Goal: Task Accomplishment & Management: Manage account settings

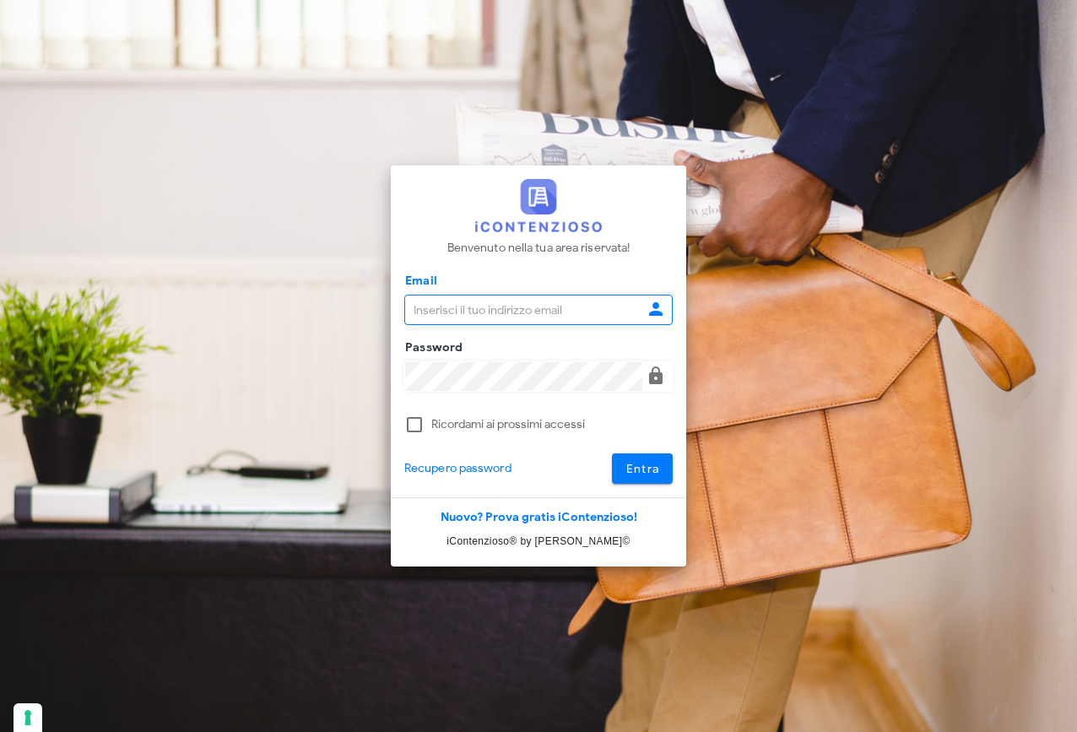
type input "raffaelesolarino@studiosolarino.it"
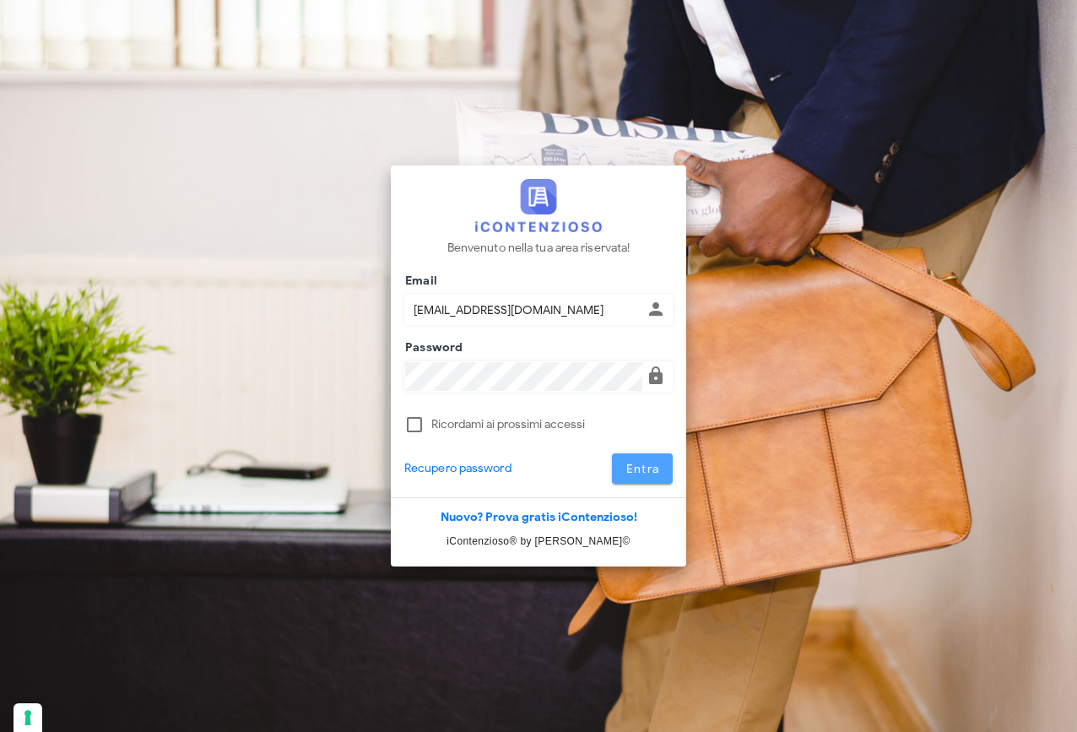
click at [649, 475] on span "Entra" at bounding box center [642, 469] width 35 height 14
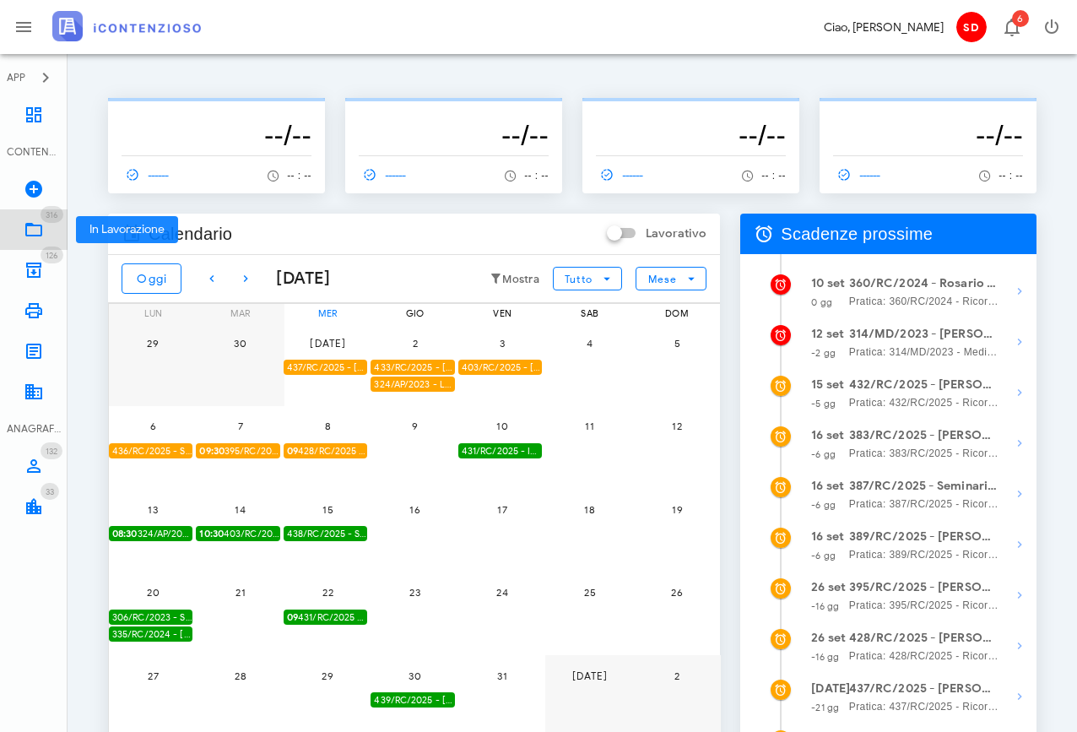
click at [31, 230] on icon at bounding box center [34, 229] width 20 height 20
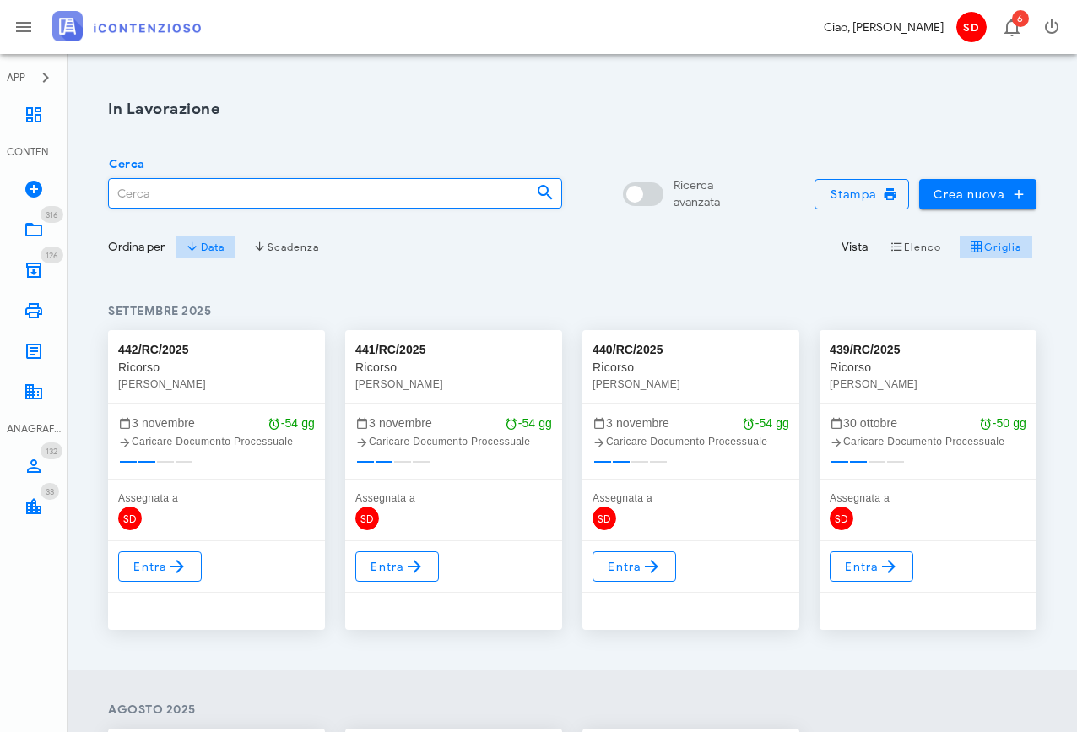
click at [145, 195] on input "Cerca" at bounding box center [315, 193] width 413 height 29
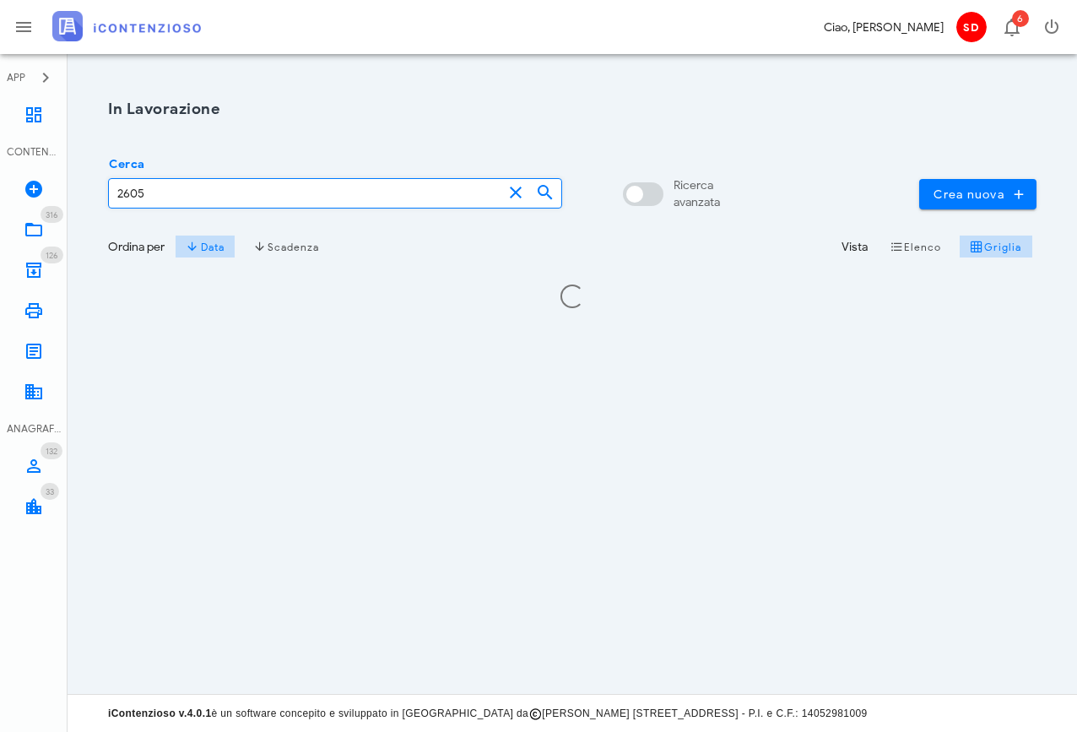
type input "2605"
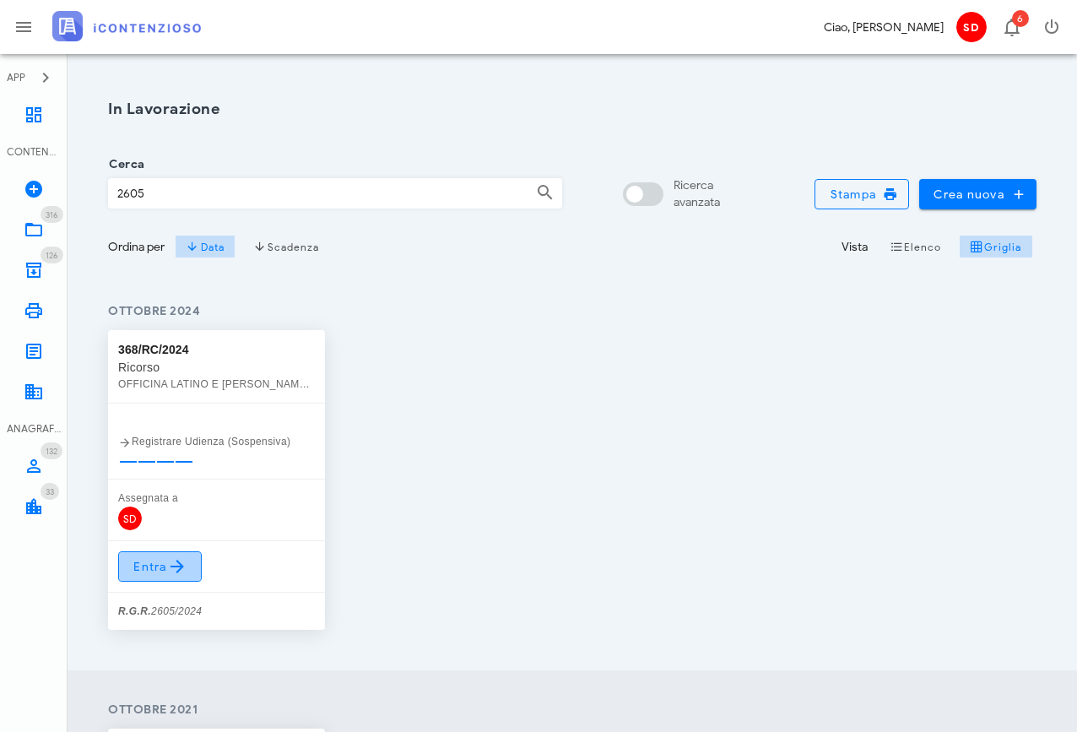
click at [167, 569] on icon at bounding box center [177, 566] width 20 height 20
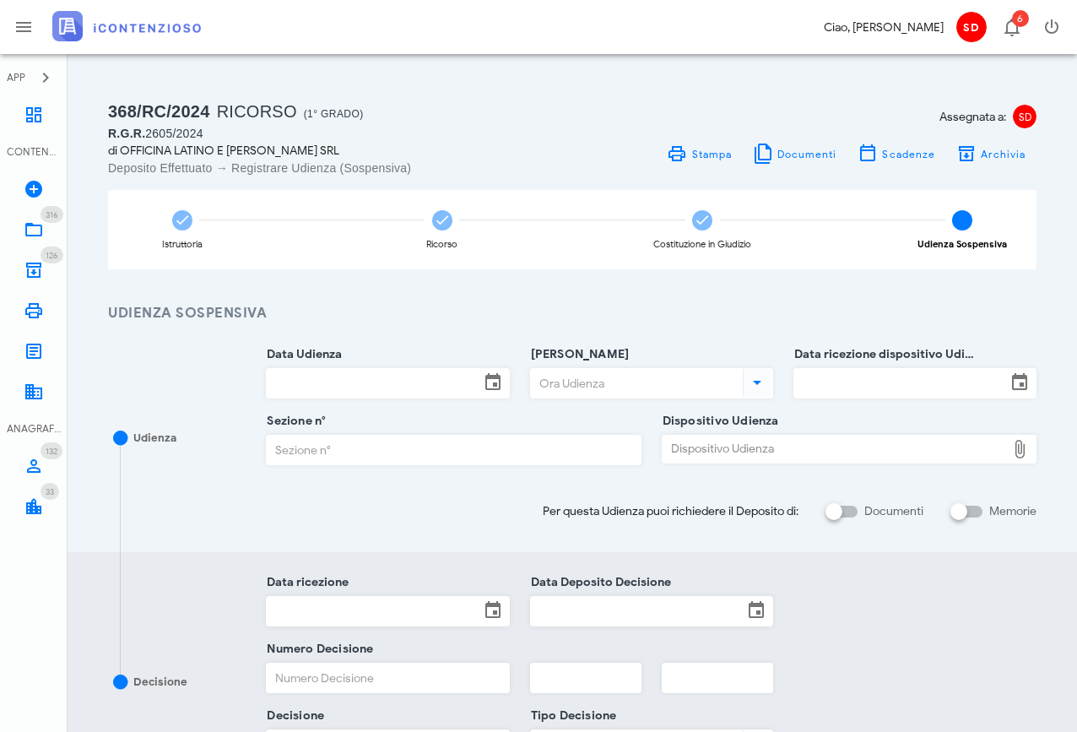
click at [343, 380] on input "Data Udienza" at bounding box center [373, 383] width 212 height 29
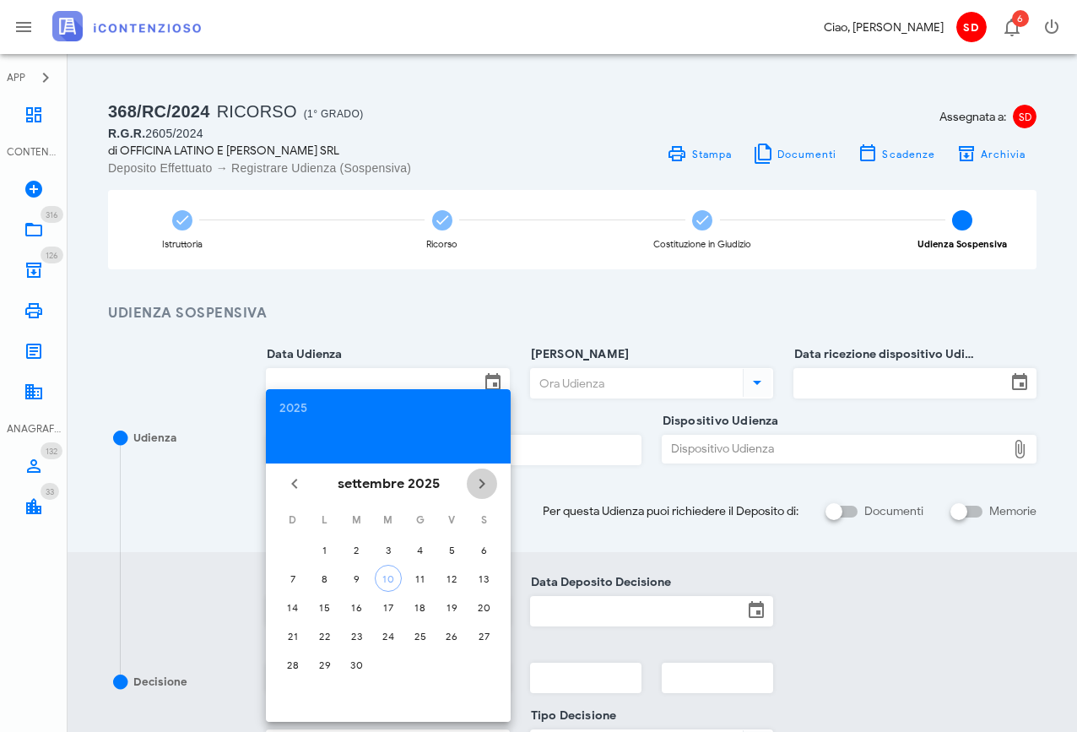
click at [483, 478] on icon "Il prossimo mese" at bounding box center [482, 483] width 20 height 20
click at [452, 605] on div "17" at bounding box center [451, 607] width 27 height 13
type input "17/10/2025"
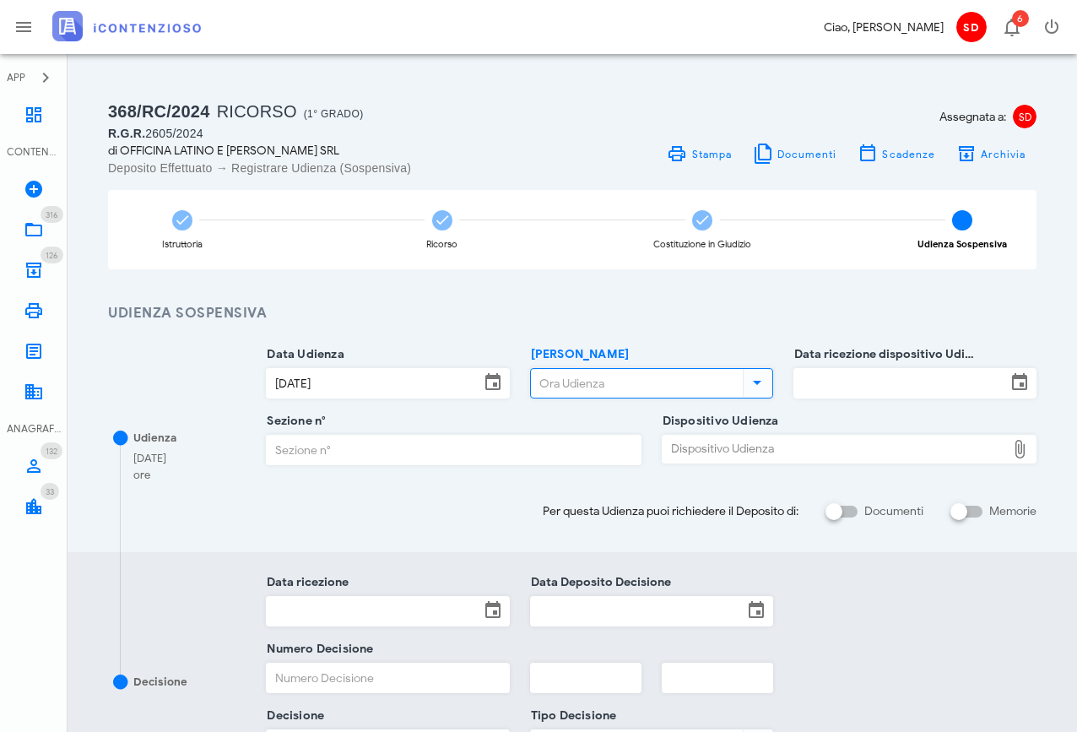
click at [580, 375] on input "Ora Udienza" at bounding box center [635, 383] width 208 height 29
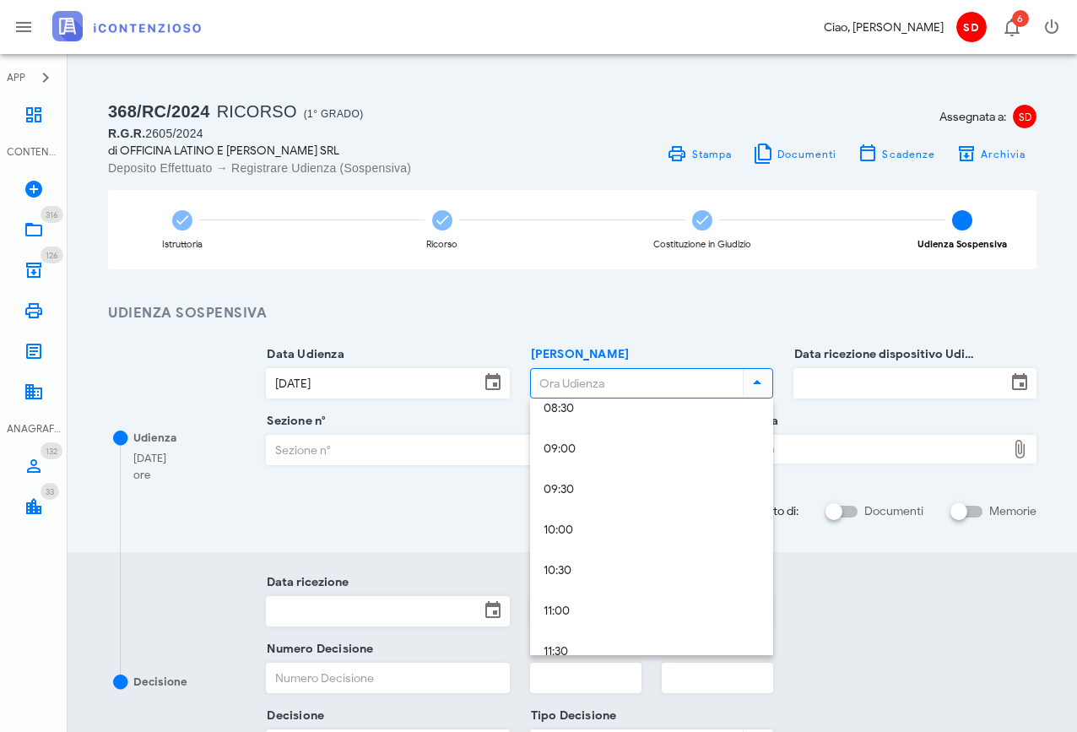
scroll to position [706, 0]
click at [563, 527] on div "10:00" at bounding box center [651, 529] width 216 height 14
type input "10:00"
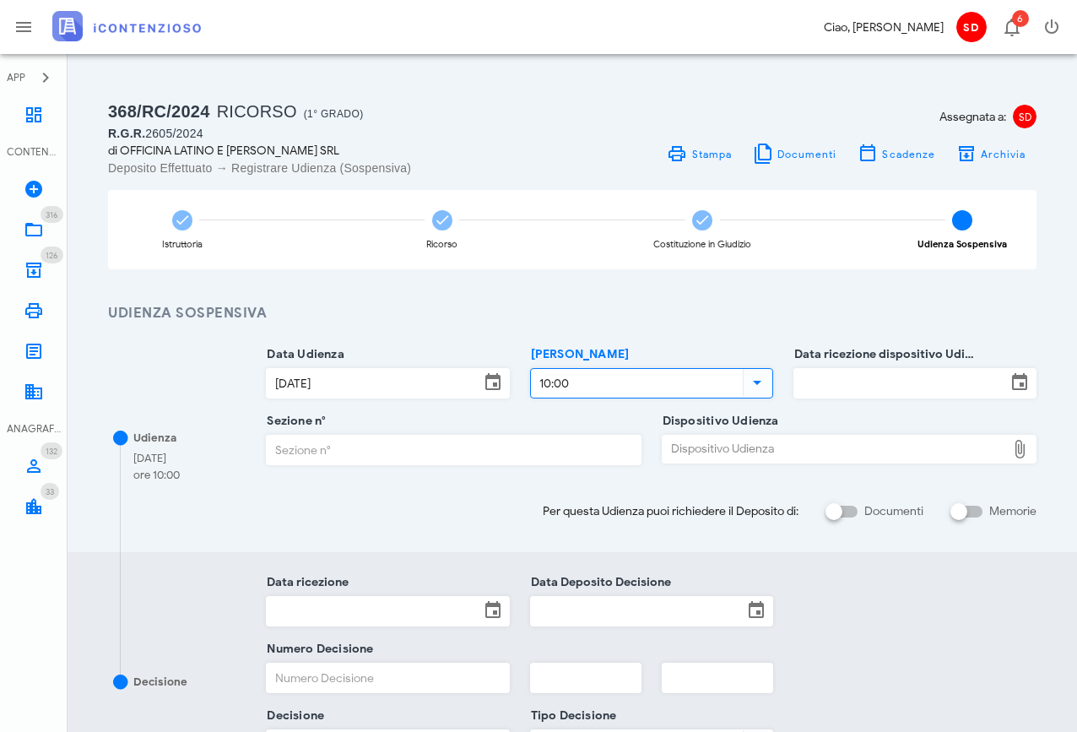
click at [803, 382] on input "Data ricezione dispositivo Udienza" at bounding box center [900, 383] width 212 height 29
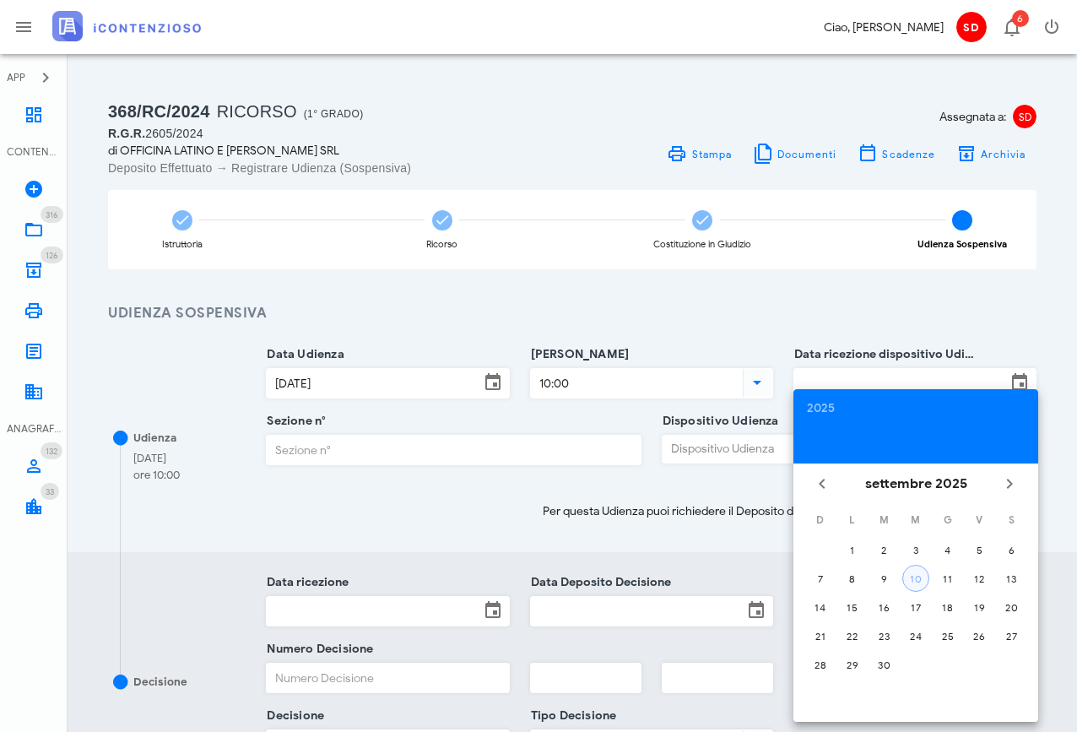
click at [915, 582] on div "10" at bounding box center [915, 578] width 25 height 13
type input "[DATE]"
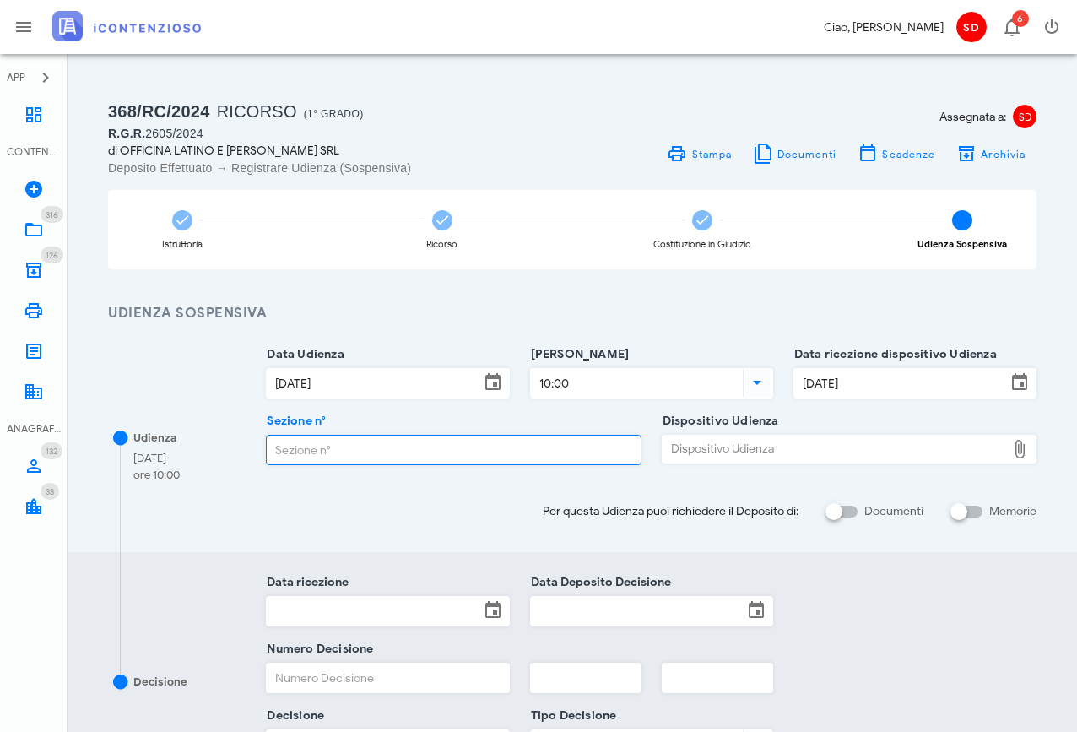
click at [360, 449] on input "Sezione n°" at bounding box center [453, 449] width 373 height 29
type input "4"
click at [720, 443] on div "Dispositivo Udienza" at bounding box center [833, 448] width 343 height 27
type input "C:\fakepath\AvvTratt___2605_2024.pdf"
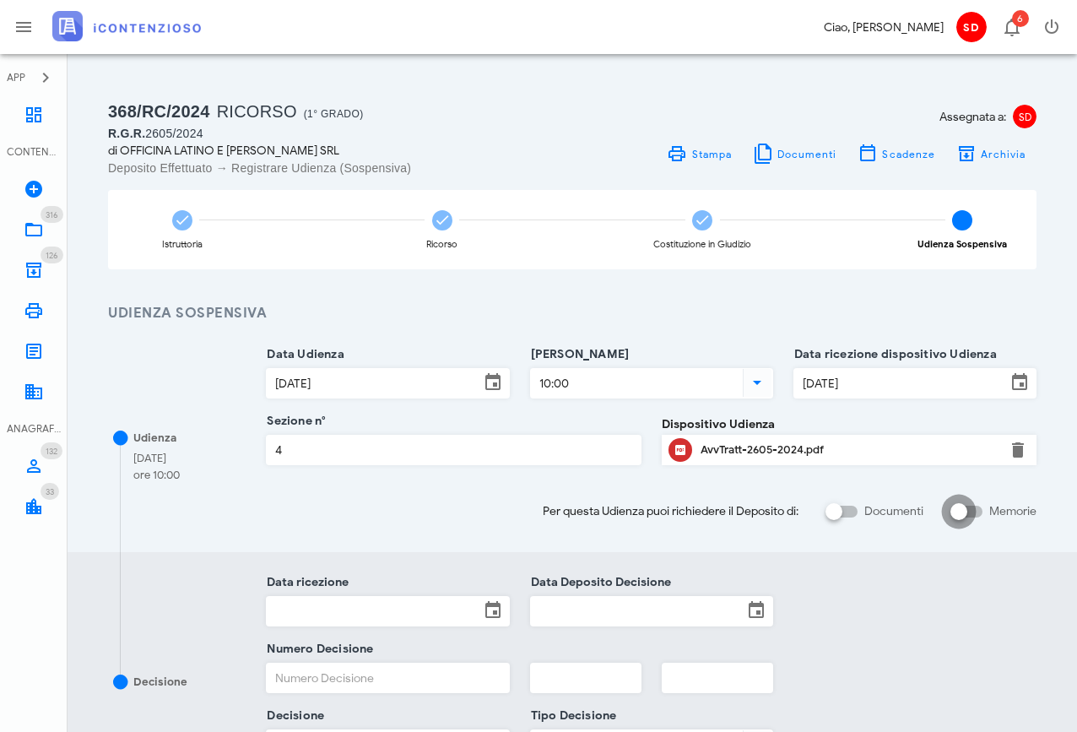
click at [973, 511] on div at bounding box center [958, 511] width 29 height 29
checkbox input "true"
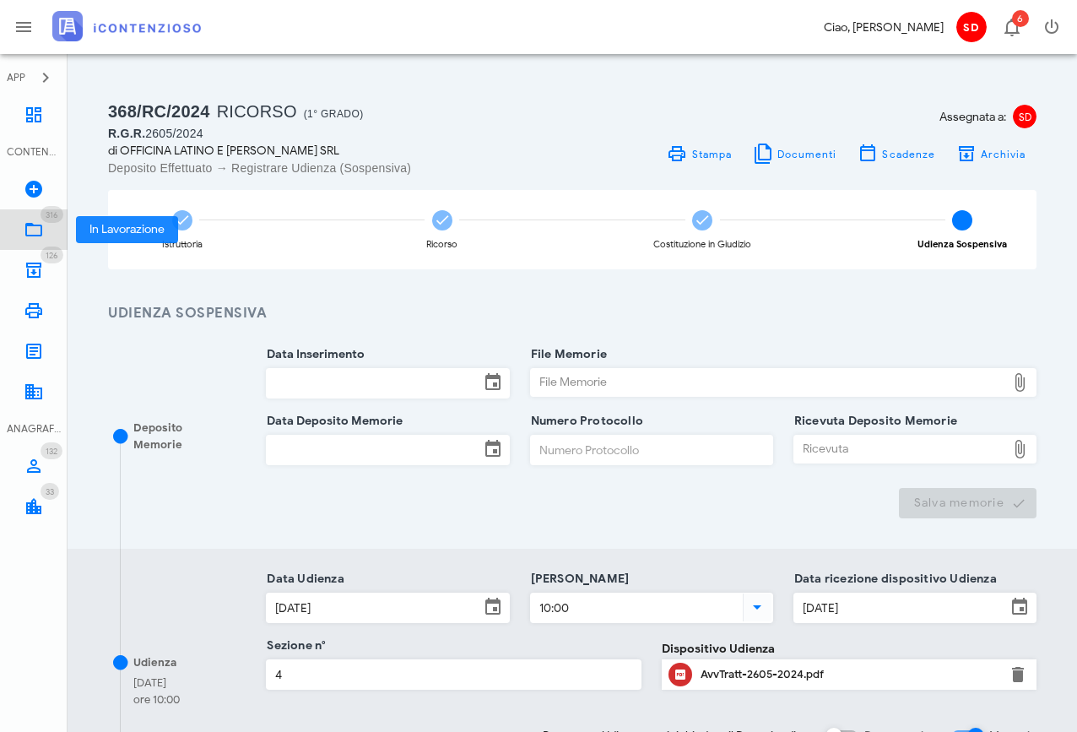
click at [23, 233] on link "316 In Lavorazione 316" at bounding box center [34, 229] width 68 height 41
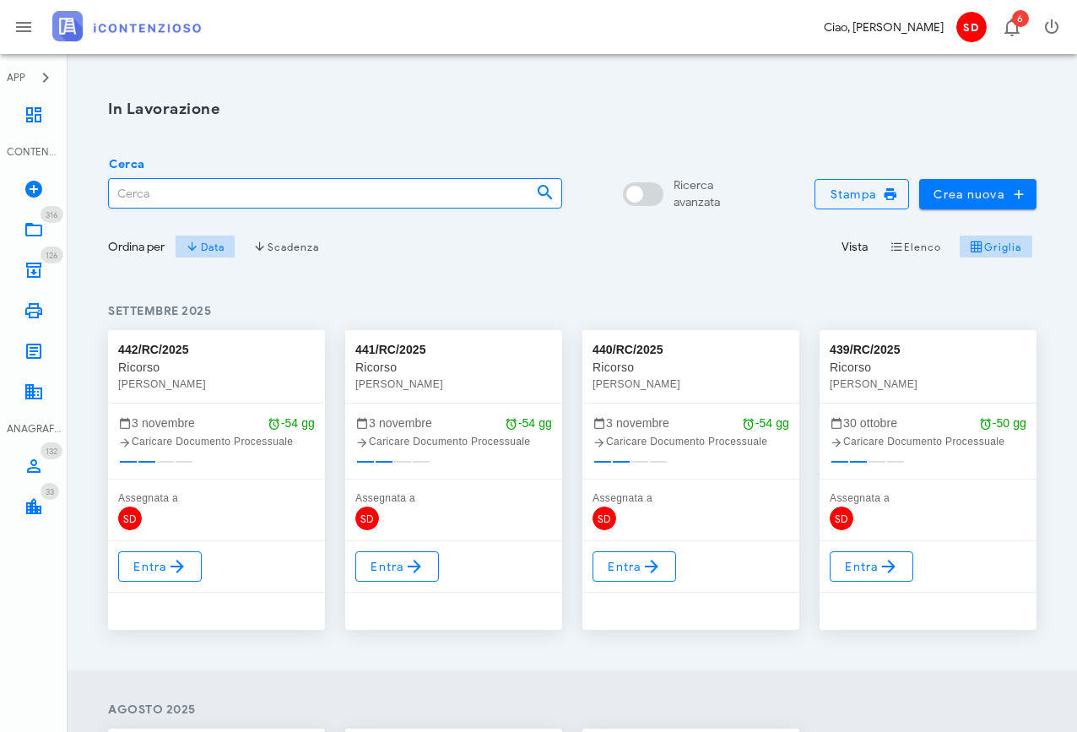
click at [122, 192] on input "Cerca" at bounding box center [315, 193] width 413 height 29
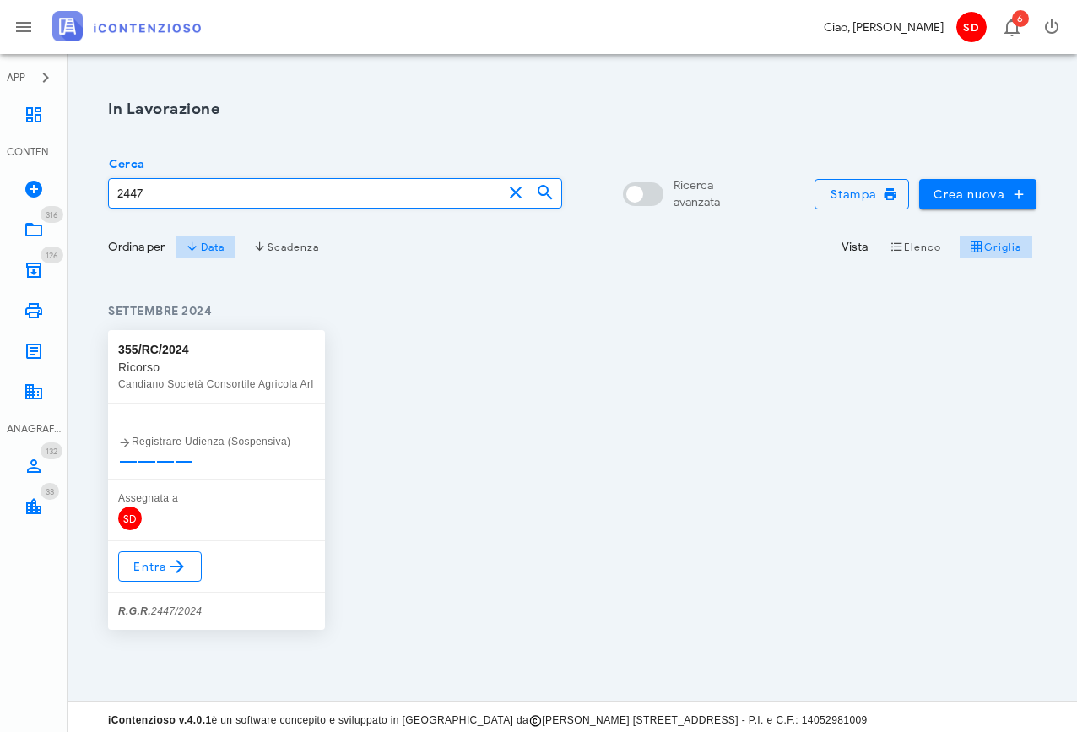
type input "2447"
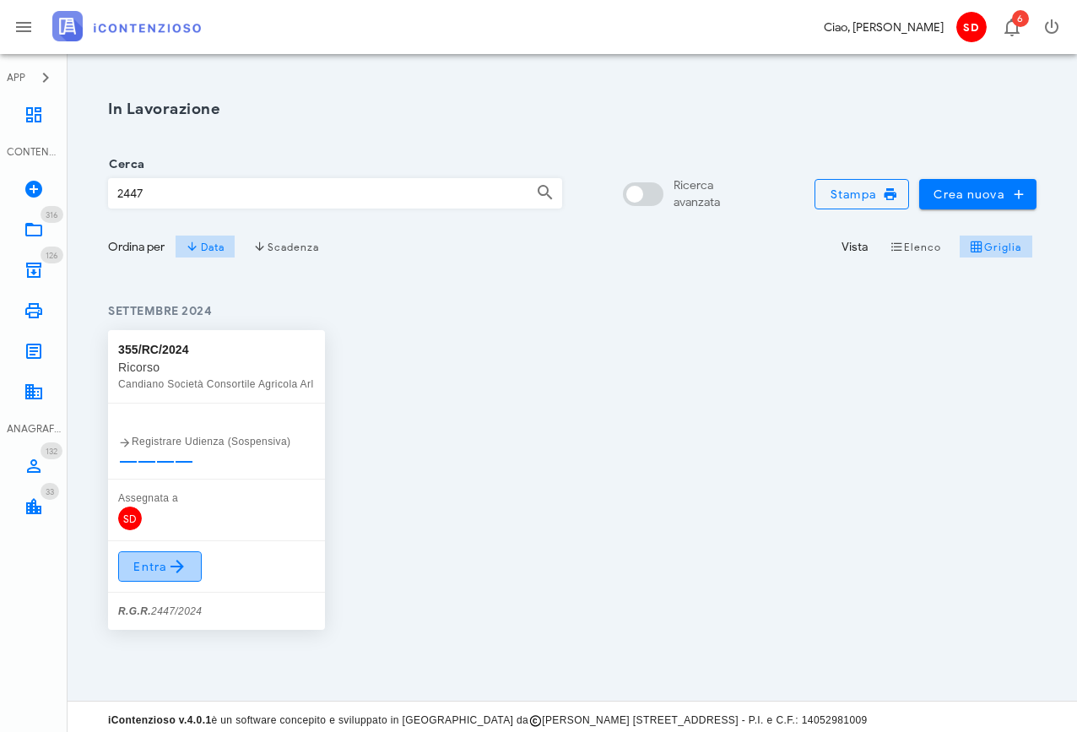
click at [164, 570] on span "Entra" at bounding box center [159, 566] width 55 height 20
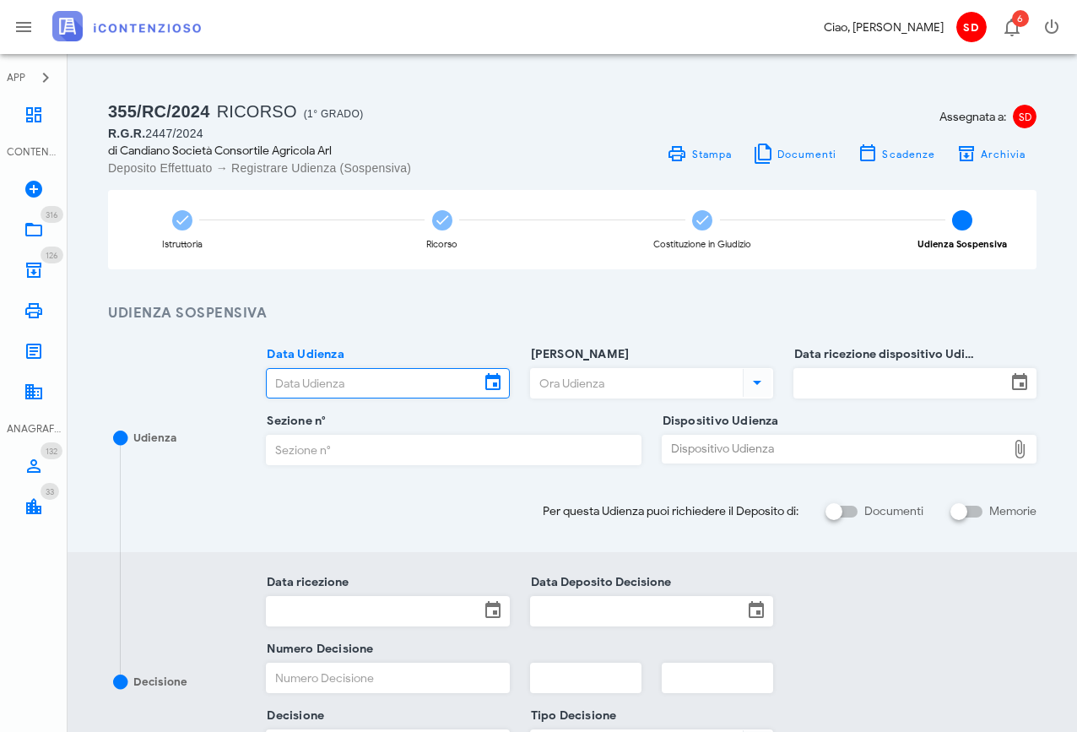
click at [323, 383] on input "Data Udienza" at bounding box center [373, 383] width 212 height 29
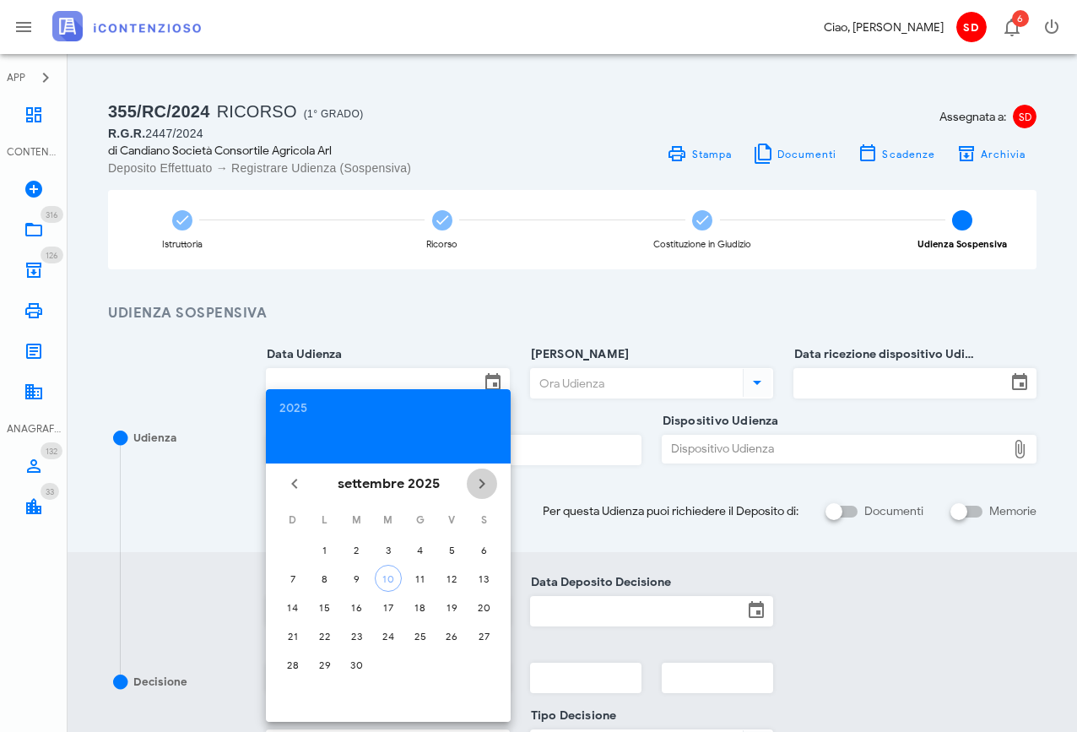
click at [479, 478] on icon "Il prossimo mese" at bounding box center [482, 483] width 20 height 20
click at [445, 604] on div "17" at bounding box center [451, 607] width 27 height 13
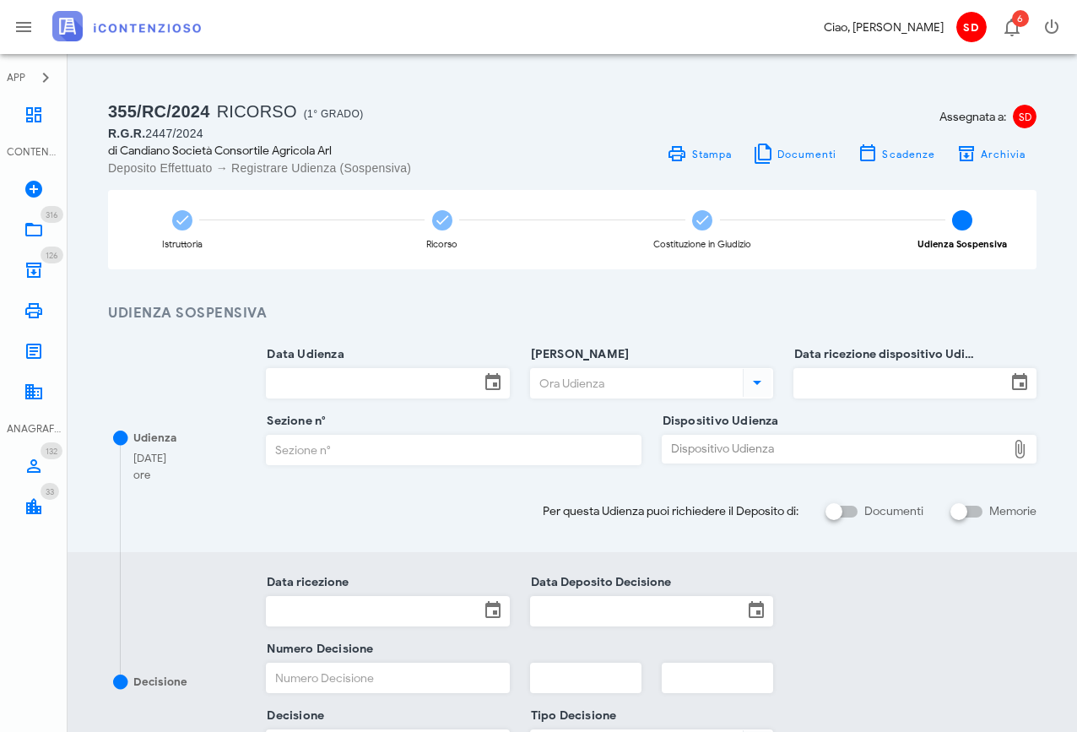
type input "[DATE]"
click at [575, 369] on input "Ora Udienza" at bounding box center [635, 383] width 208 height 29
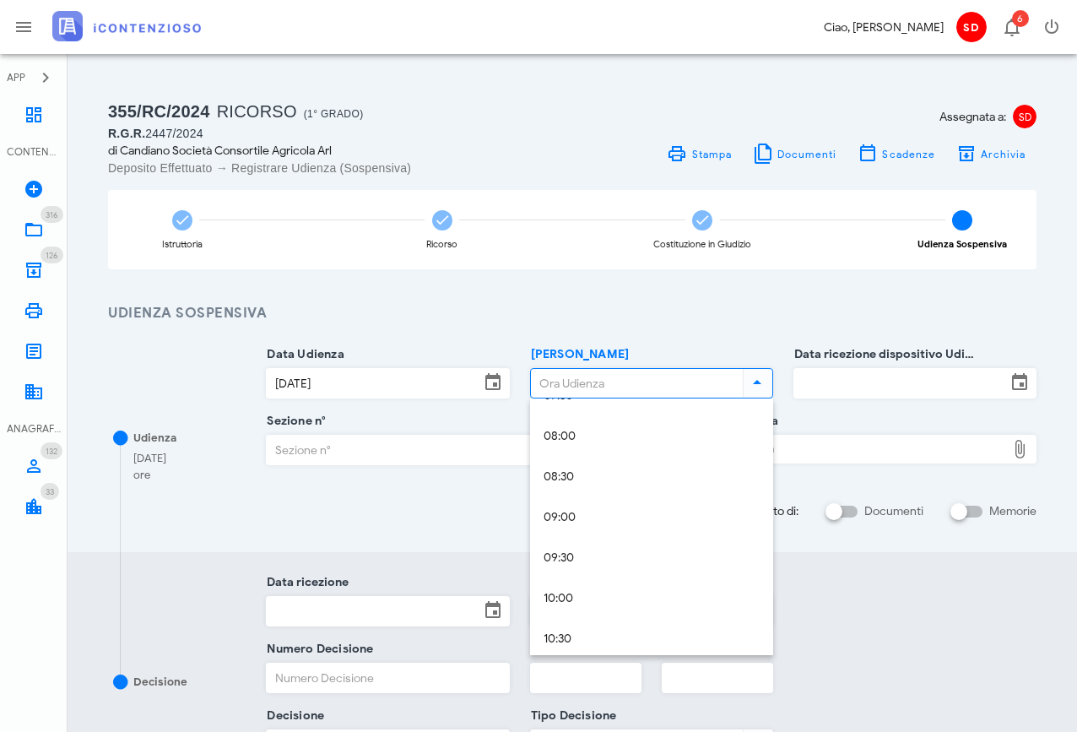
scroll to position [651, 0]
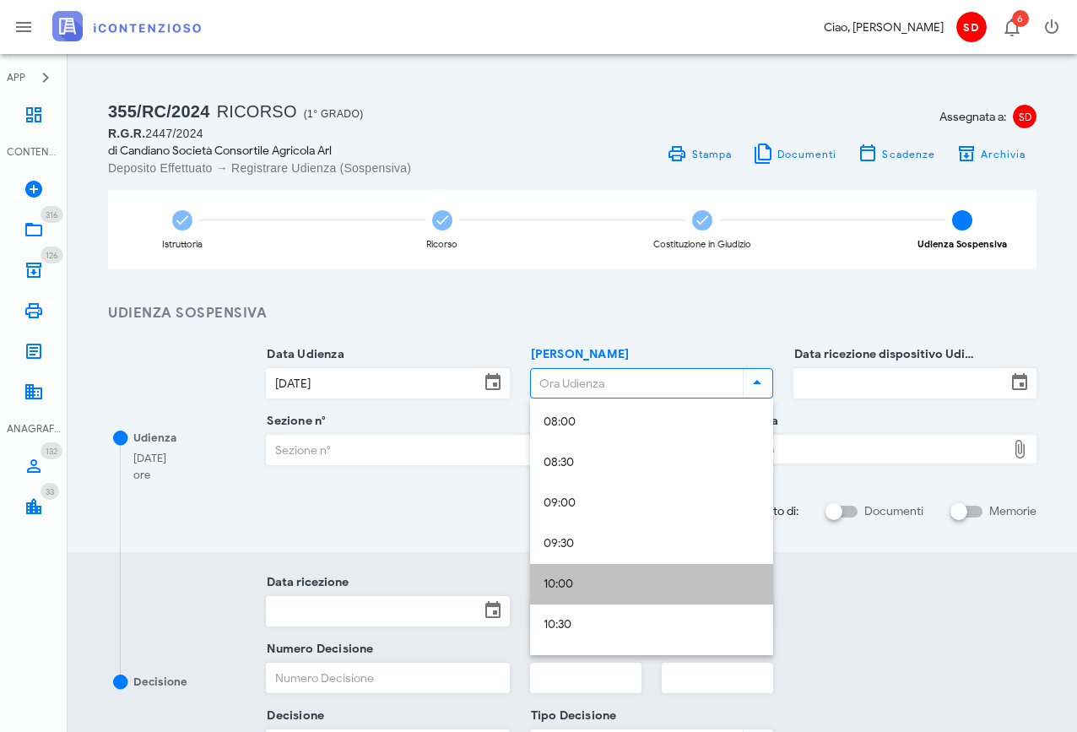
click at [568, 576] on div "10:00" at bounding box center [651, 584] width 216 height 35
type input "10:00"
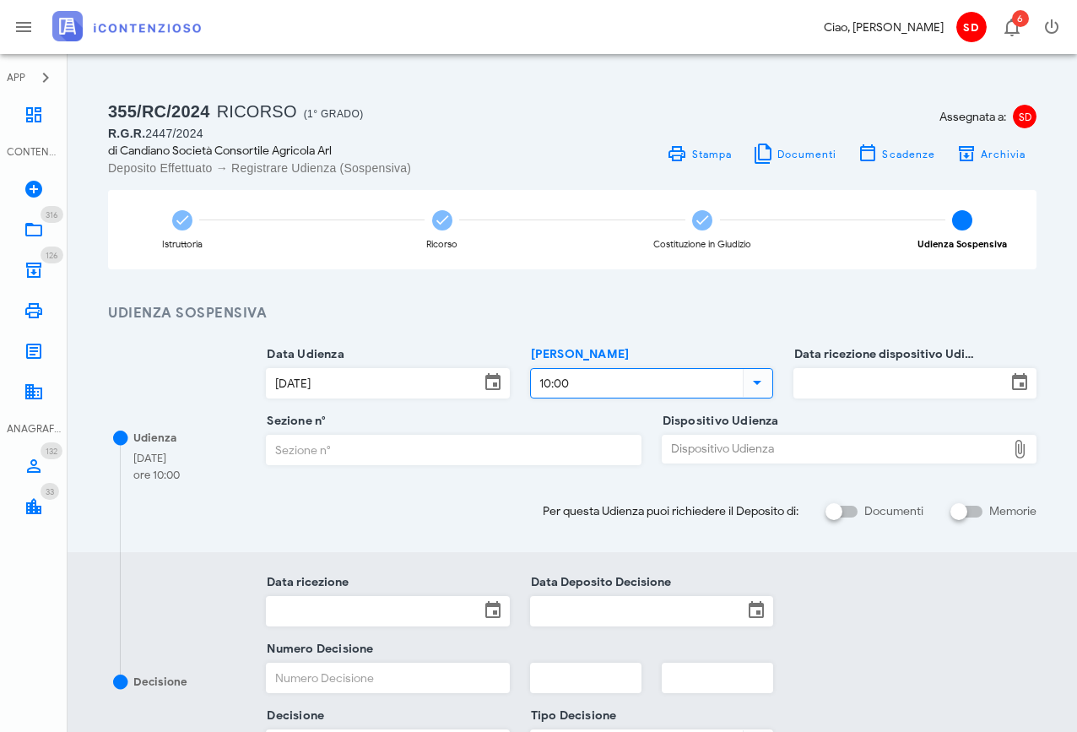
click at [860, 375] on input "Data ricezione dispositivo Udienza" at bounding box center [900, 383] width 212 height 29
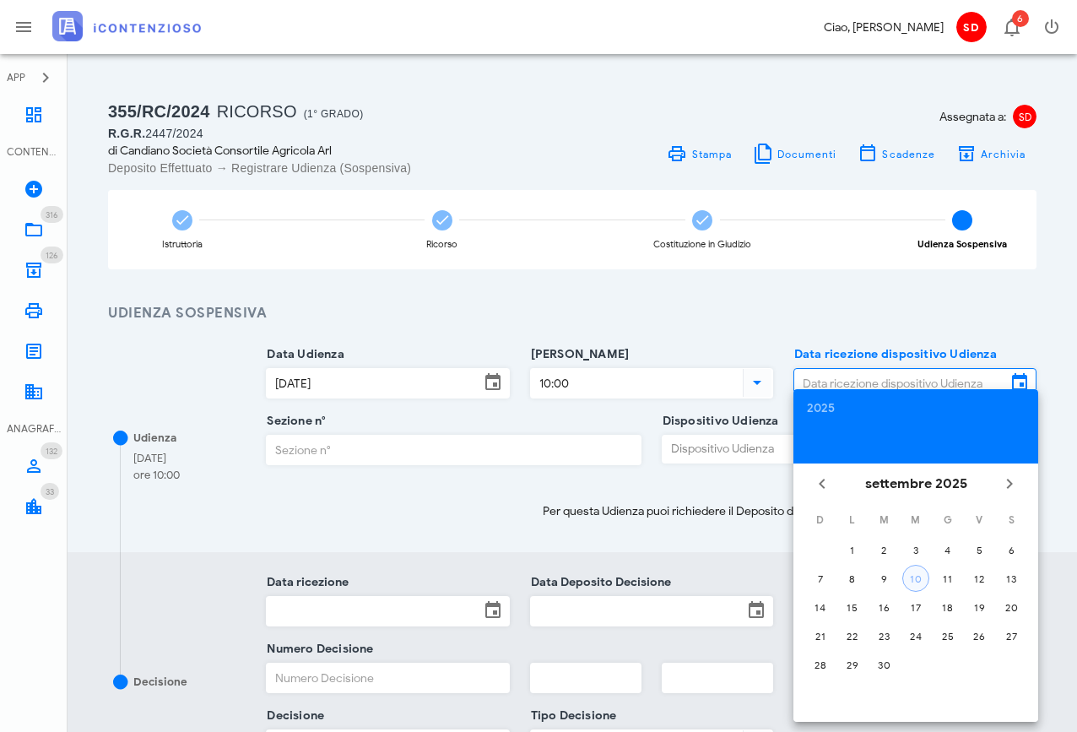
click at [920, 573] on div "10" at bounding box center [915, 578] width 25 height 13
type input "10/09/2025"
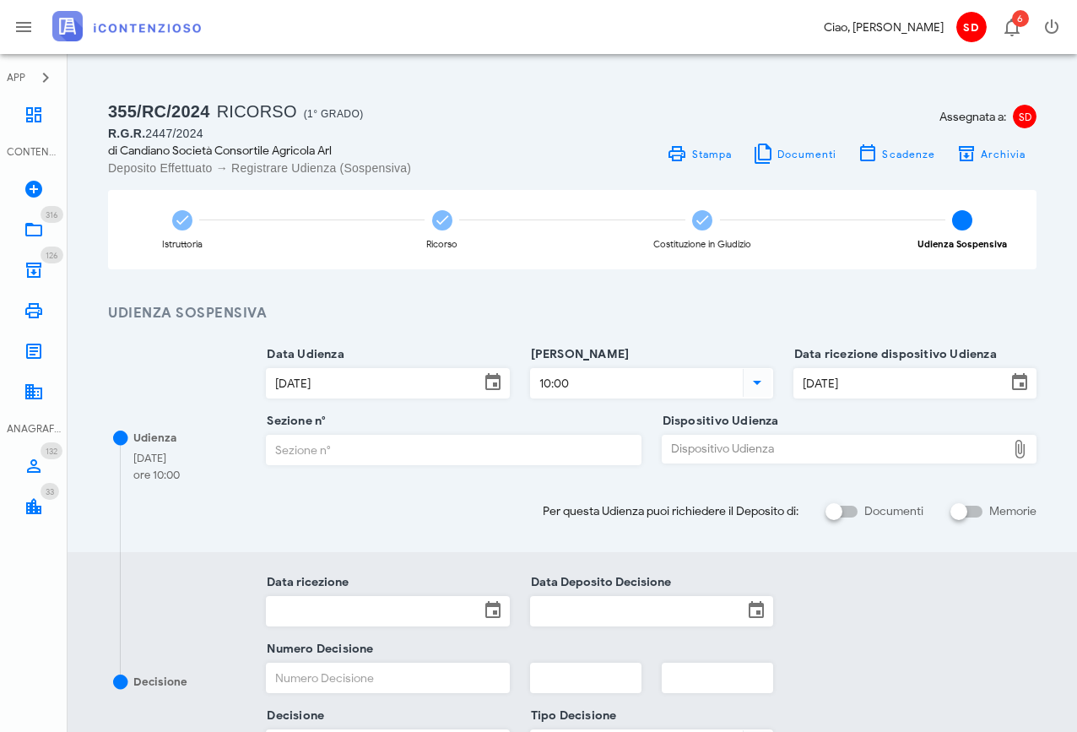
click at [390, 450] on input "Sezione n°" at bounding box center [453, 449] width 373 height 29
type input "4"
click at [744, 440] on div "Dispositivo Udienza" at bounding box center [833, 448] width 343 height 27
type input "C:\fakepath\AvvTratt___2447_2024.pdf"
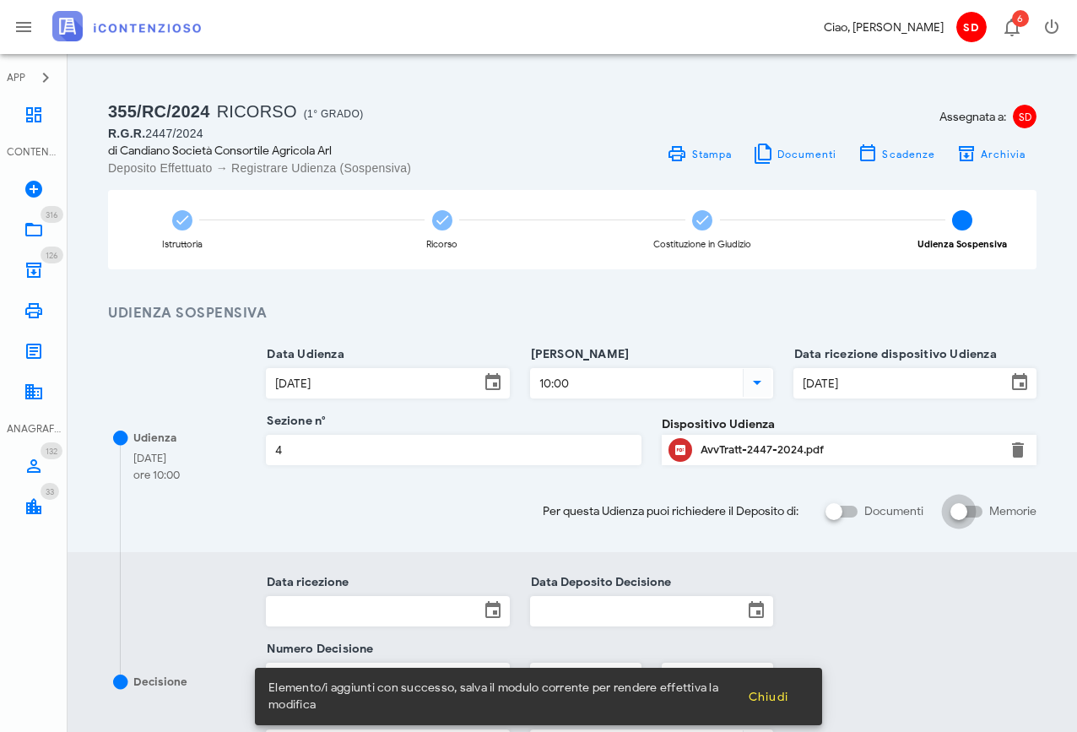
click at [979, 511] on input "Memorie" at bounding box center [966, 511] width 32 height 20
checkbox input "false"
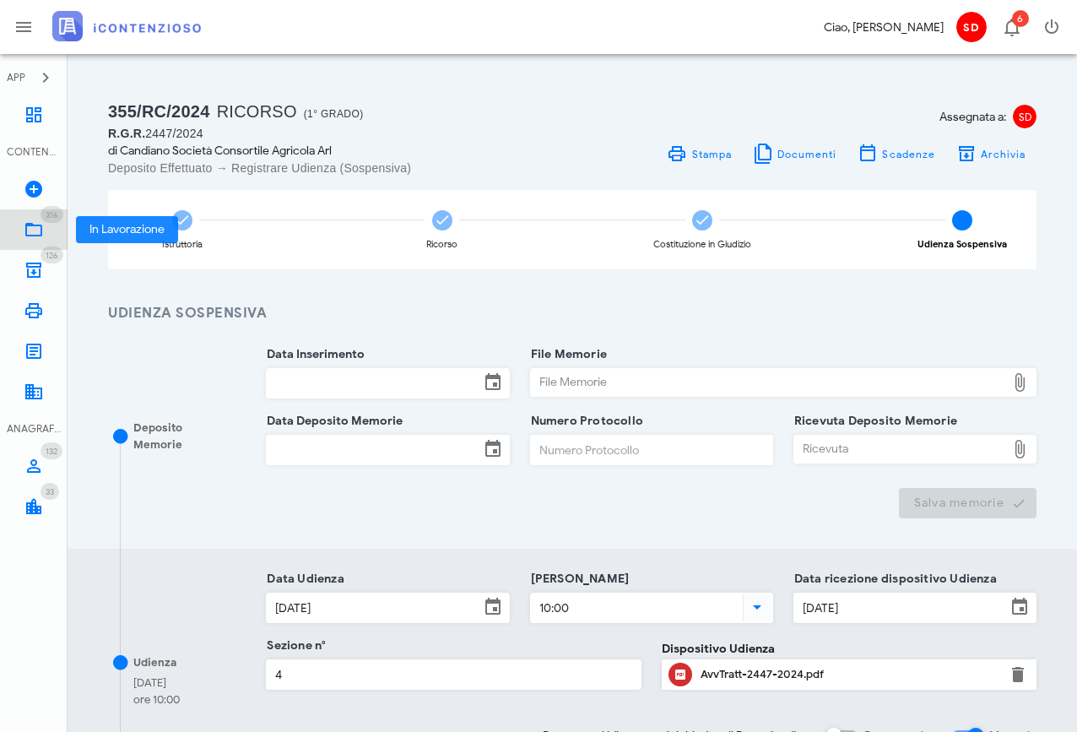
click at [35, 233] on icon at bounding box center [34, 229] width 20 height 20
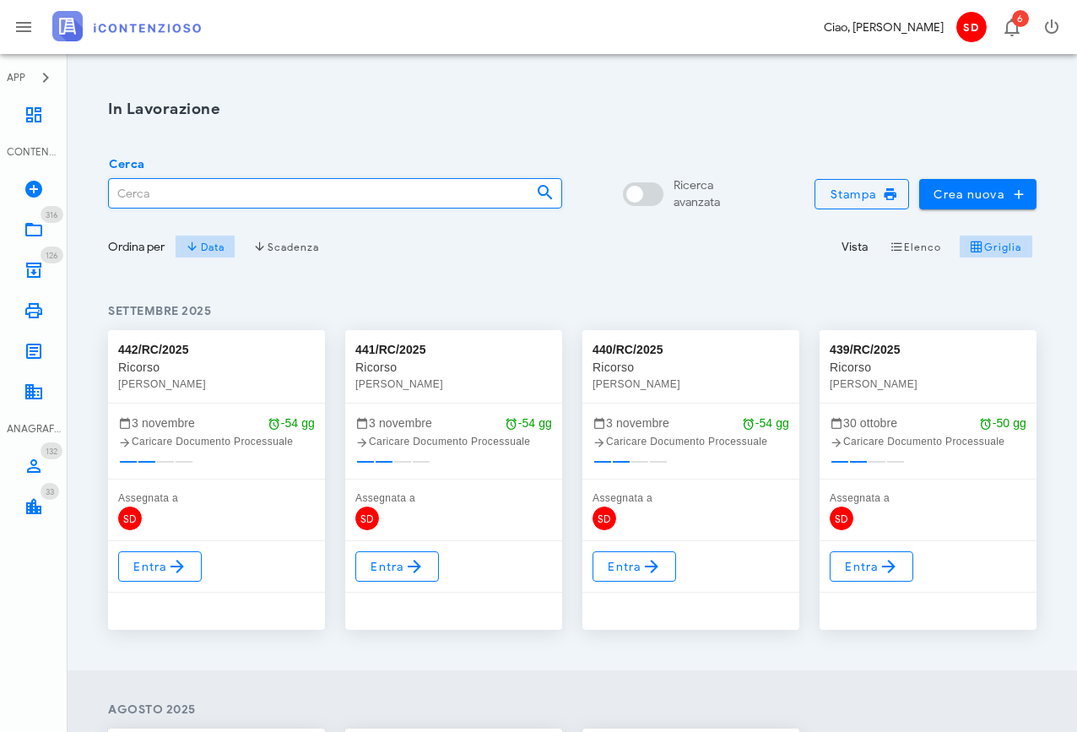
click at [174, 197] on input "Cerca" at bounding box center [315, 193] width 413 height 29
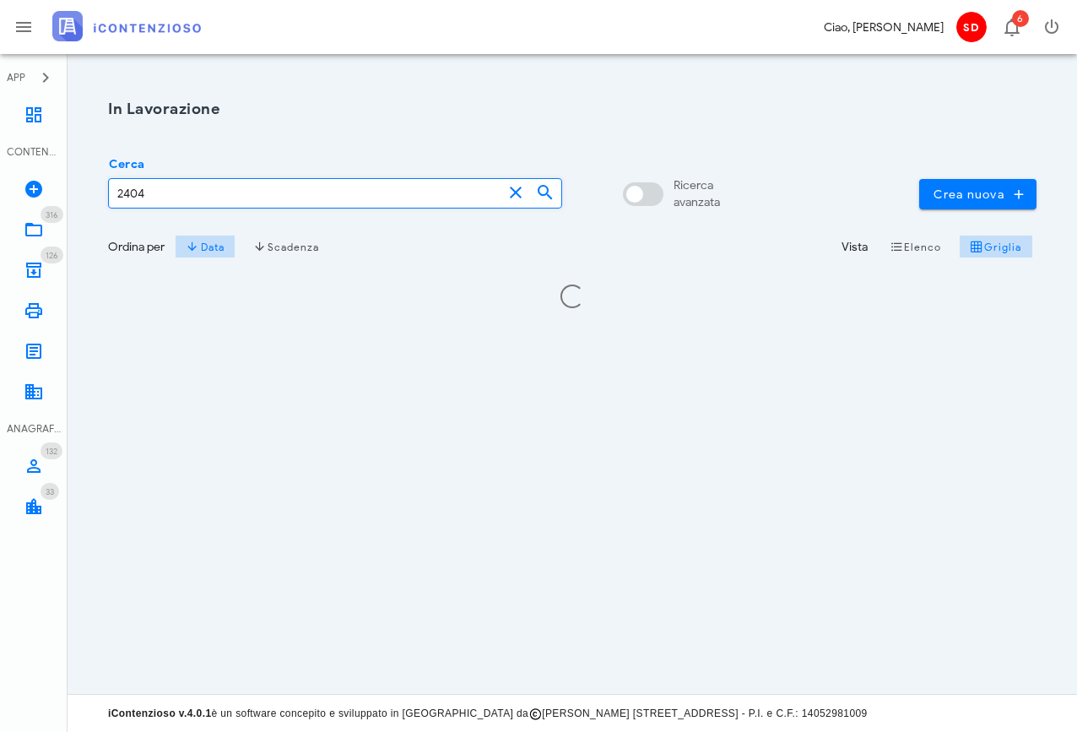
type input "2404"
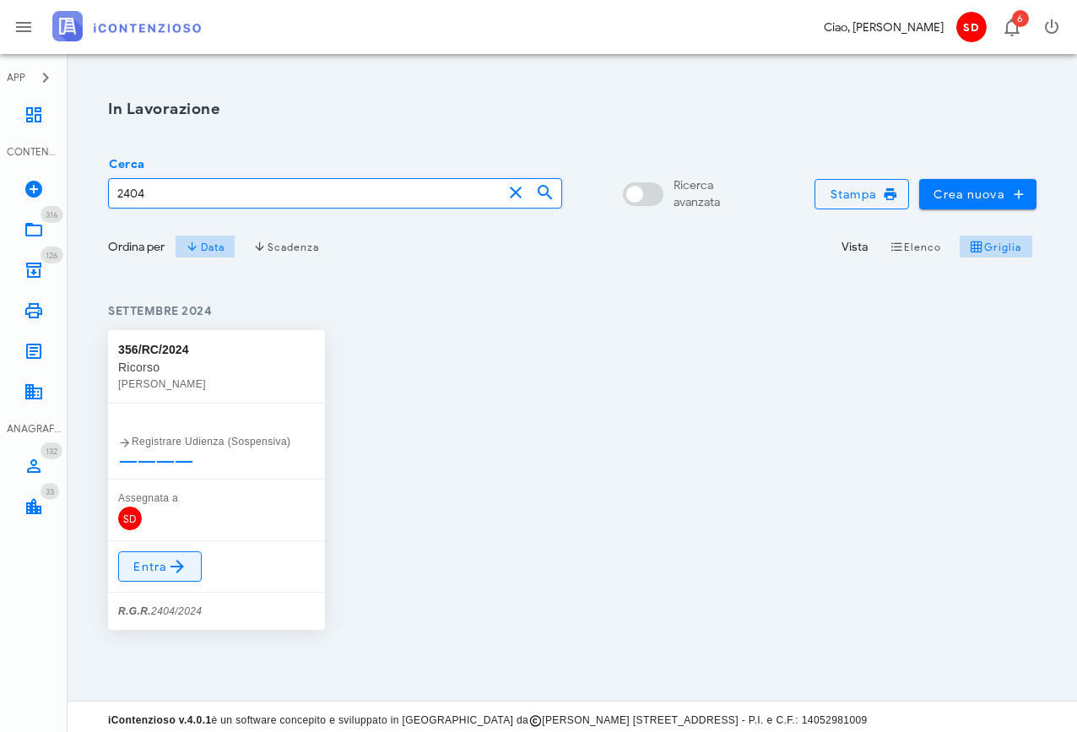
click at [156, 564] on span "Entra" at bounding box center [159, 566] width 55 height 20
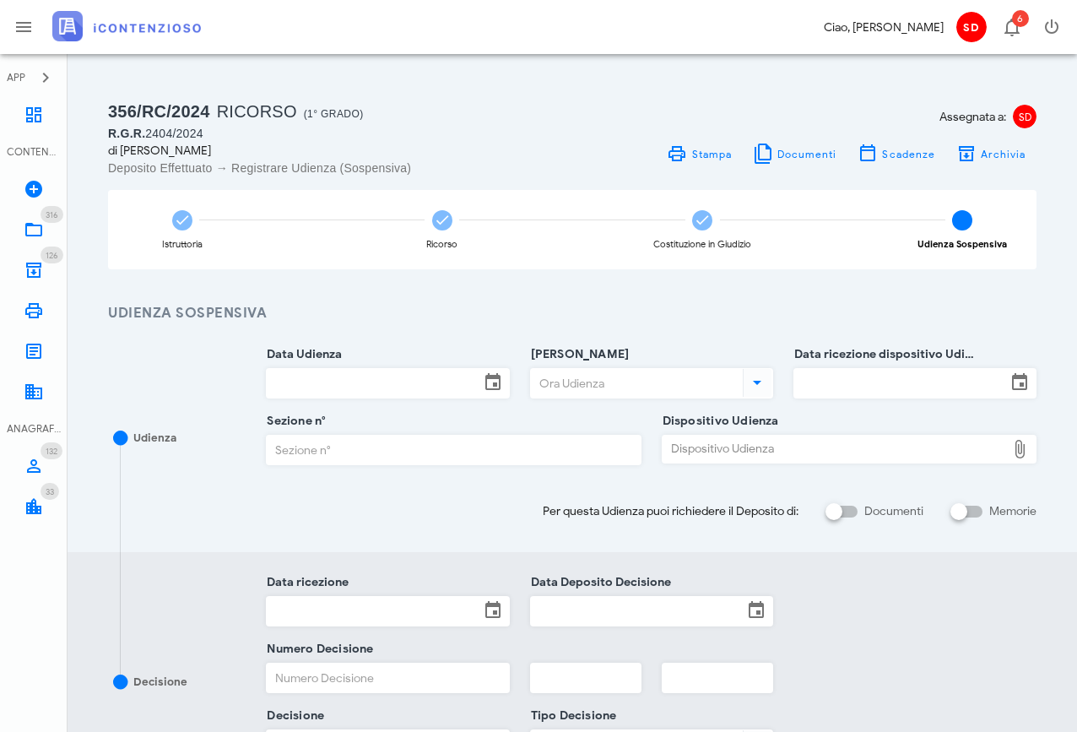
click at [364, 385] on input "Data Udienza" at bounding box center [373, 383] width 212 height 29
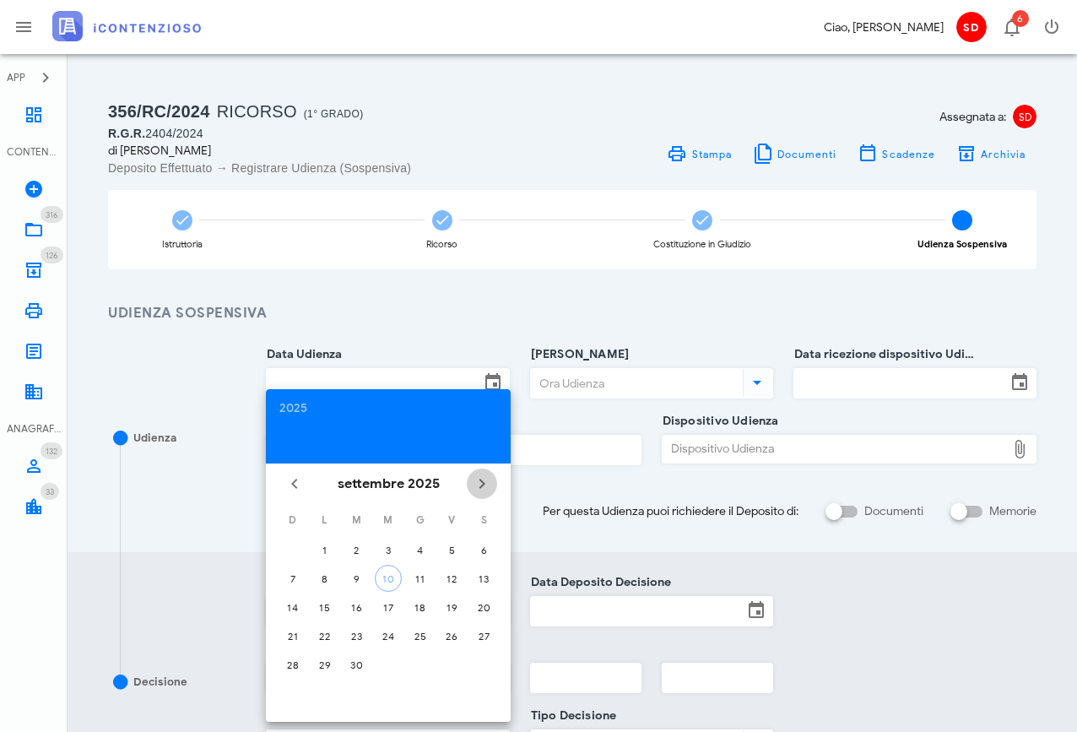
click at [480, 483] on icon "Il prossimo mese" at bounding box center [482, 483] width 20 height 20
click at [448, 603] on div "17" at bounding box center [451, 607] width 27 height 13
type input "[DATE]"
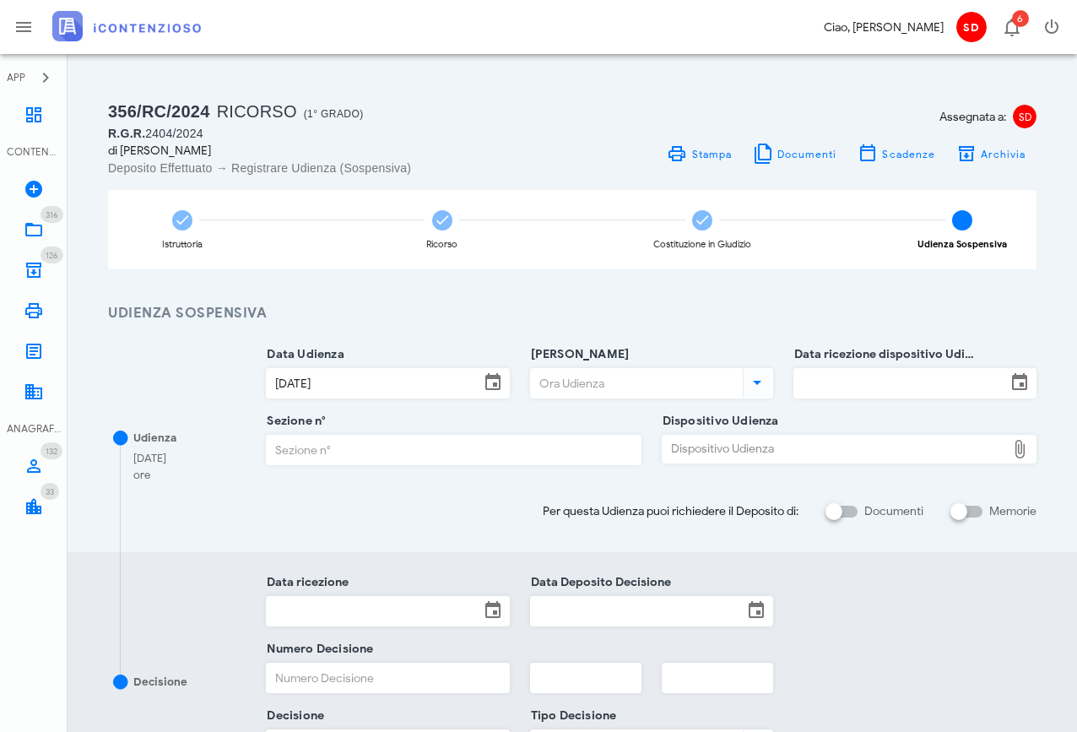
click at [575, 387] on input "Ora Udienza" at bounding box center [635, 383] width 208 height 29
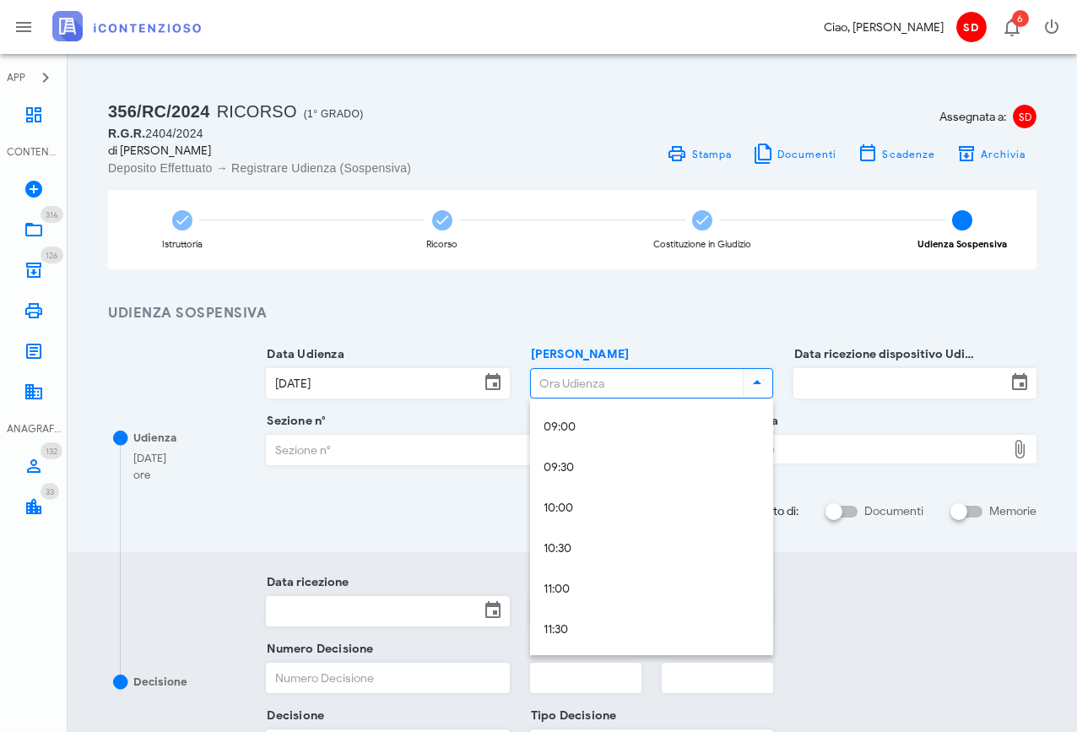
scroll to position [735, 0]
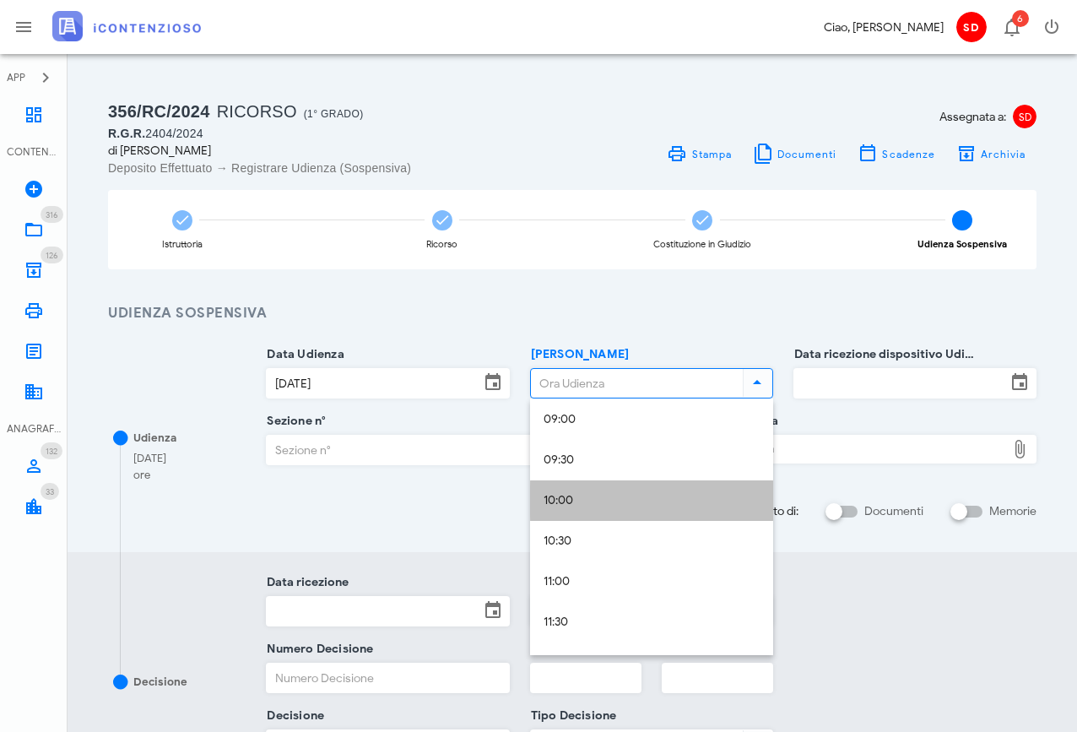
click at [562, 505] on div "10:00" at bounding box center [651, 501] width 216 height 14
type input "10:00"
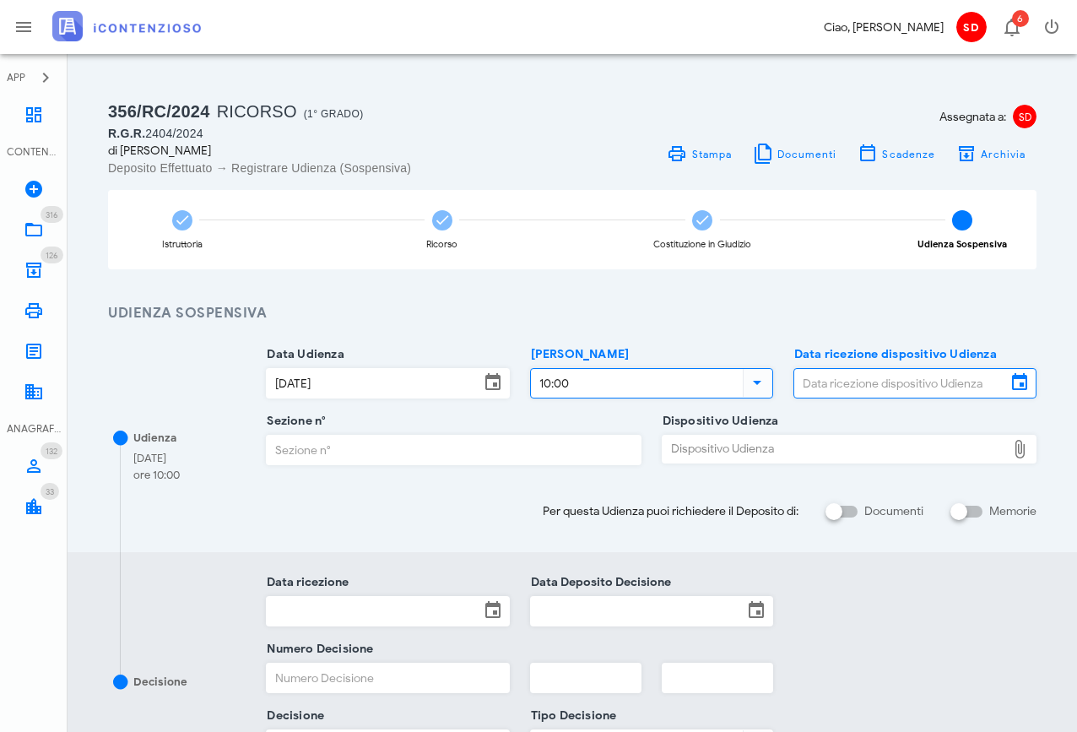
click at [858, 385] on input "Data ricezione dispositivo Udienza" at bounding box center [900, 383] width 212 height 29
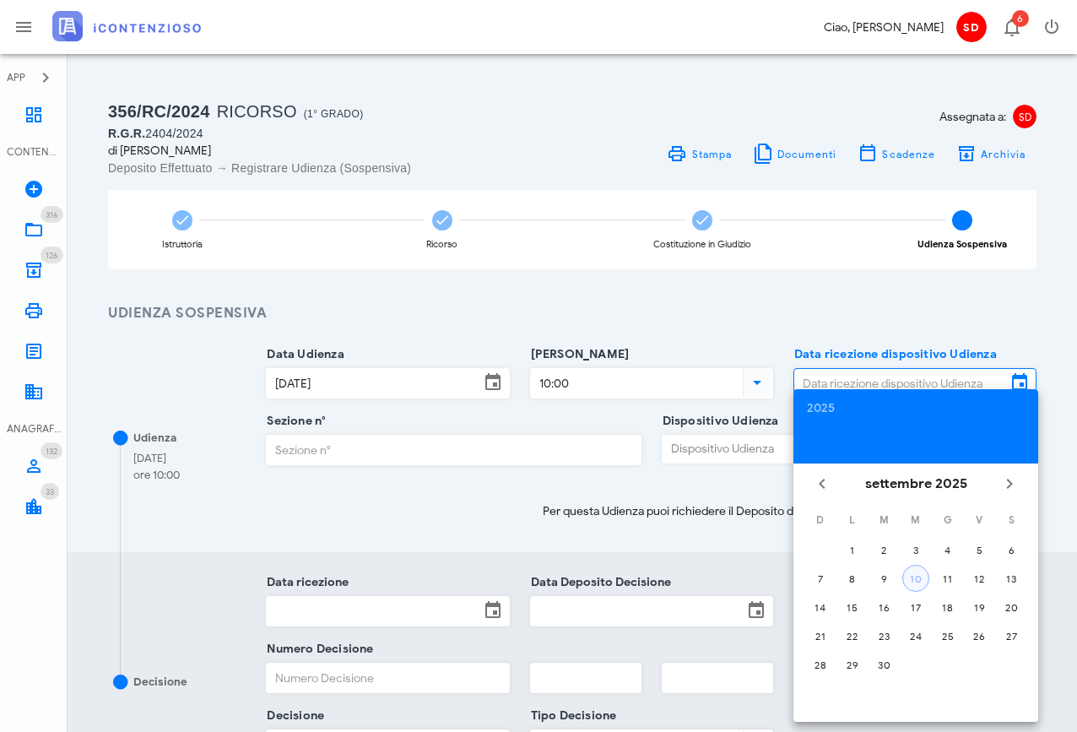
click at [913, 581] on div "10" at bounding box center [915, 578] width 25 height 13
type input "10/09/2025"
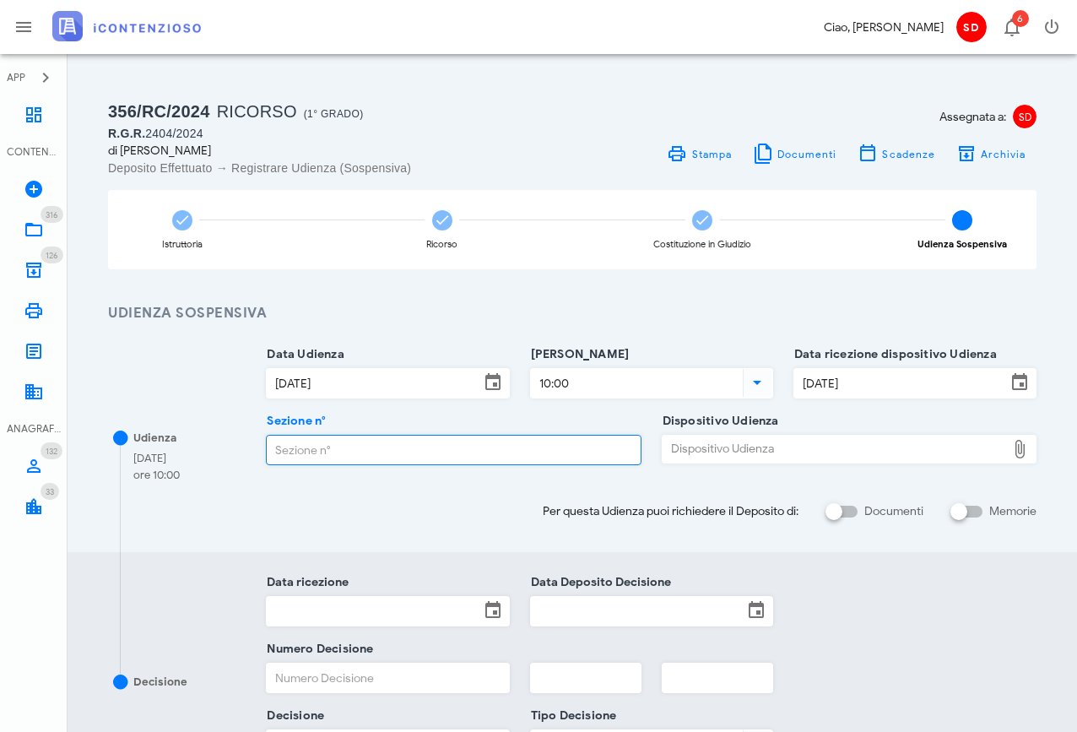
click at [416, 438] on input "Sezione n°" at bounding box center [453, 449] width 373 height 29
type input "4"
click at [727, 455] on div "Dispositivo Udienza" at bounding box center [833, 448] width 343 height 27
type input "C:\fakepath\AvvTratt___2404_2024.pdf"
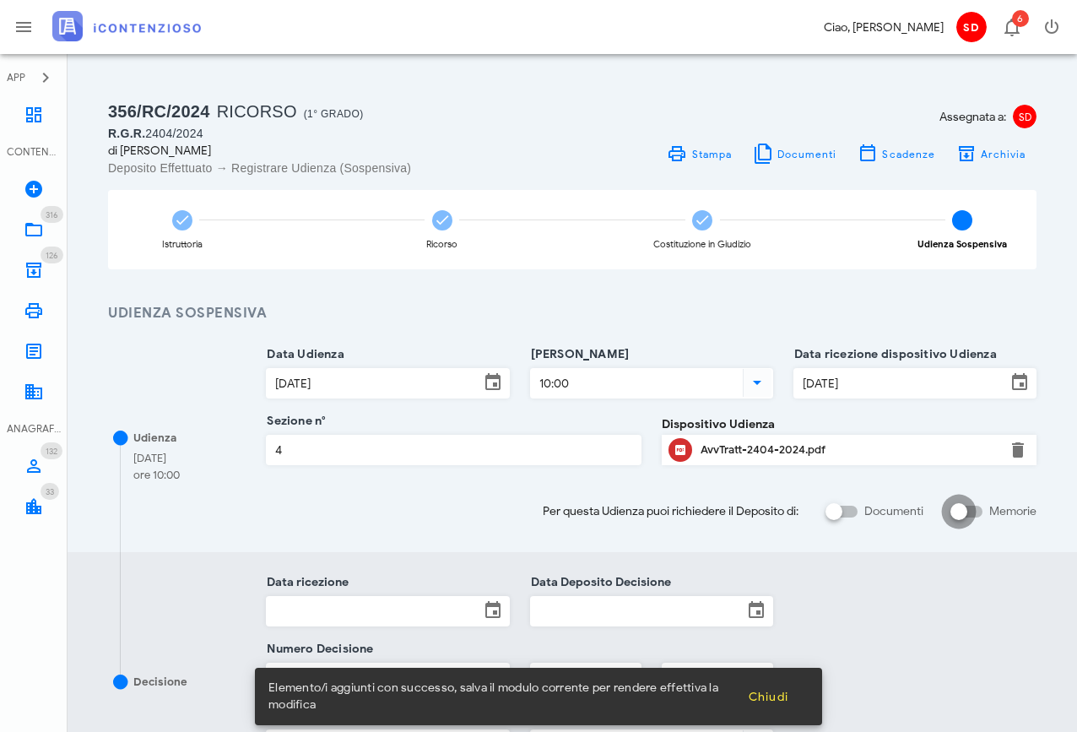
click at [970, 510] on div at bounding box center [958, 511] width 29 height 29
checkbox input "true"
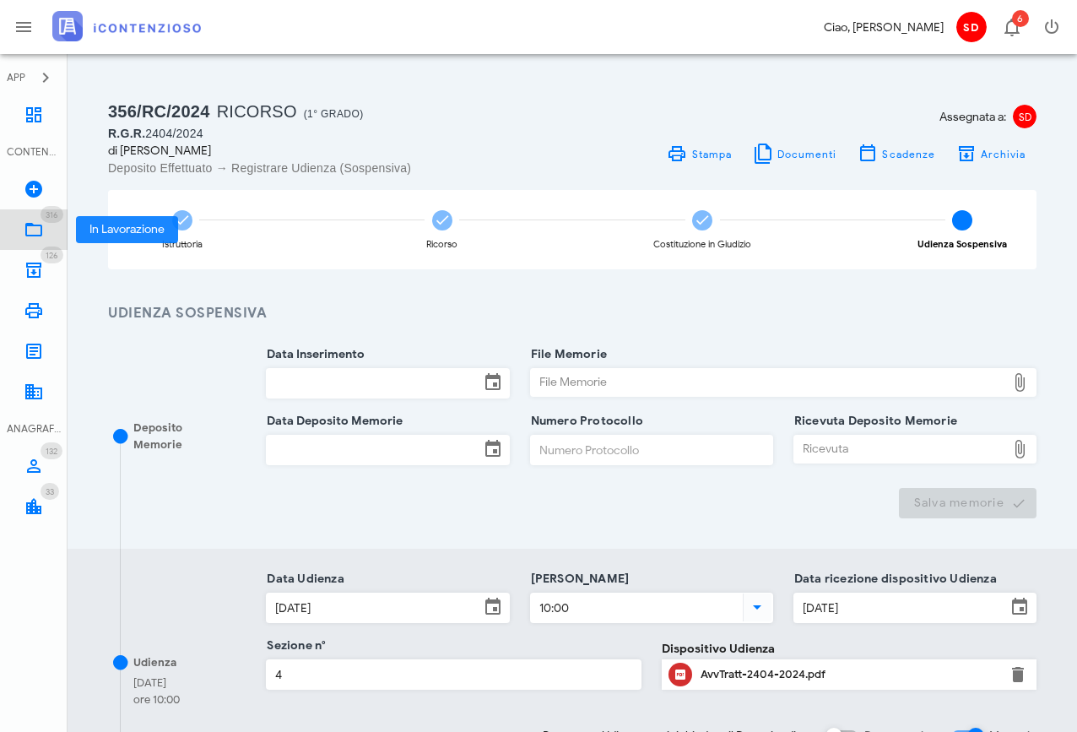
click at [36, 230] on icon at bounding box center [34, 229] width 20 height 20
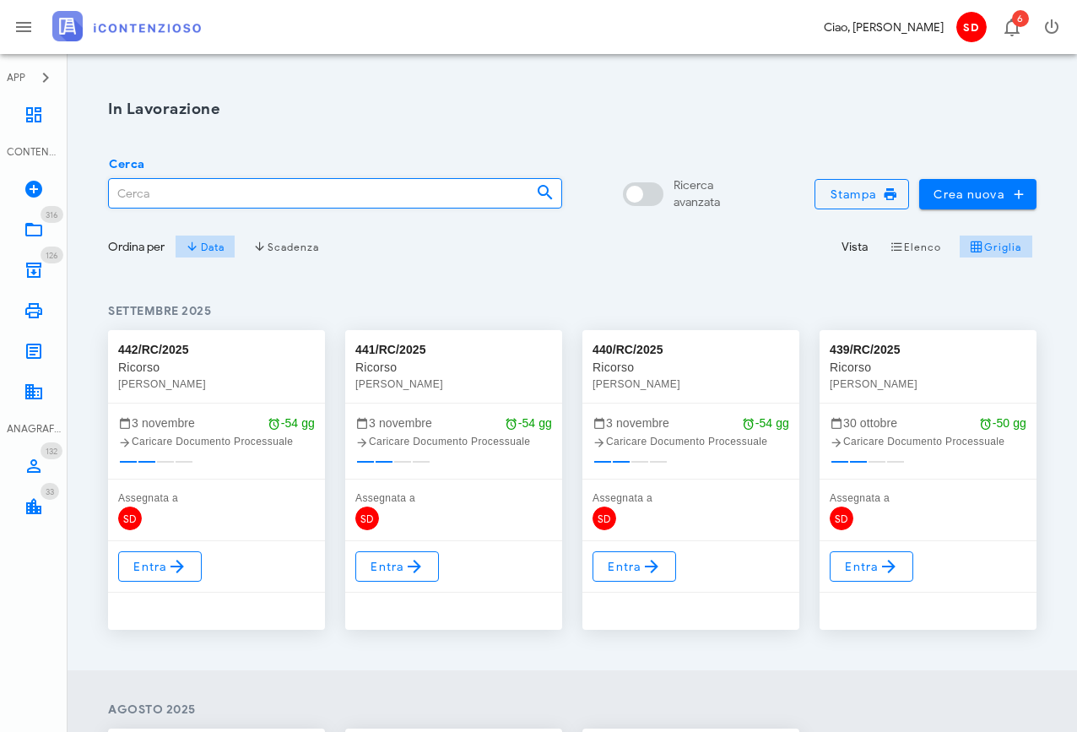
click at [161, 195] on input "Cerca" at bounding box center [315, 193] width 413 height 29
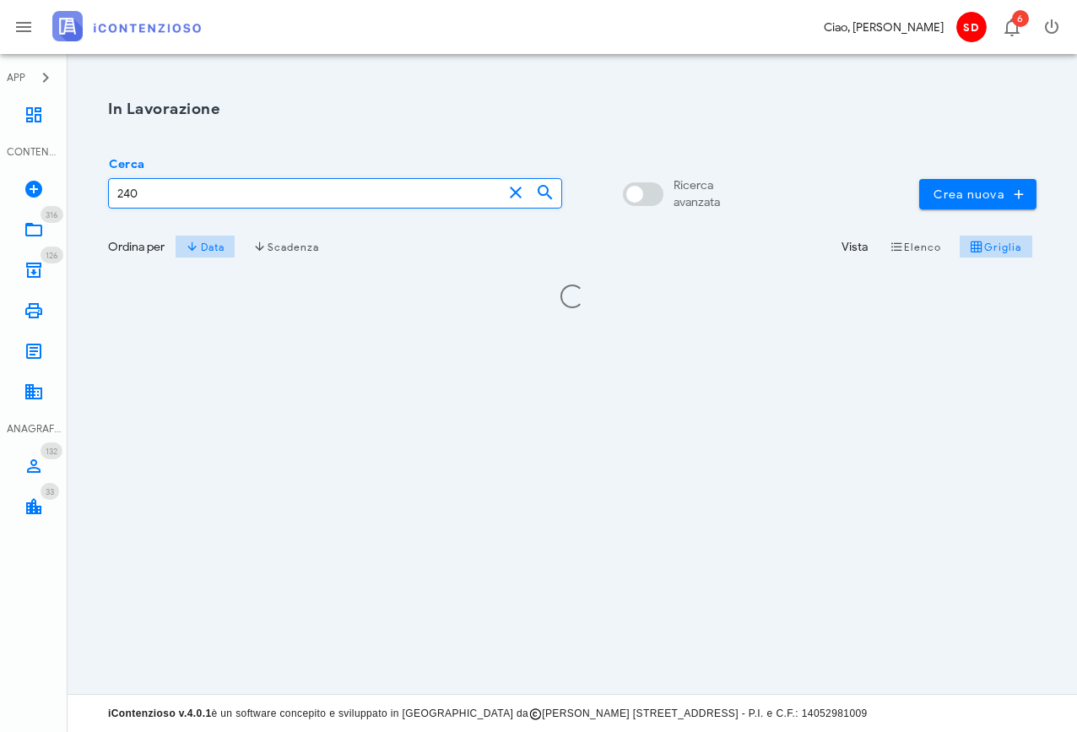
type input "2401"
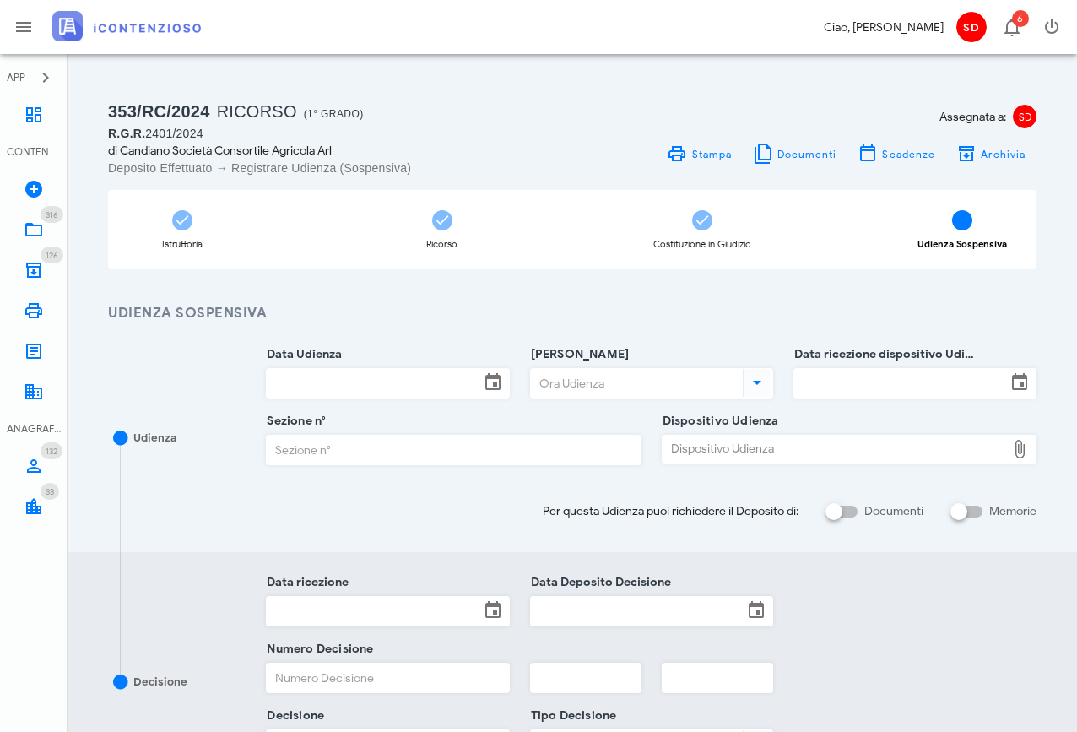
click at [318, 381] on input "Data Udienza" at bounding box center [373, 383] width 212 height 29
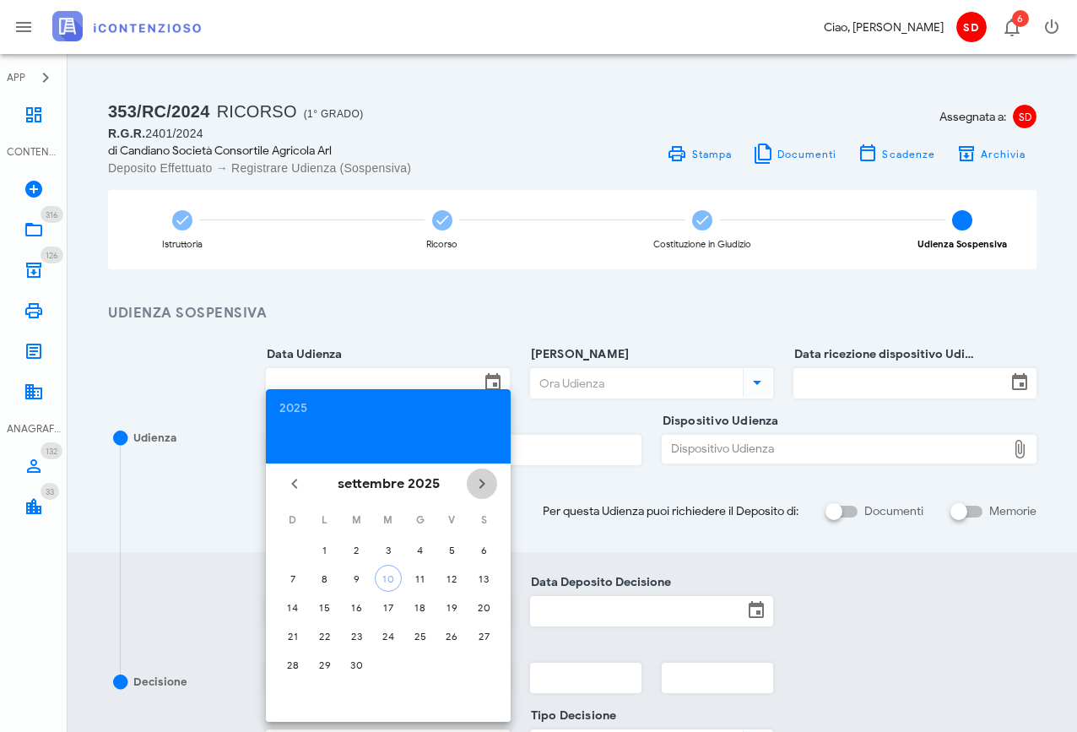
click at [487, 478] on icon "Il prossimo mese" at bounding box center [482, 483] width 20 height 20
click at [447, 605] on div "17" at bounding box center [451, 607] width 27 height 13
type input "17/10/2025"
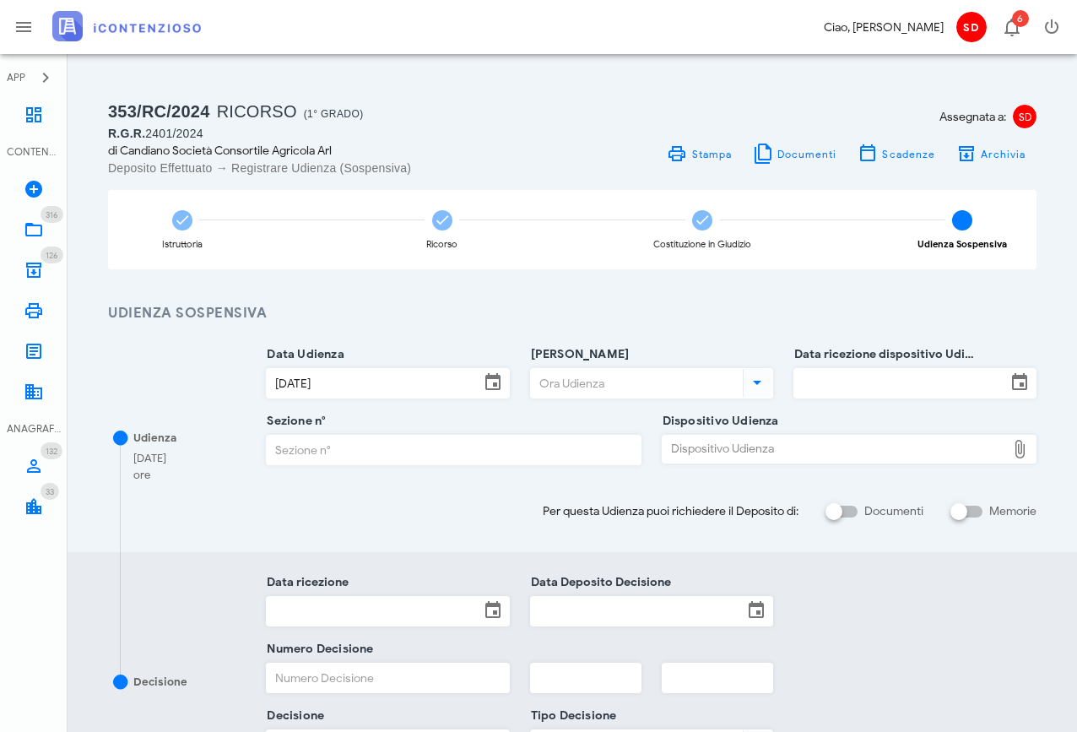
click at [614, 382] on input "[PERSON_NAME]" at bounding box center [635, 383] width 208 height 29
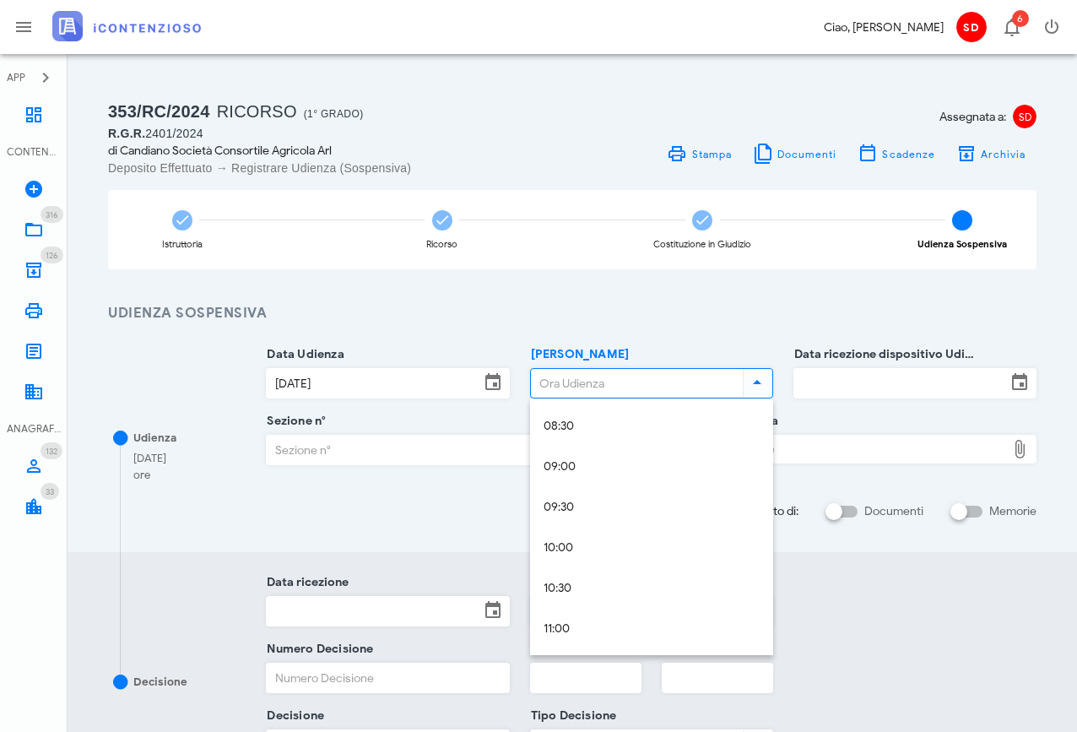
scroll to position [696, 0]
click at [565, 545] on div "10:00" at bounding box center [651, 539] width 216 height 14
type input "10:00"
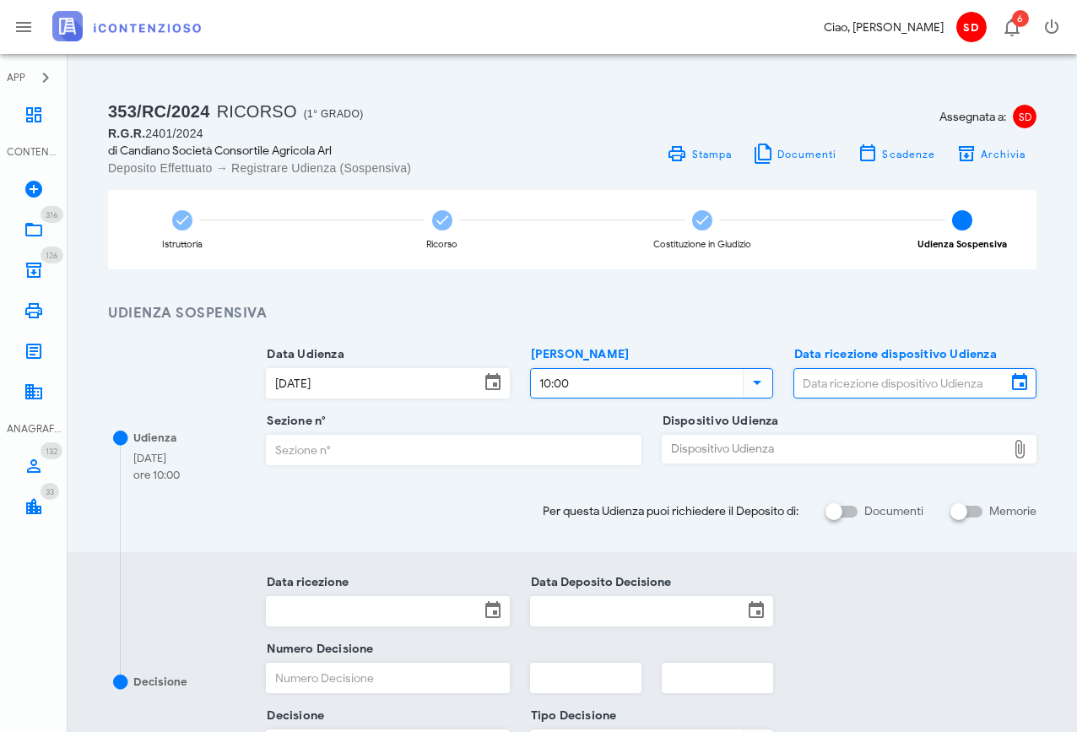
click at [831, 375] on input "Data ricezione dispositivo Udienza" at bounding box center [900, 383] width 212 height 29
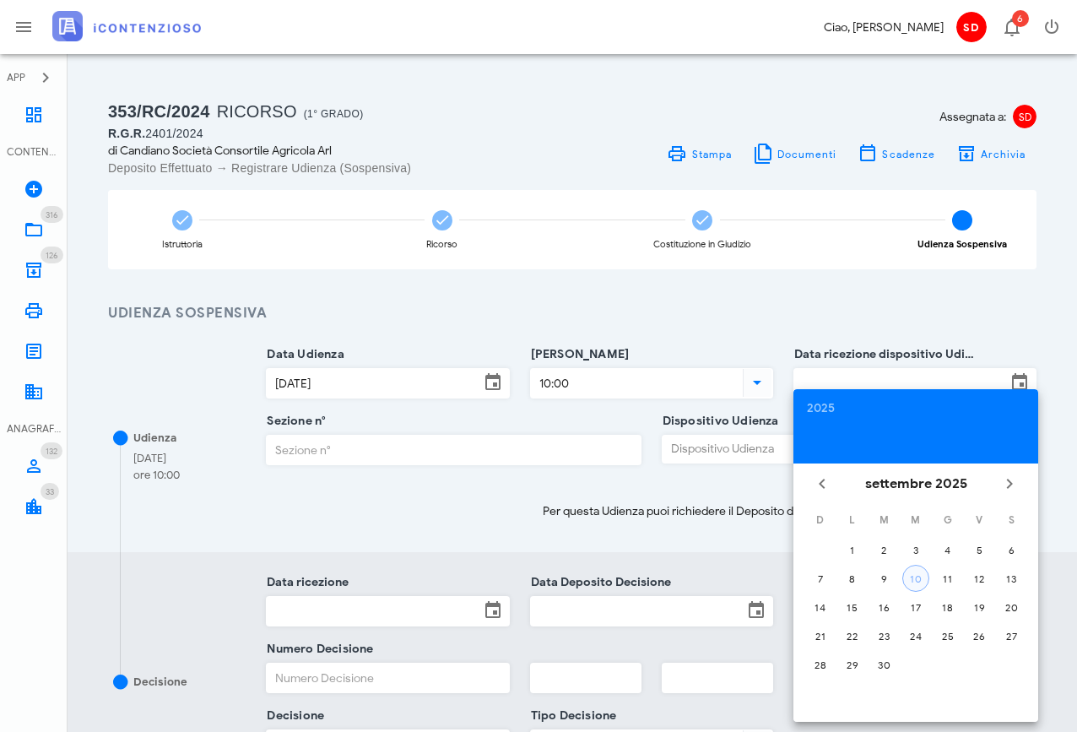
click at [923, 580] on div "10" at bounding box center [915, 578] width 25 height 13
type input "10/09/2025"
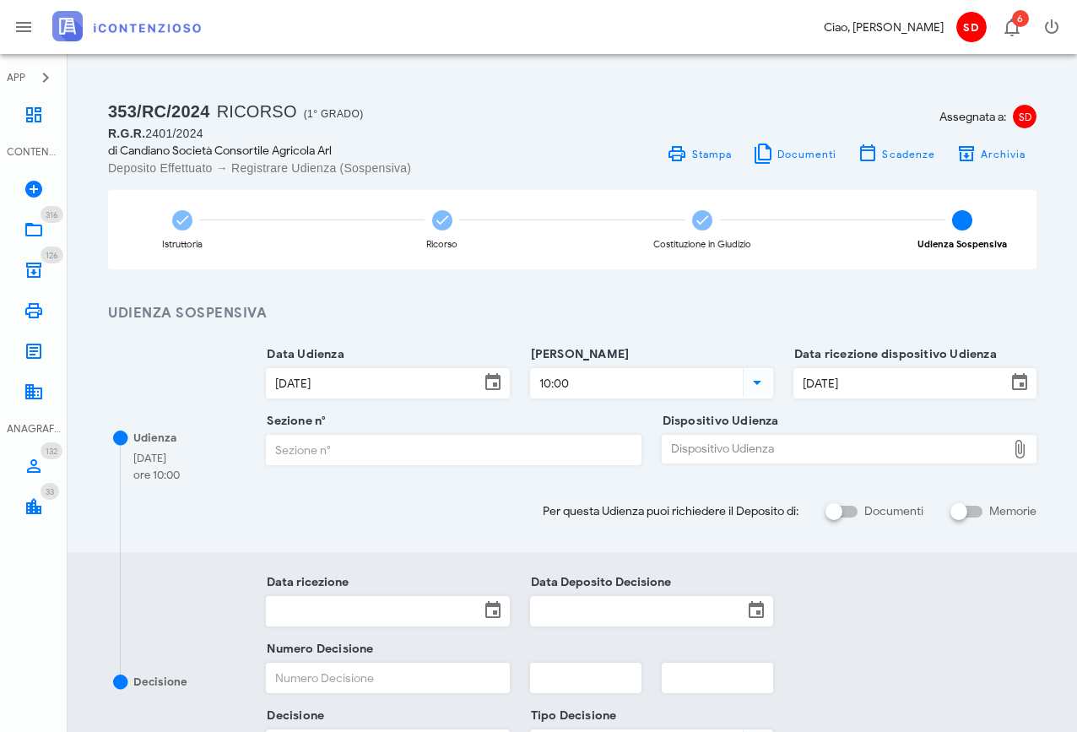
click at [355, 453] on input "Sezione n°" at bounding box center [453, 449] width 373 height 29
type input "4"
click at [689, 446] on div "Dispositivo Udienza" at bounding box center [833, 448] width 343 height 27
type input "C:\fakepath\AvvTratt___2401_2024-2.pdf"
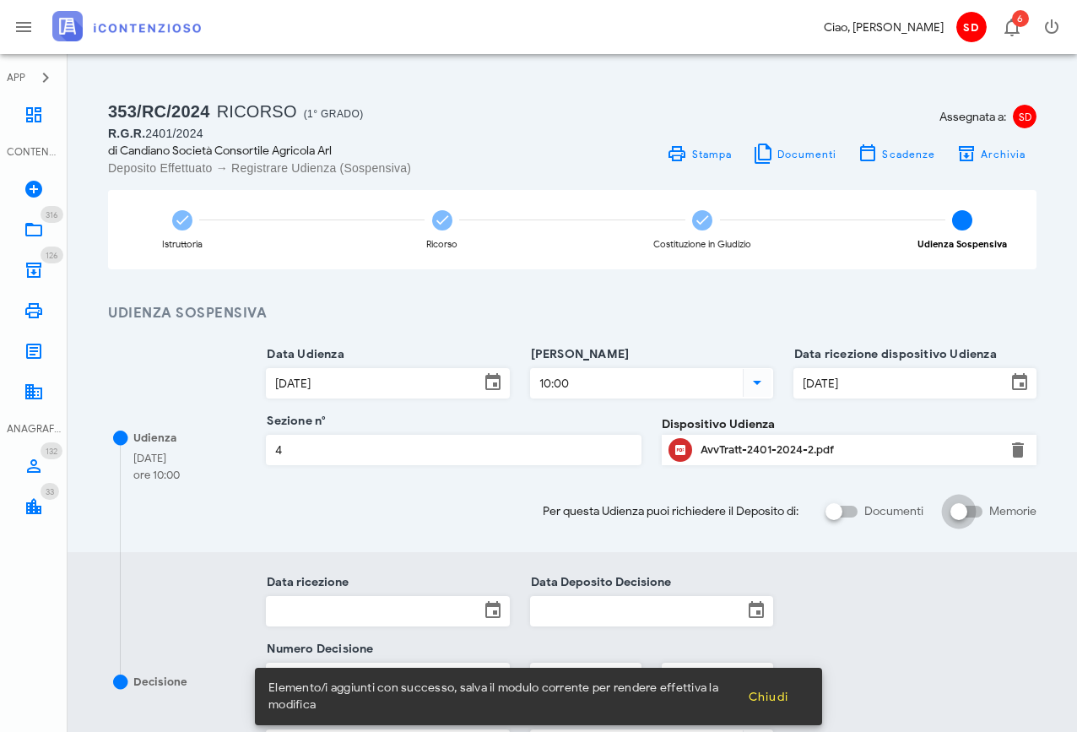
click at [979, 509] on input "Memorie" at bounding box center [966, 511] width 32 height 20
checkbox input "false"
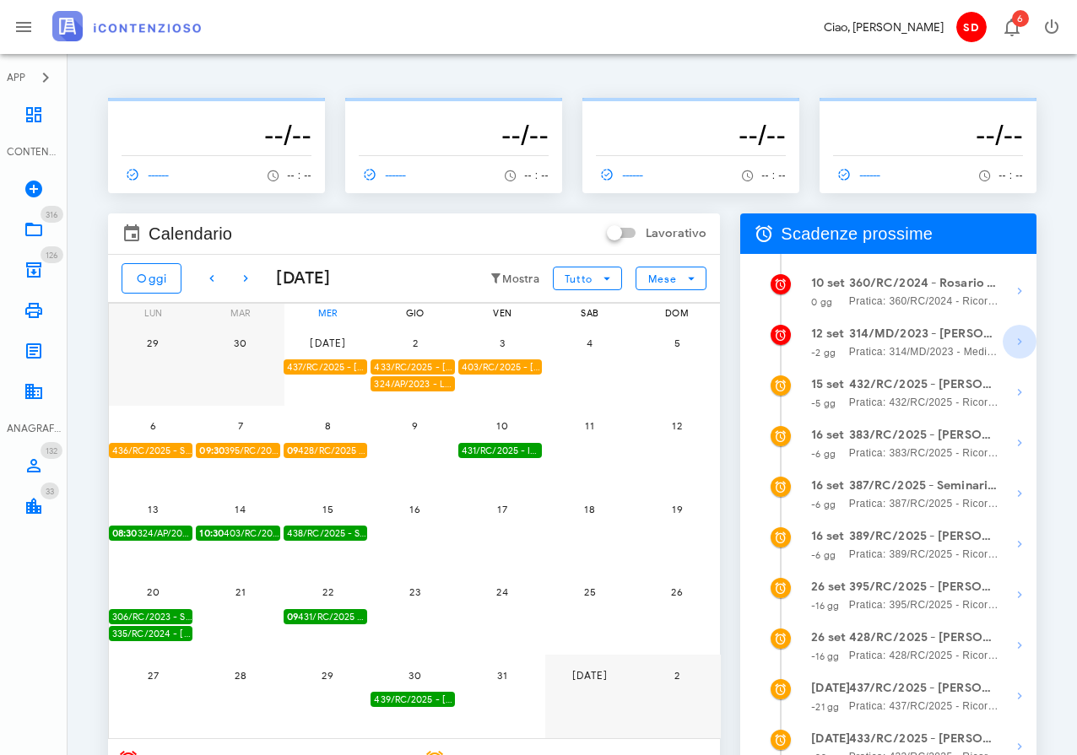
click at [1019, 341] on icon "button" at bounding box center [1019, 342] width 20 height 20
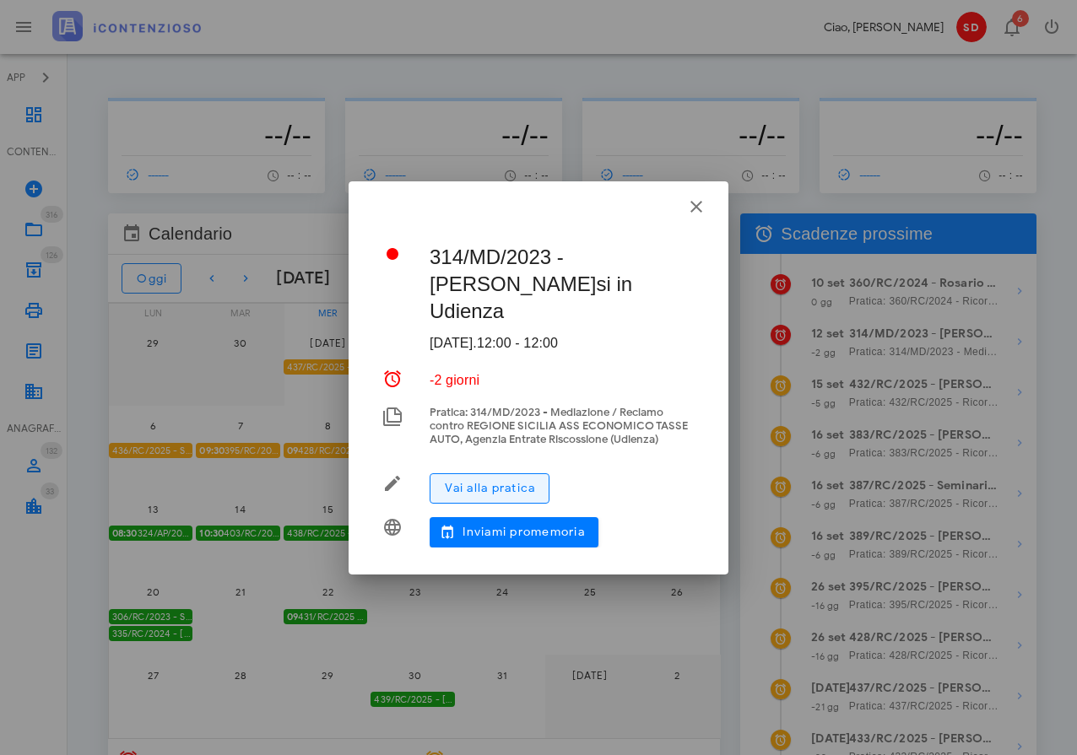
click at [487, 488] on span "Vai alla pratica" at bounding box center [489, 488] width 91 height 14
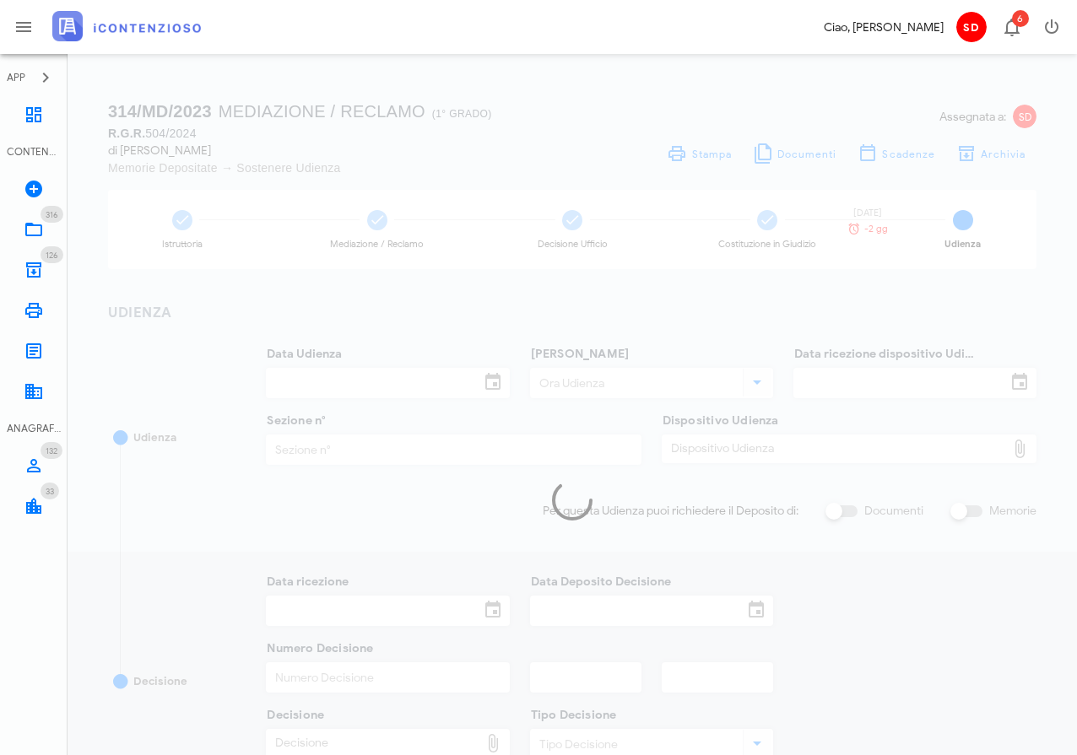
type input "[DATE]"
type input "12:00"
type input "[DATE]"
type input "5"
checkbox input "true"
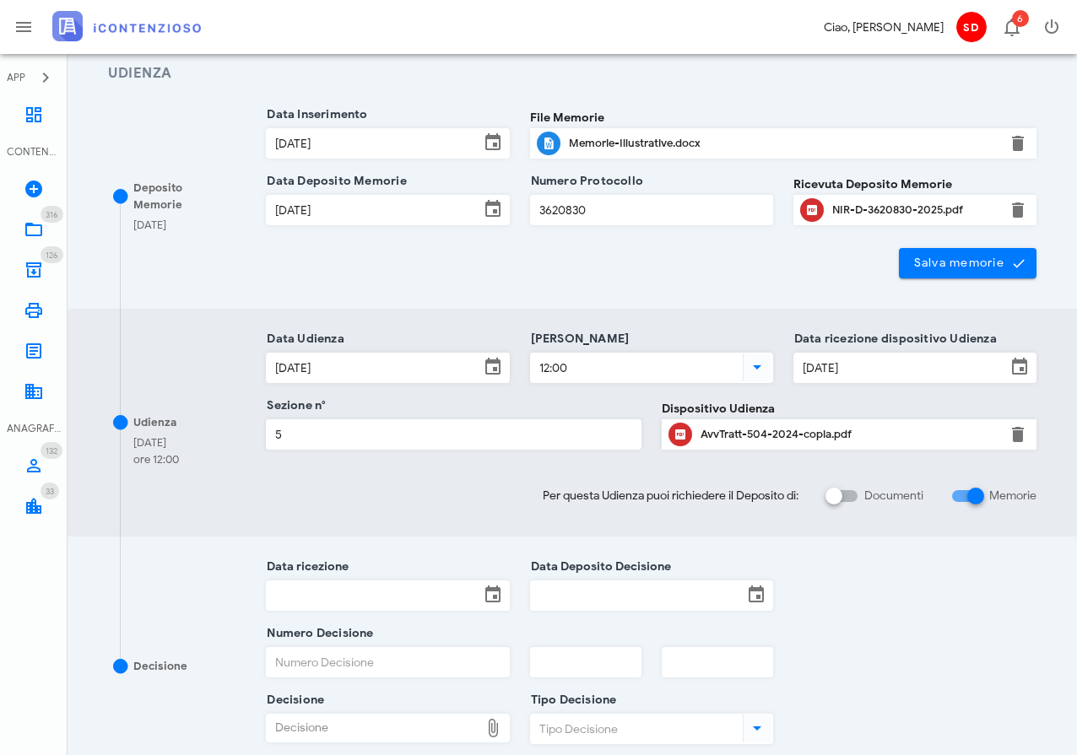
scroll to position [240, 0]
click at [724, 431] on div "AvvTratt-504-2024-copia.pdf" at bounding box center [848, 434] width 297 height 14
click at [40, 117] on icon at bounding box center [34, 115] width 20 height 20
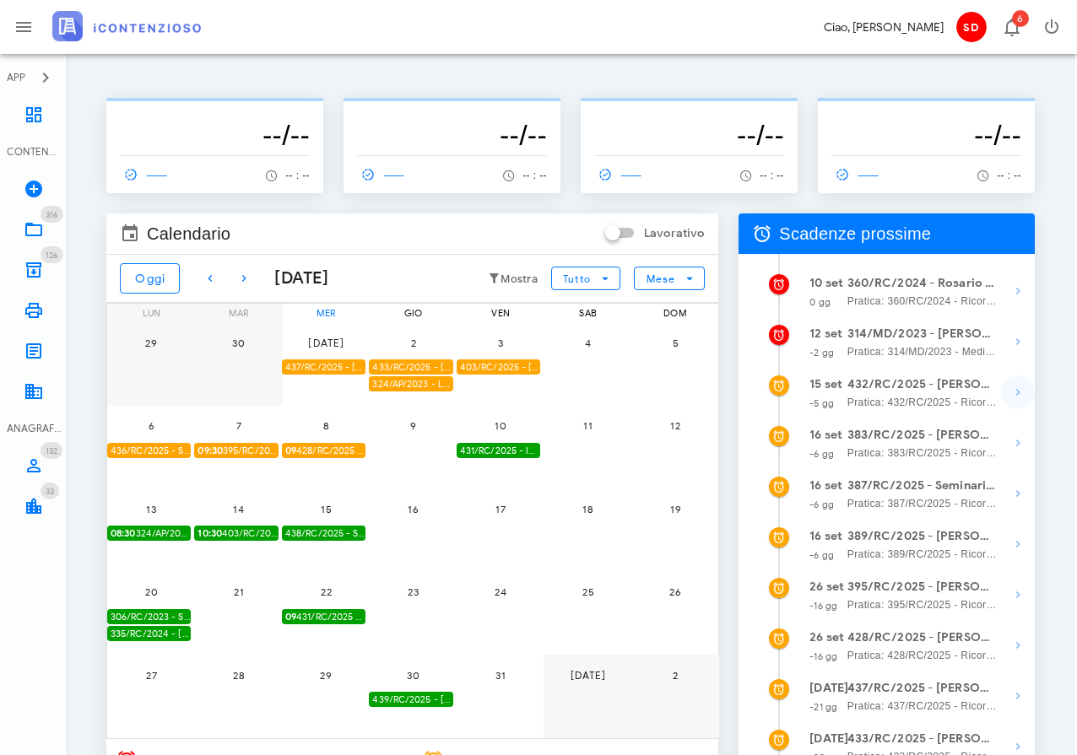
scroll to position [0, 4]
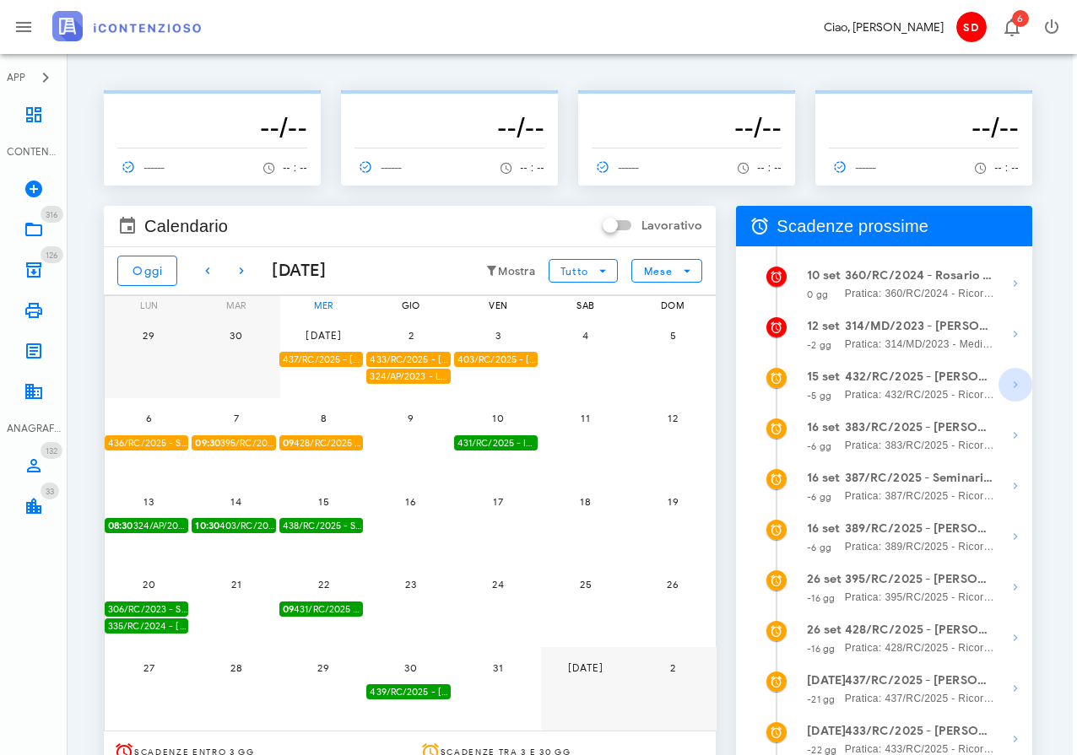
click at [1018, 392] on icon "button" at bounding box center [1015, 385] width 20 height 20
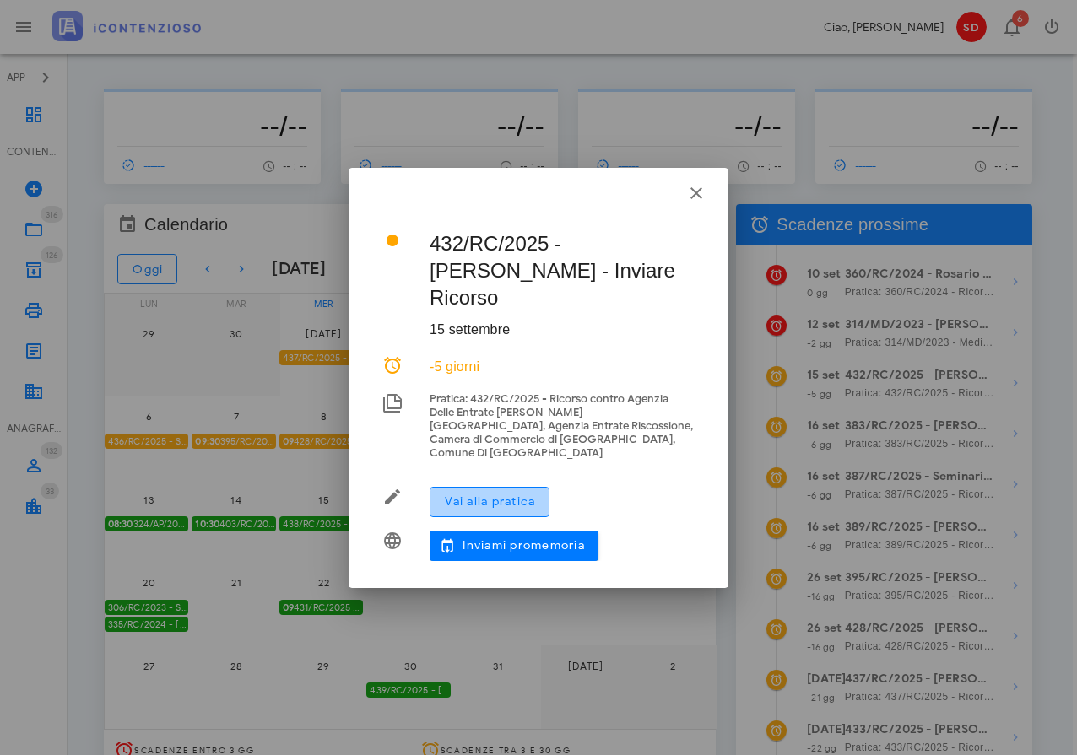
click at [517, 494] on span "Vai alla pratica" at bounding box center [489, 501] width 91 height 14
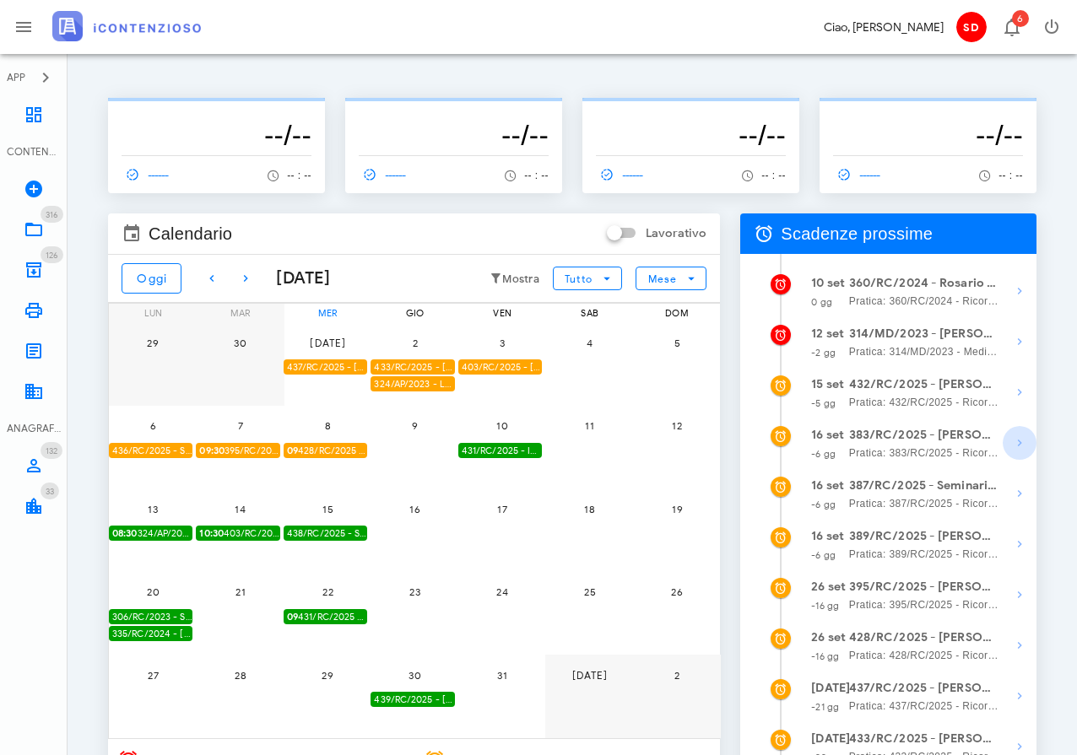
click at [1019, 445] on icon "button" at bounding box center [1019, 443] width 20 height 20
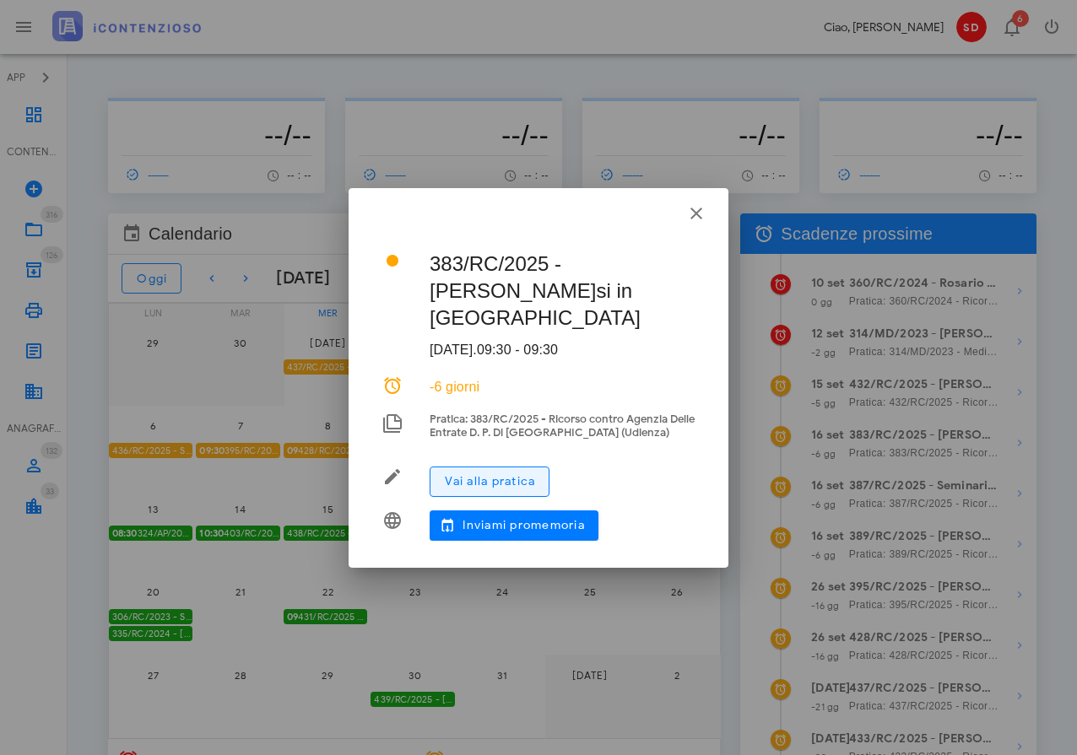
click at [500, 474] on span "Vai alla pratica" at bounding box center [489, 481] width 91 height 14
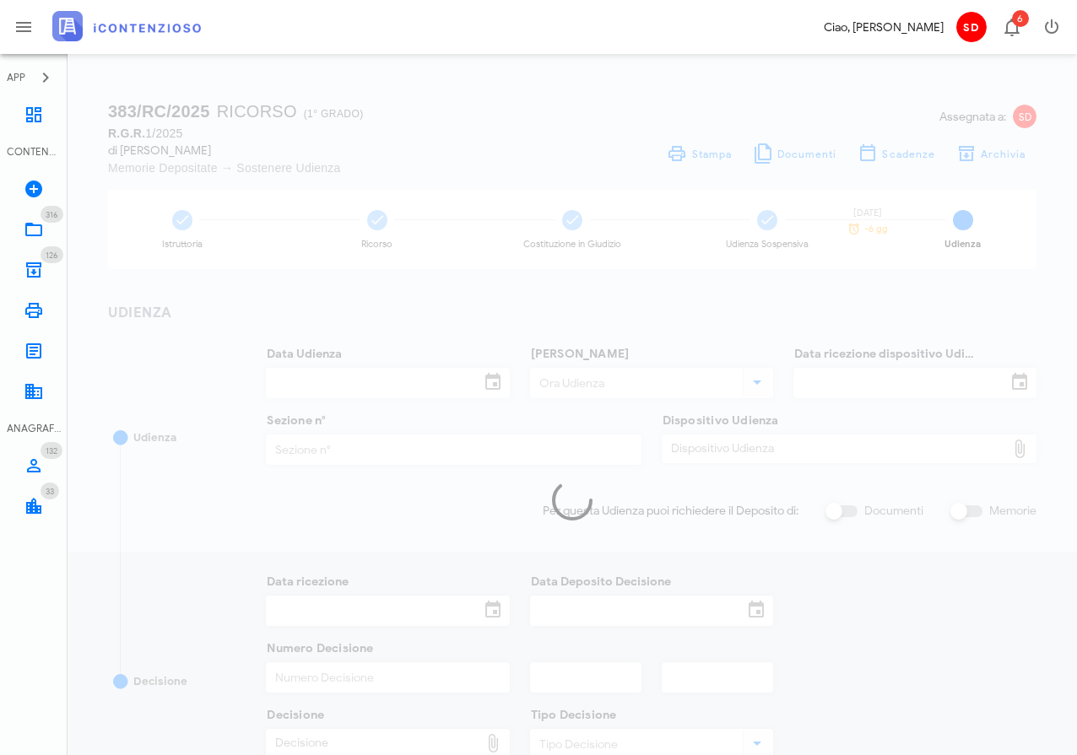
type input "[DATE]"
type input "09:30"
type input "[DATE]"
type input "3"
checkbox input "true"
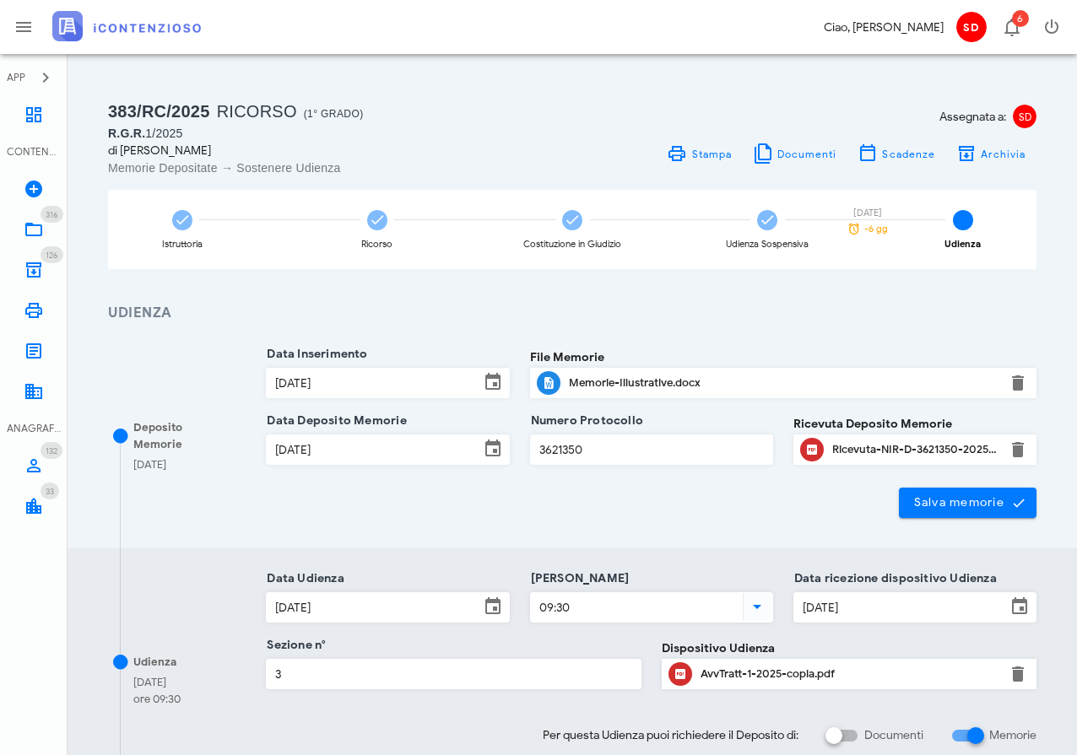
click at [754, 674] on div "AvvTratt-1-2025-copia.pdf" at bounding box center [848, 674] width 297 height 14
click at [37, 113] on icon at bounding box center [34, 115] width 20 height 20
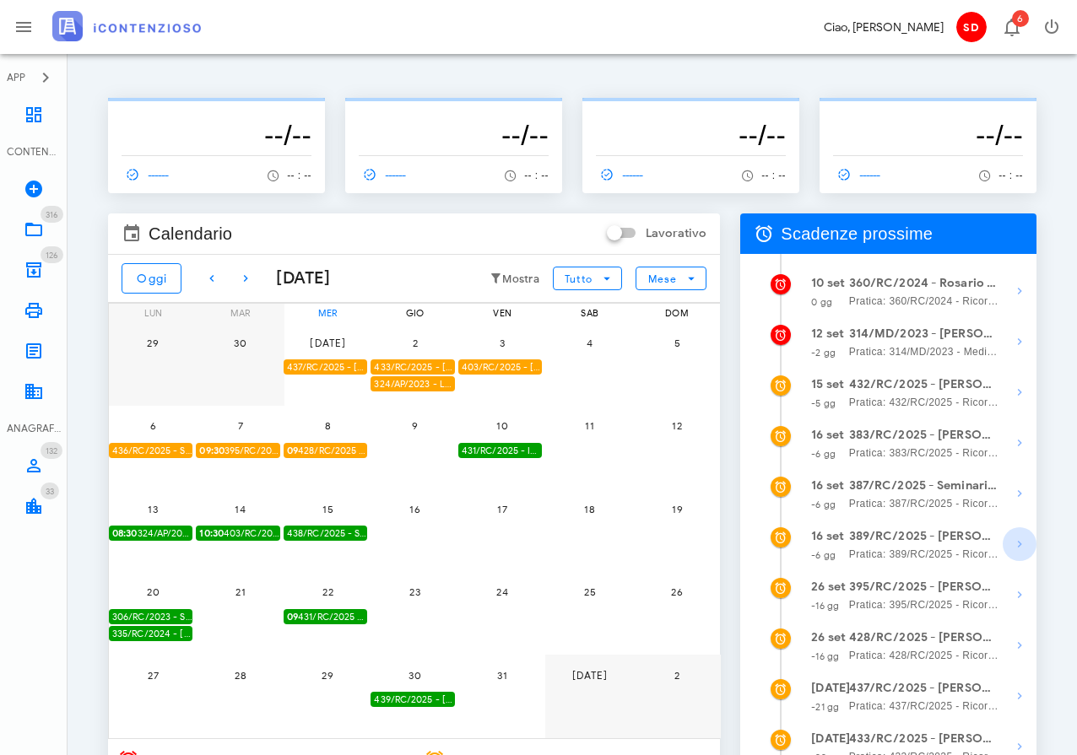
click at [1019, 544] on icon "button" at bounding box center [1019, 544] width 20 height 20
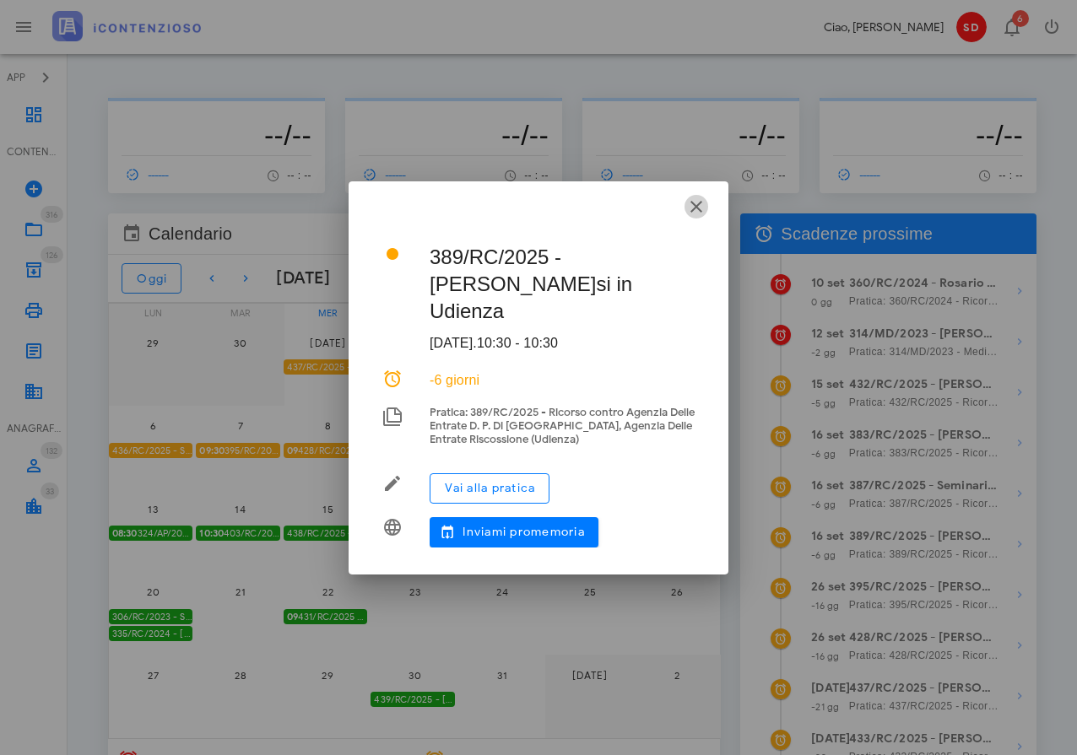
click at [699, 208] on icon "button" at bounding box center [696, 207] width 20 height 20
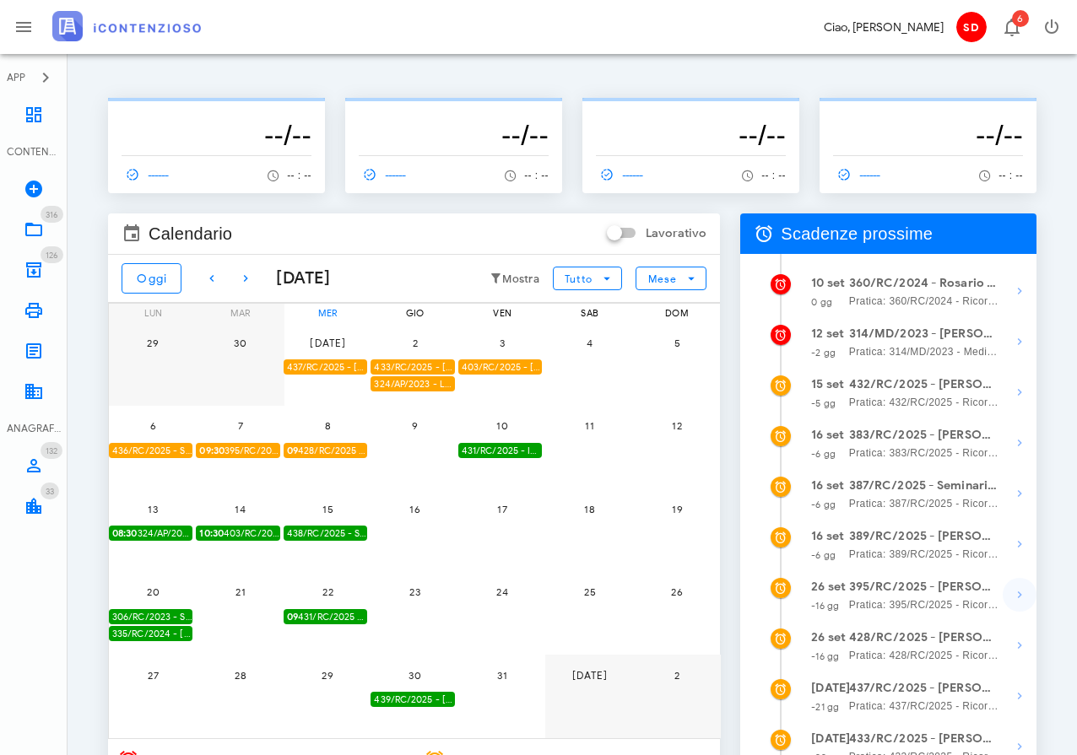
click at [1021, 597] on icon "button" at bounding box center [1019, 595] width 20 height 20
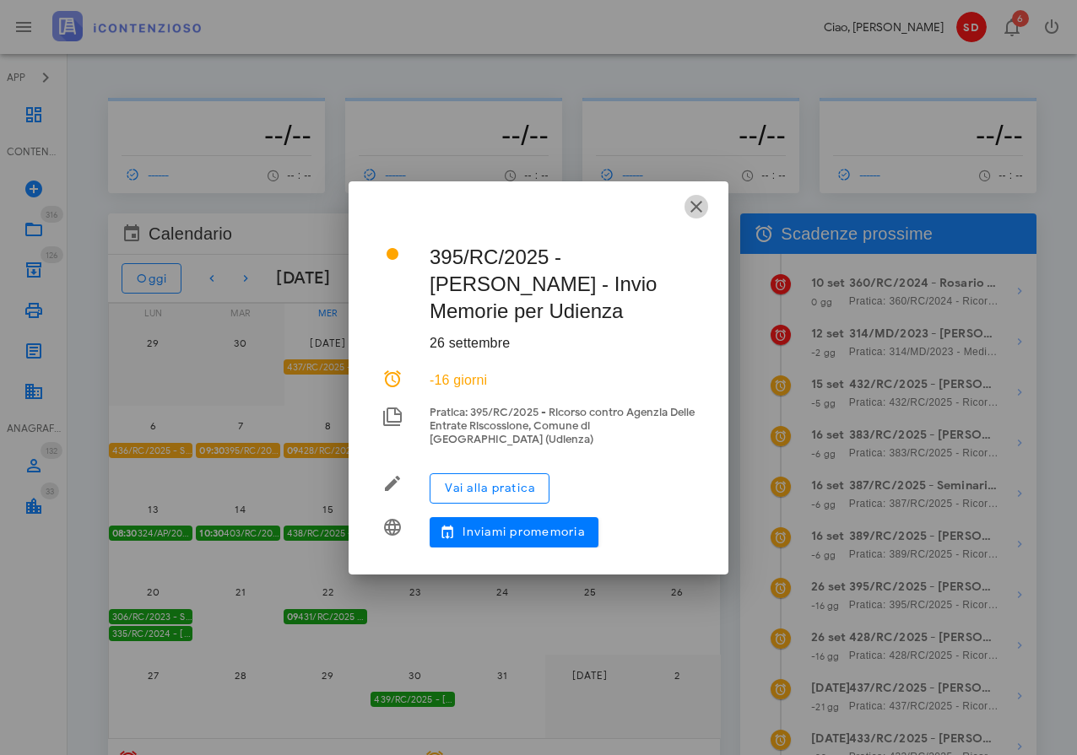
click at [700, 208] on icon "button" at bounding box center [696, 207] width 20 height 20
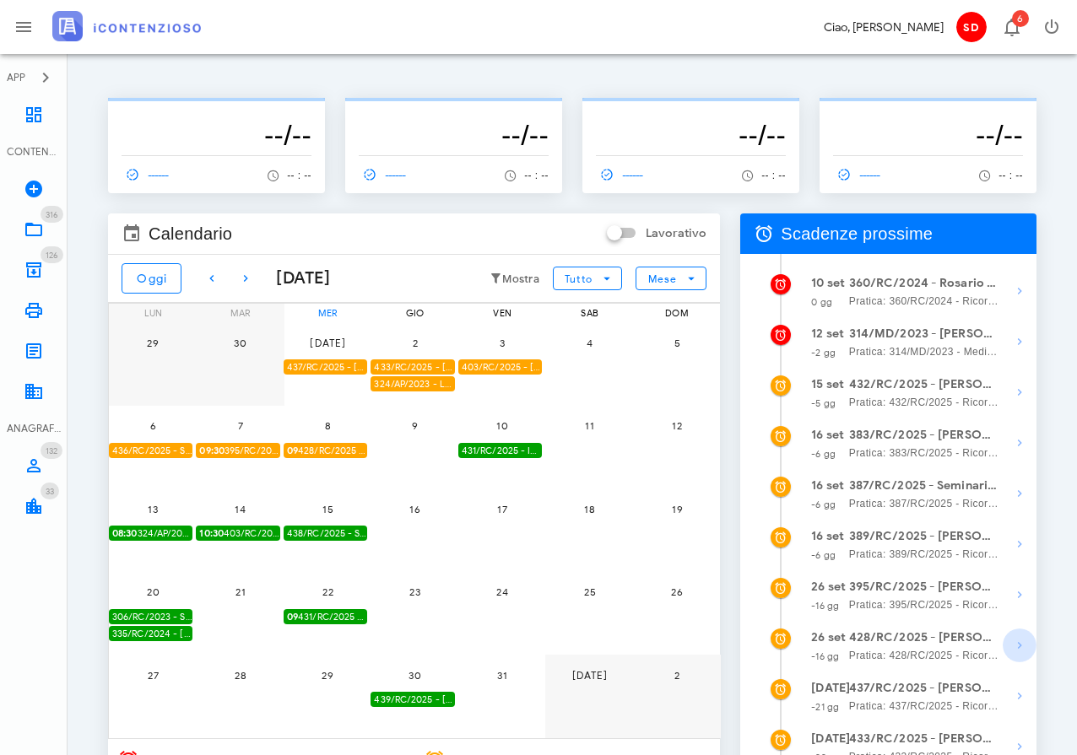
click at [1018, 651] on icon "button" at bounding box center [1019, 645] width 20 height 20
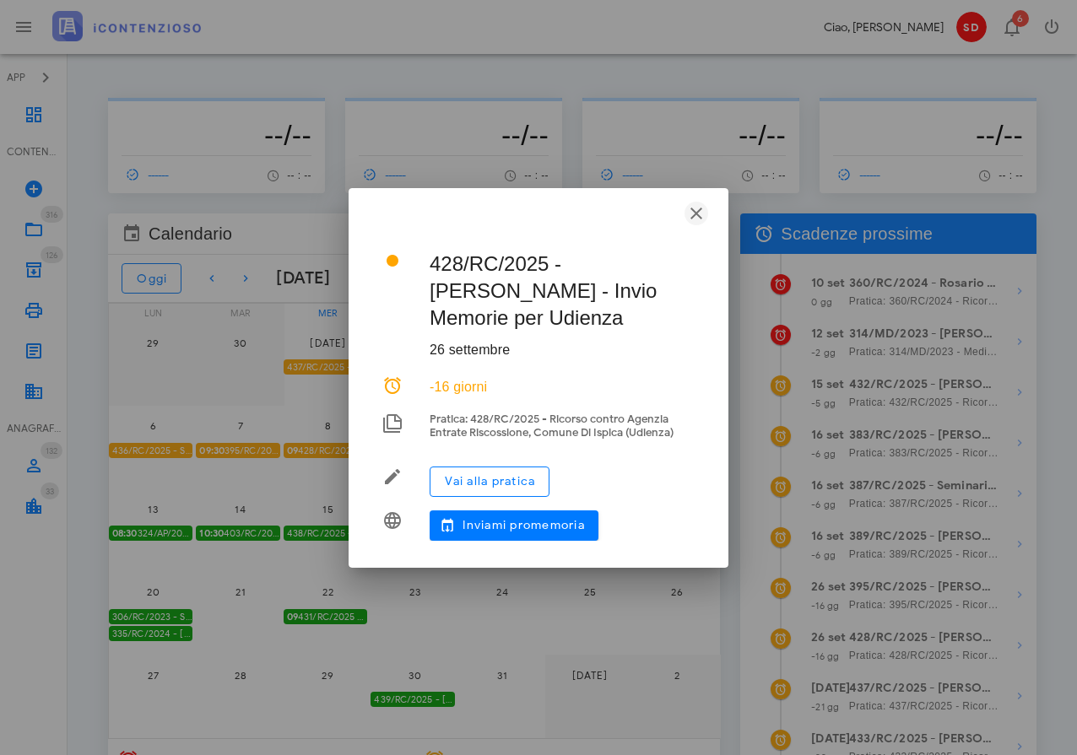
click at [699, 213] on icon "button" at bounding box center [696, 213] width 20 height 20
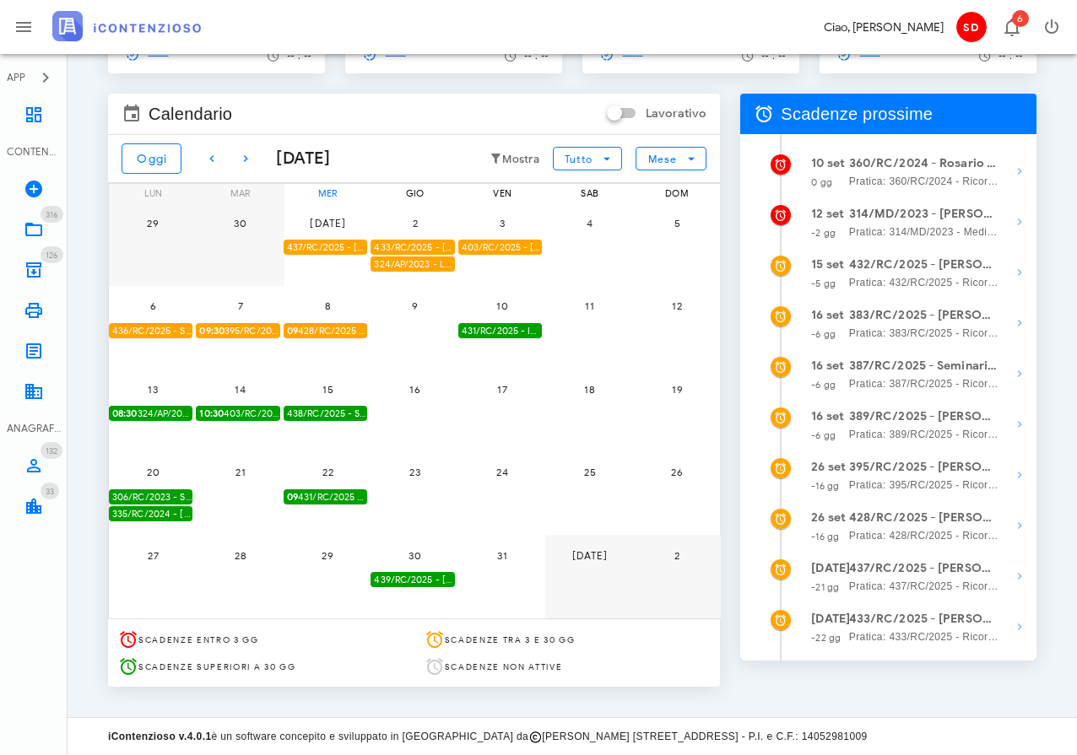
scroll to position [122, 0]
click at [411, 573] on div "439/RC/2025 - Corrado Latino - Inviare Ricorso" at bounding box center [412, 580] width 84 height 16
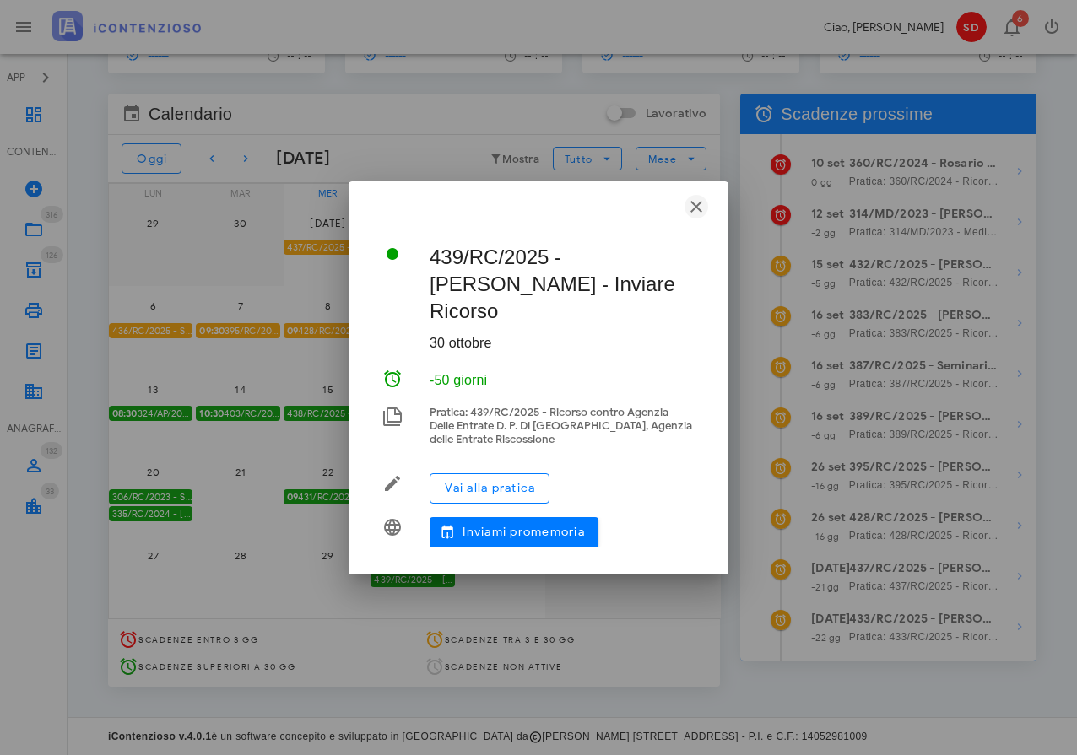
click at [694, 217] on icon "button" at bounding box center [696, 207] width 20 height 20
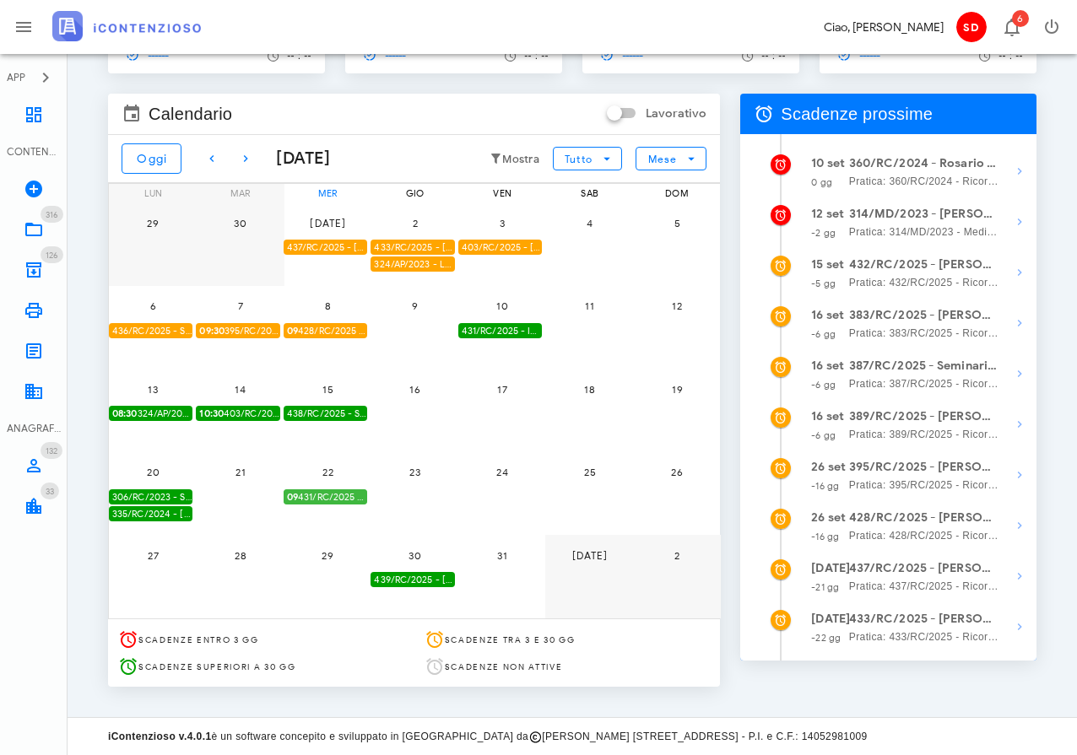
click at [319, 494] on span "09 431/RC/2025 - Idro-Scalf di Oddo Salvatore e C. Snc - Presentarsi in Udienza" at bounding box center [327, 497] width 80 height 16
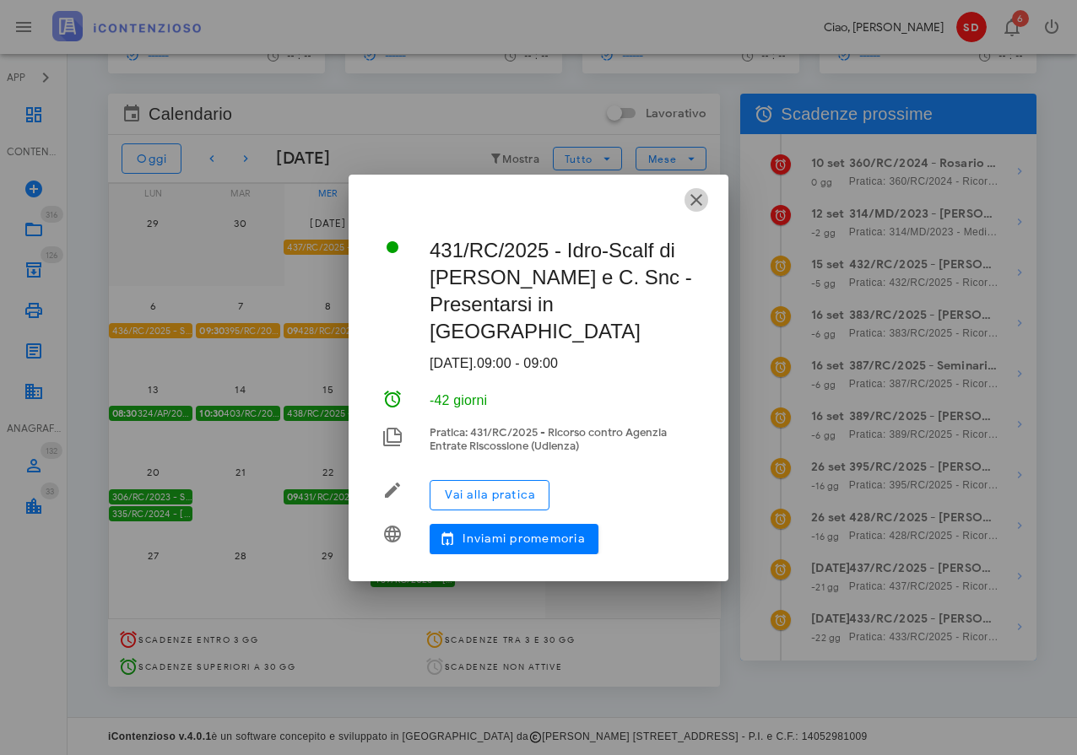
click at [694, 210] on icon "button" at bounding box center [696, 200] width 20 height 20
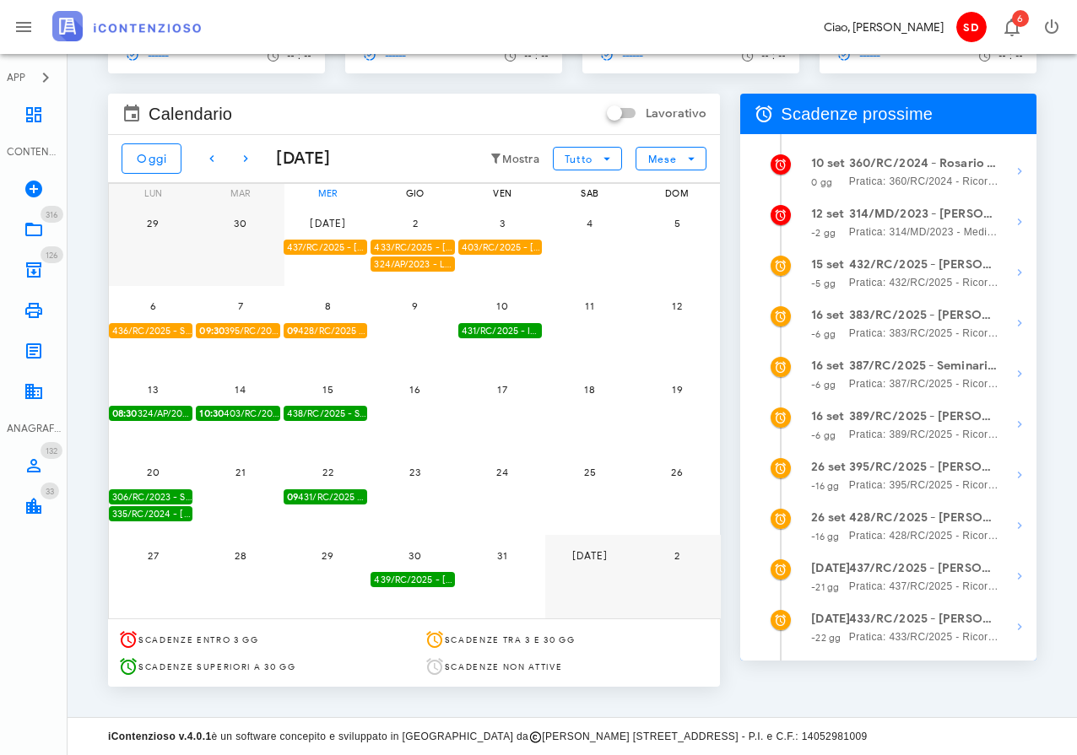
click at [326, 491] on span "09 431/RC/2025 - Idro-Scalf di Oddo Salvatore e C. Snc - Presentarsi in Udienza" at bounding box center [327, 497] width 80 height 16
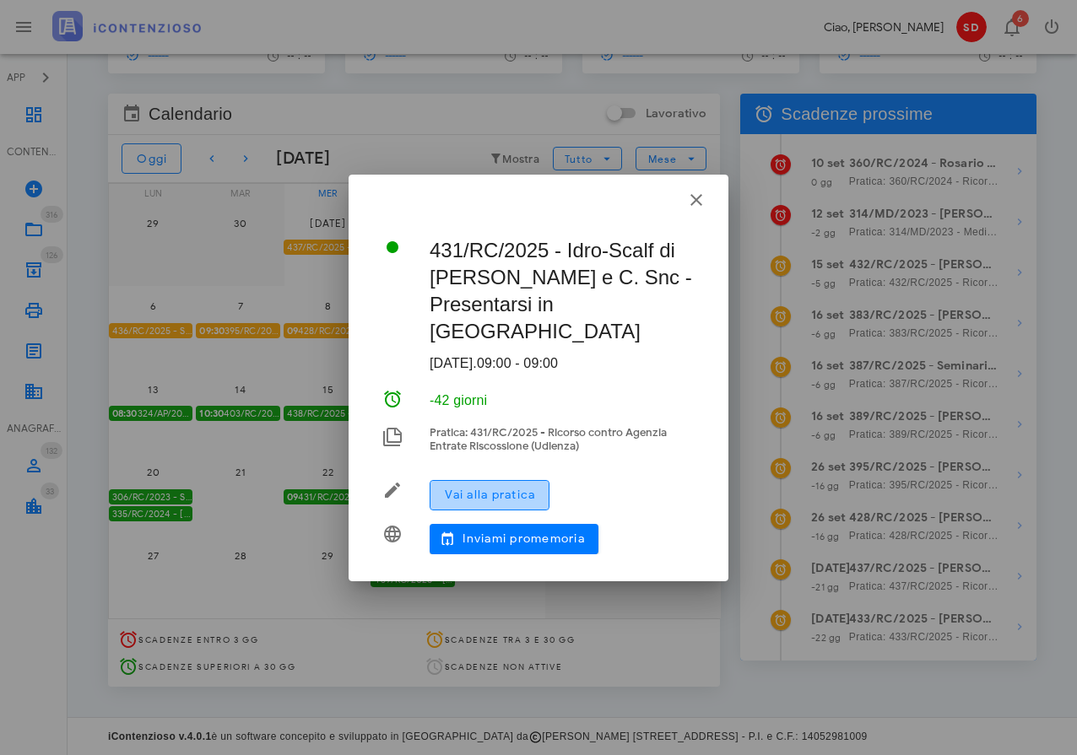
click at [505, 488] on span "Vai alla pratica" at bounding box center [489, 495] width 91 height 14
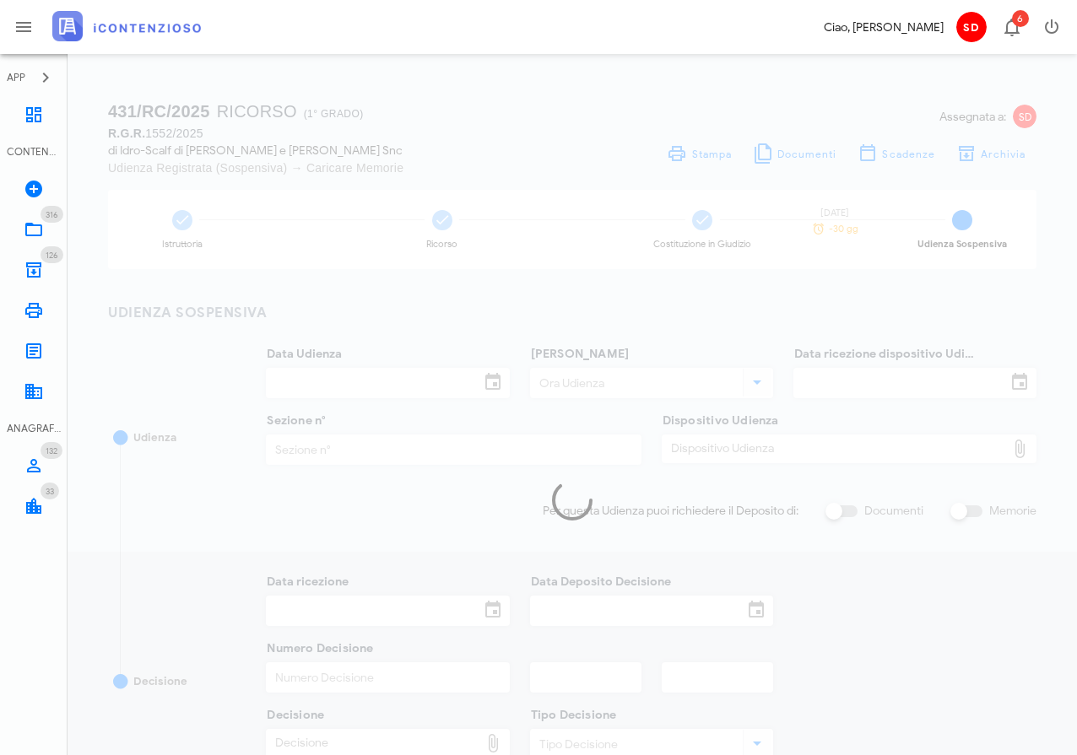
type input "[DATE]"
type input "09:00"
type input "03/09/2025"
type input "3"
checkbox input "true"
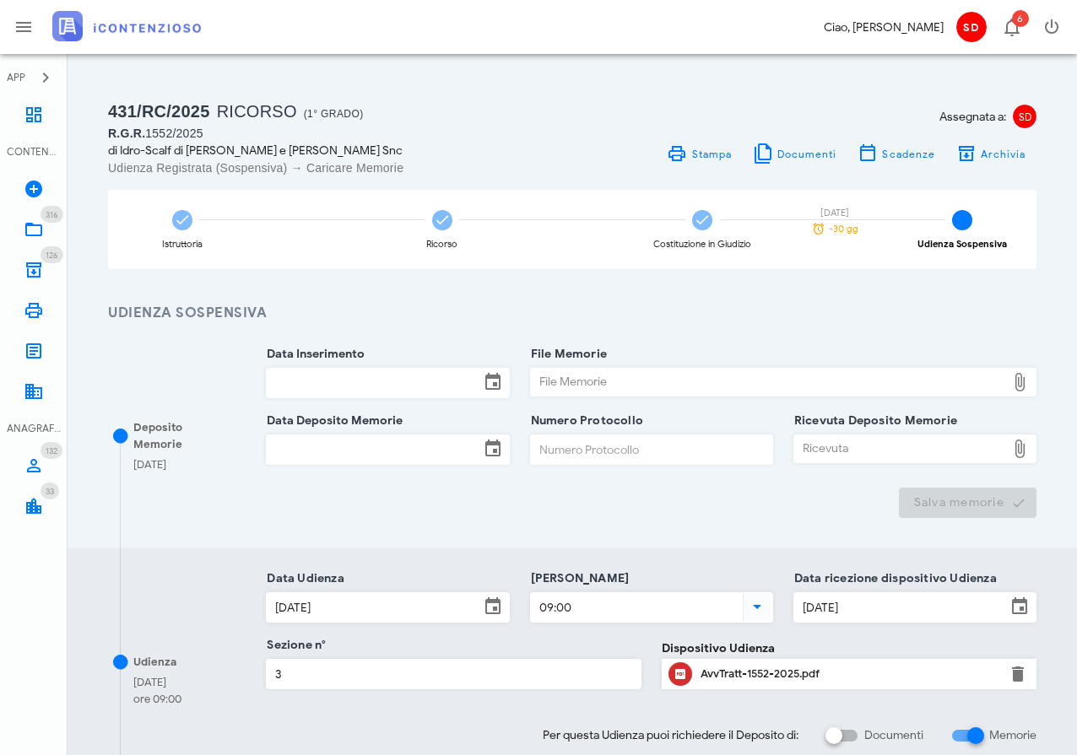
click at [730, 676] on div "AvvTratt-1552-2025.pdf" at bounding box center [848, 674] width 297 height 14
click at [40, 76] on icon "button" at bounding box center [45, 78] width 20 height 20
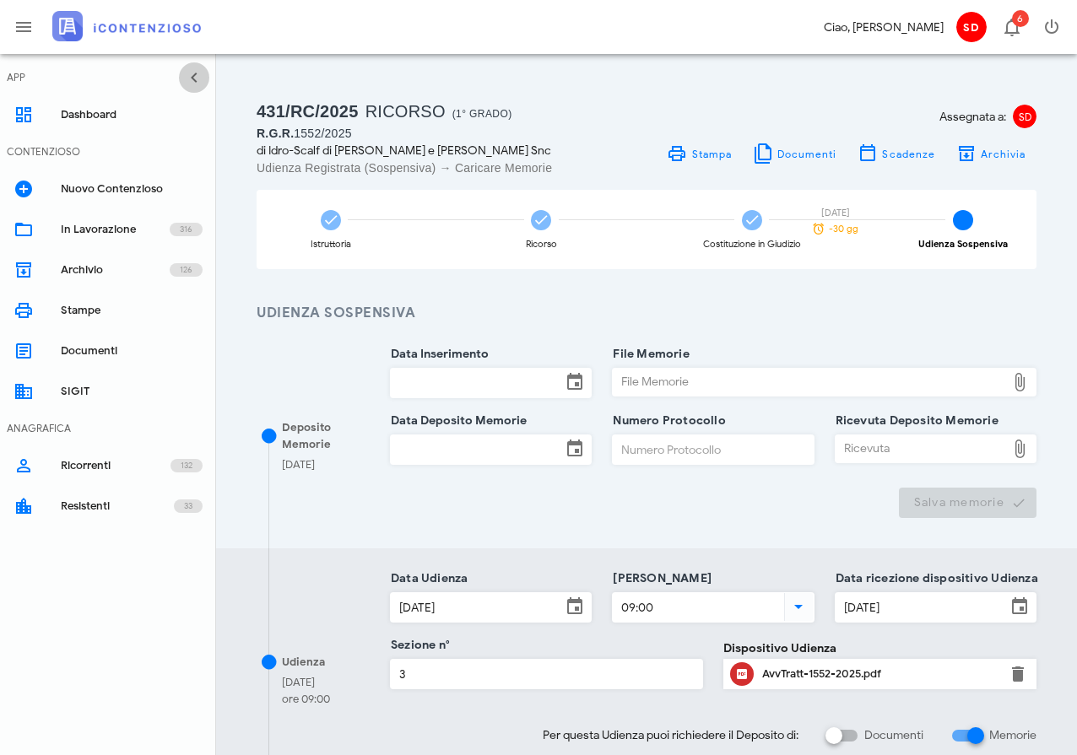
click at [197, 78] on icon "button" at bounding box center [194, 78] width 20 height 20
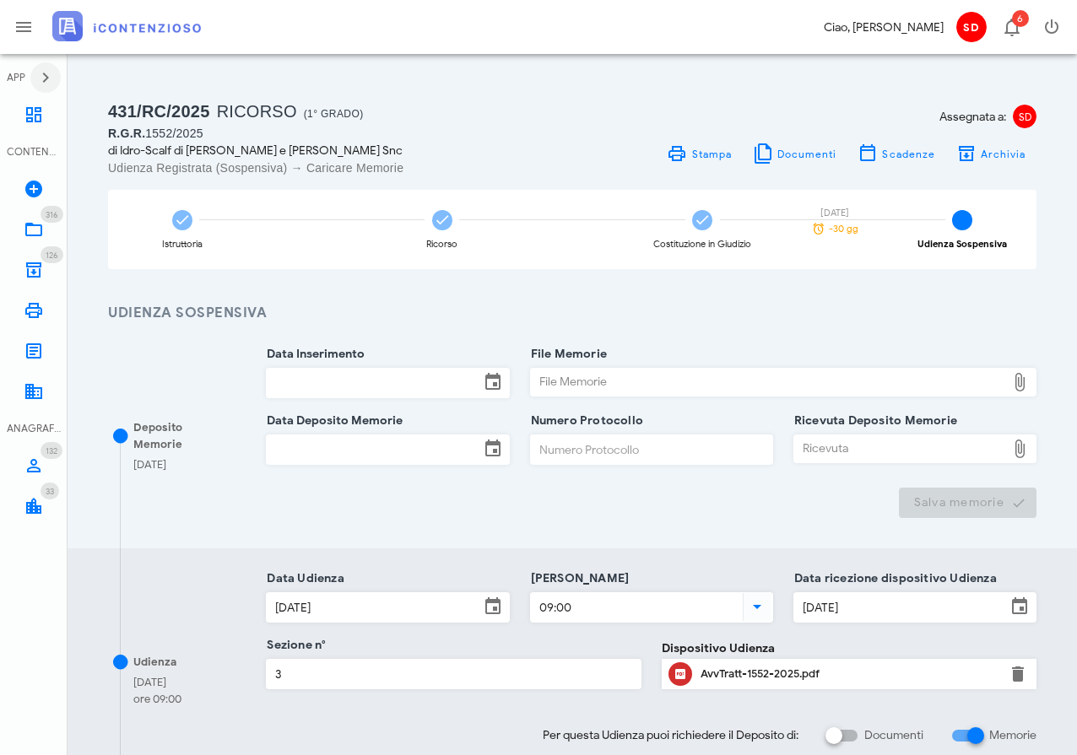
click at [47, 74] on icon "button" at bounding box center [45, 78] width 20 height 20
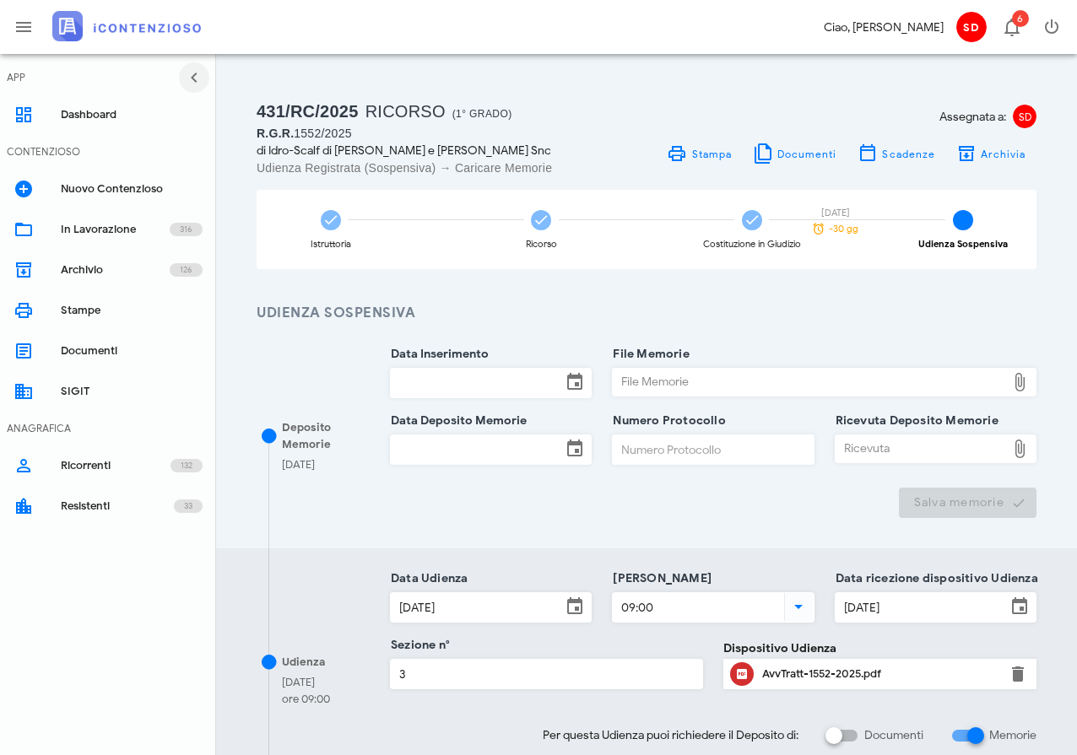
click at [198, 78] on icon "button" at bounding box center [194, 78] width 20 height 20
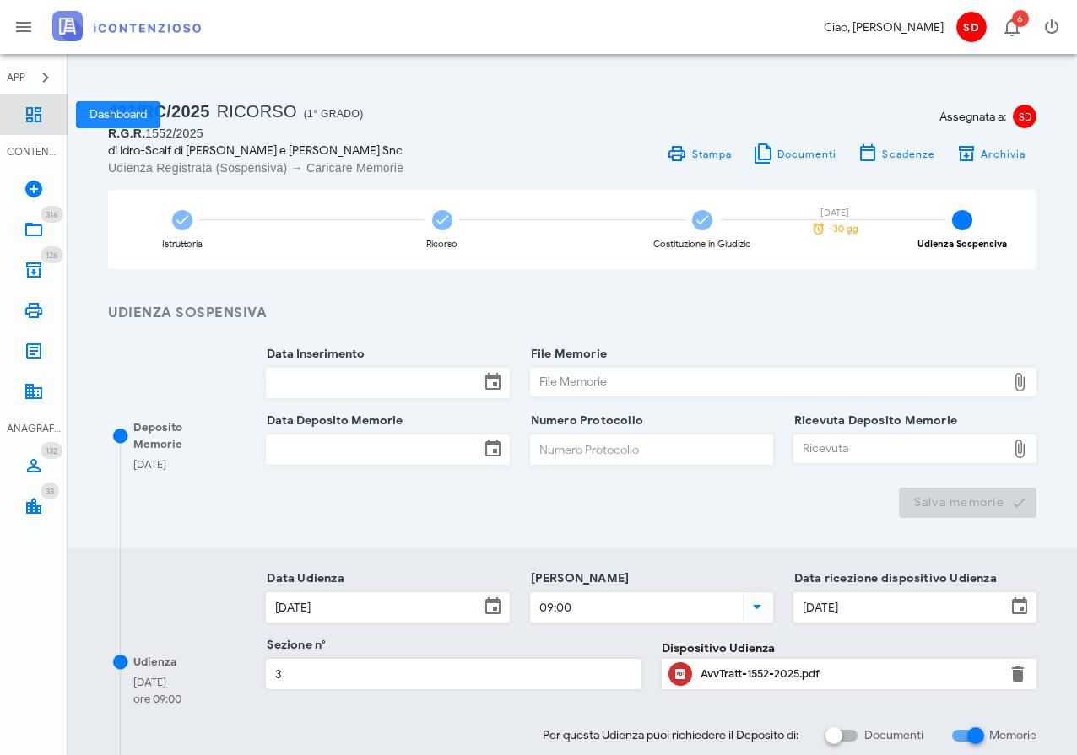
click at [37, 112] on icon at bounding box center [34, 115] width 20 height 20
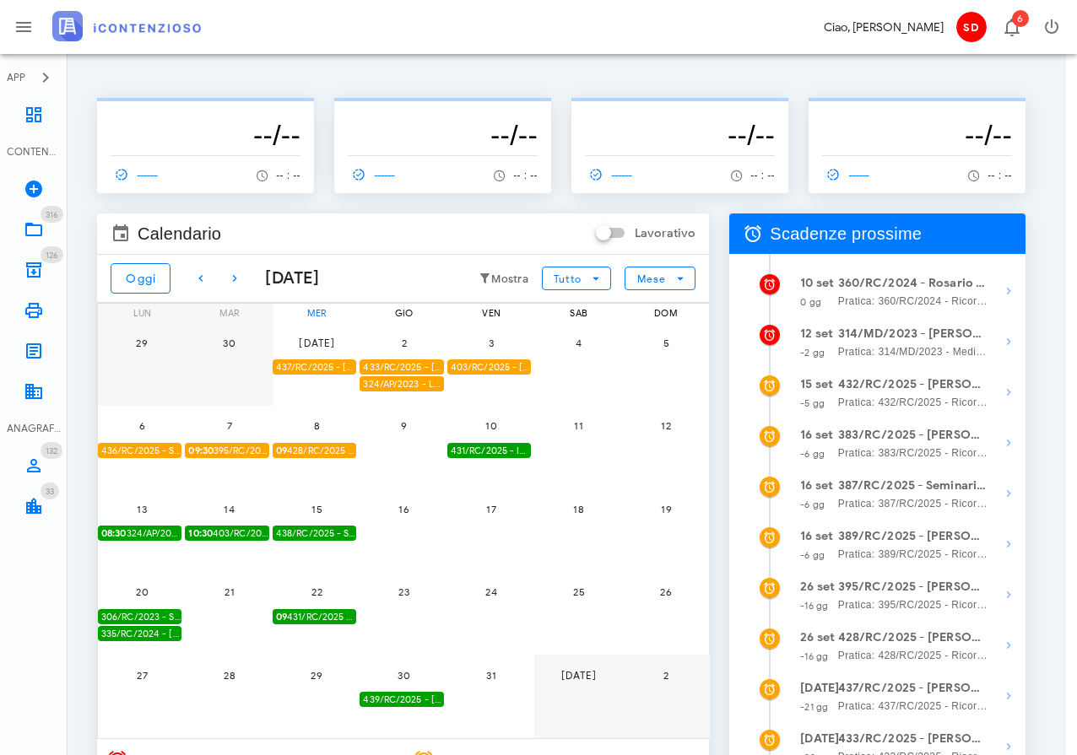
scroll to position [0, 14]
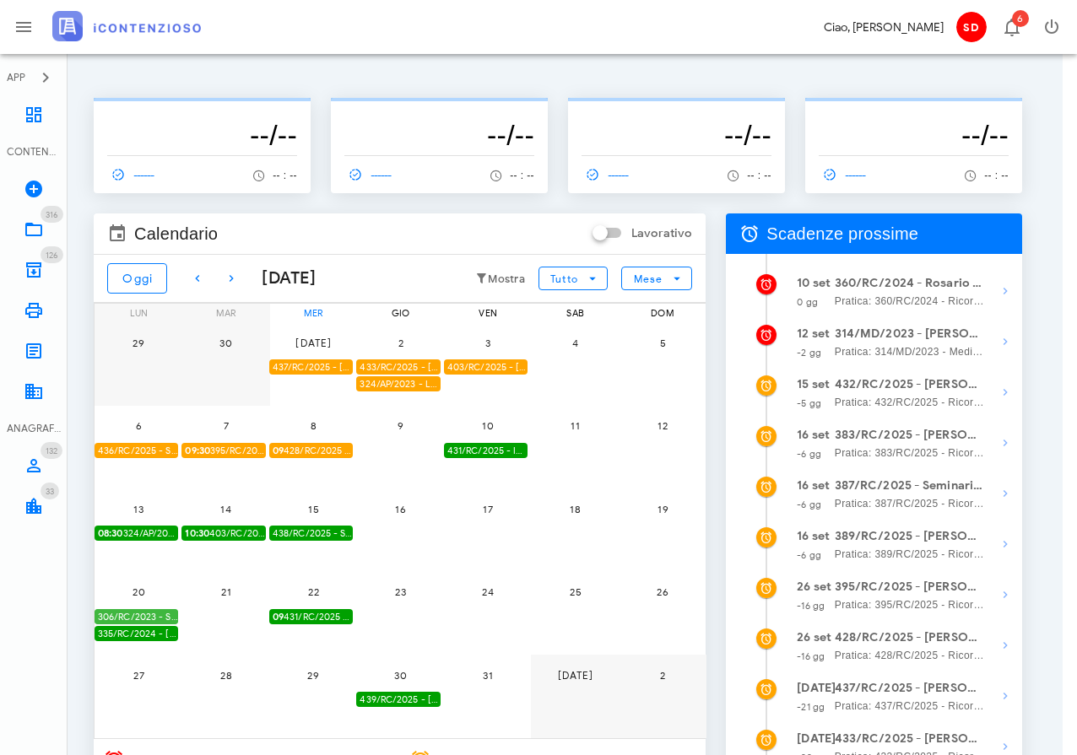
click at [133, 614] on div "306/RC/2023 - Seminario Vescovile Di Noto - Impugnare la Decisione del Giudice …" at bounding box center [137, 617] width 84 height 16
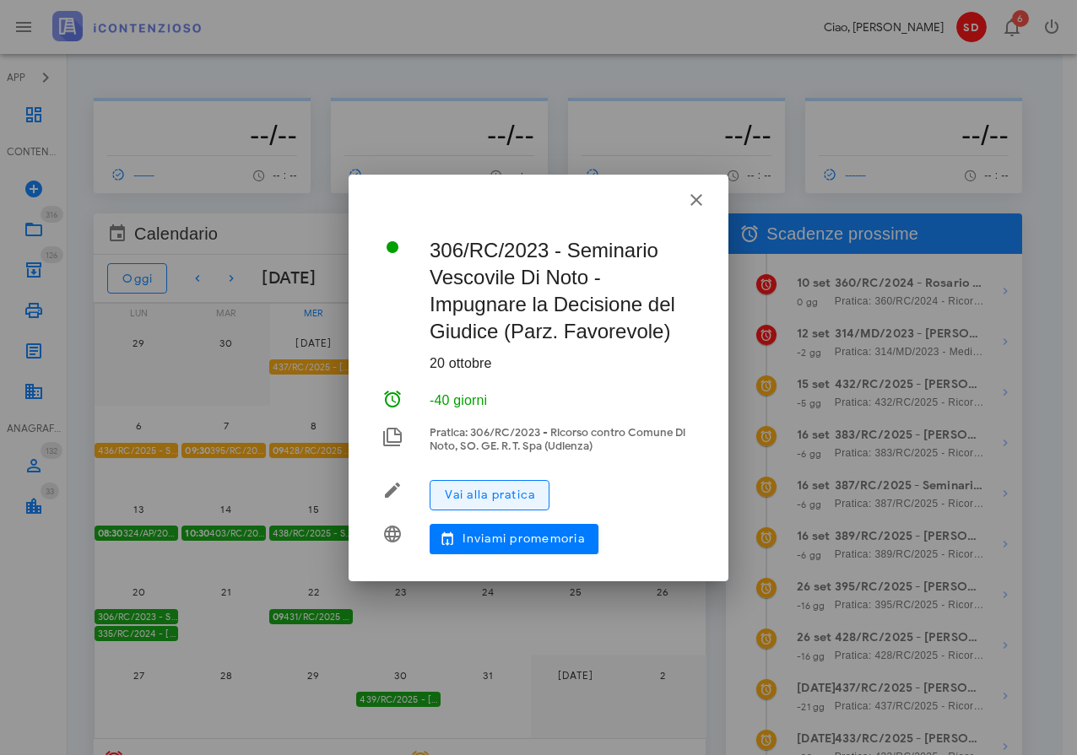
click at [494, 497] on span "Vai alla pratica" at bounding box center [489, 495] width 91 height 14
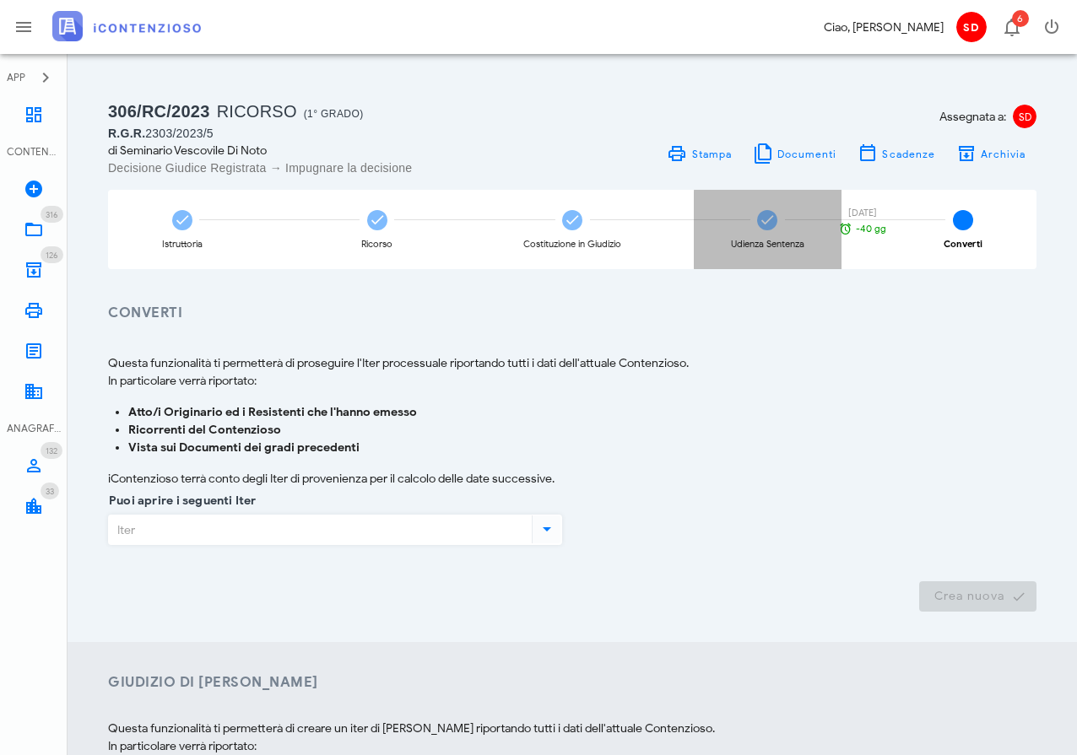
click at [770, 222] on icon at bounding box center [767, 220] width 17 height 17
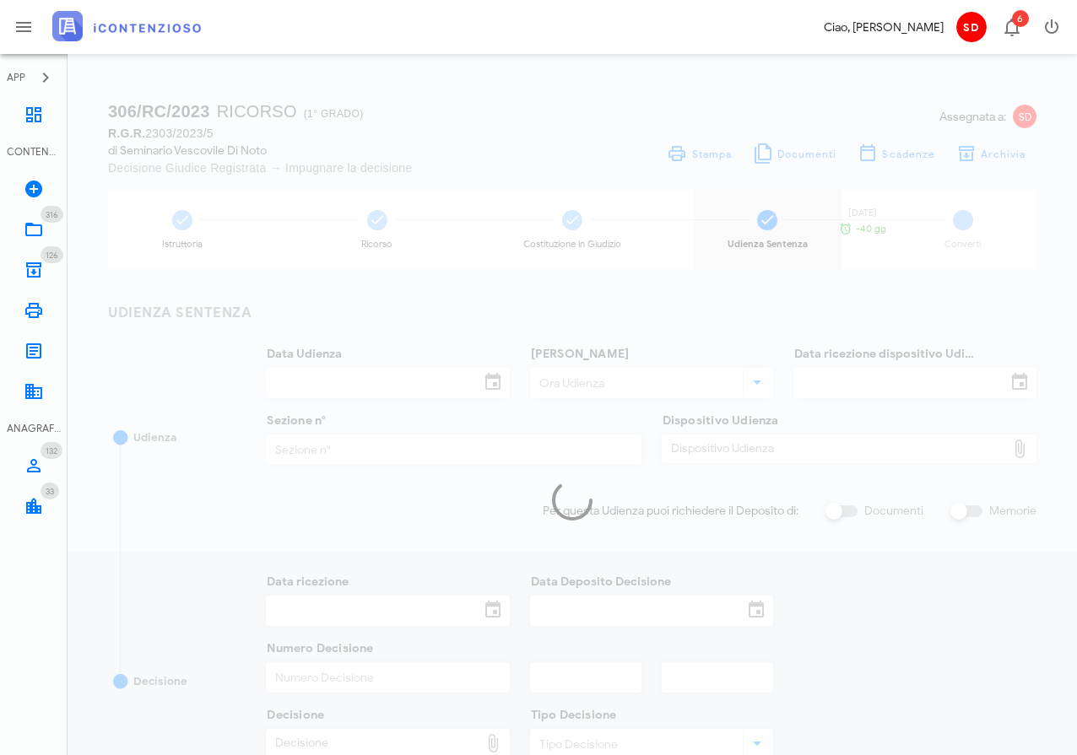
type input "[DATE]"
type input "09:30"
type input "[DATE]"
type input "5"
checkbox input "true"
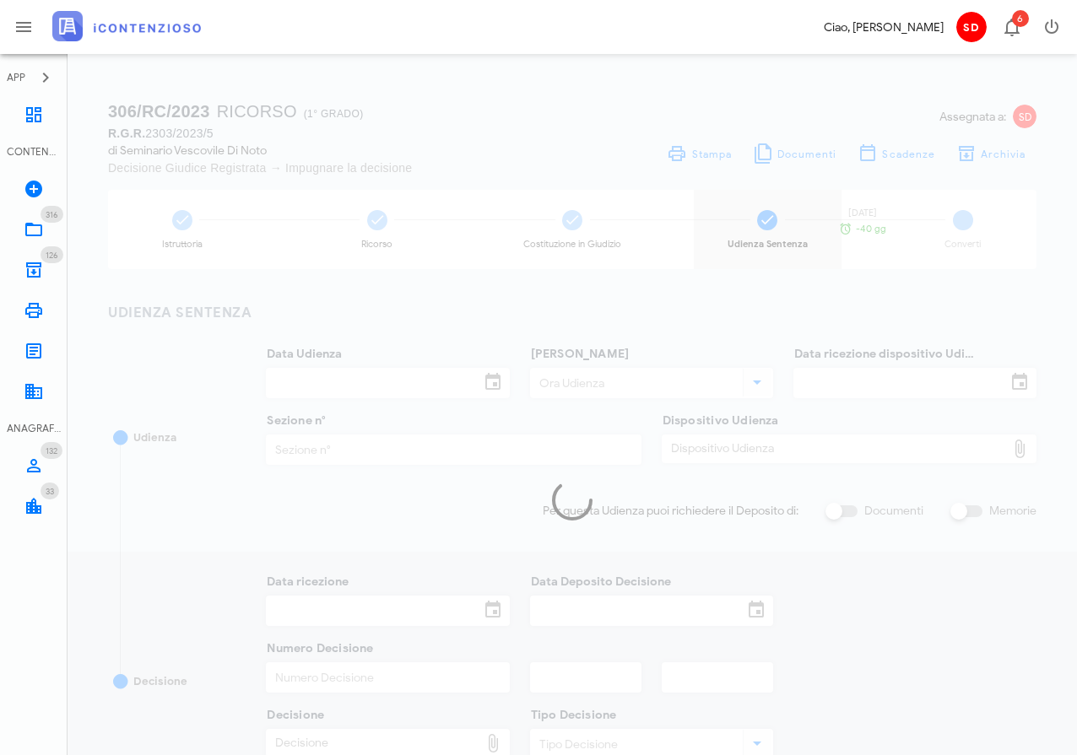
type input "[DATE]"
type input "584"
type input "2025"
type input "5"
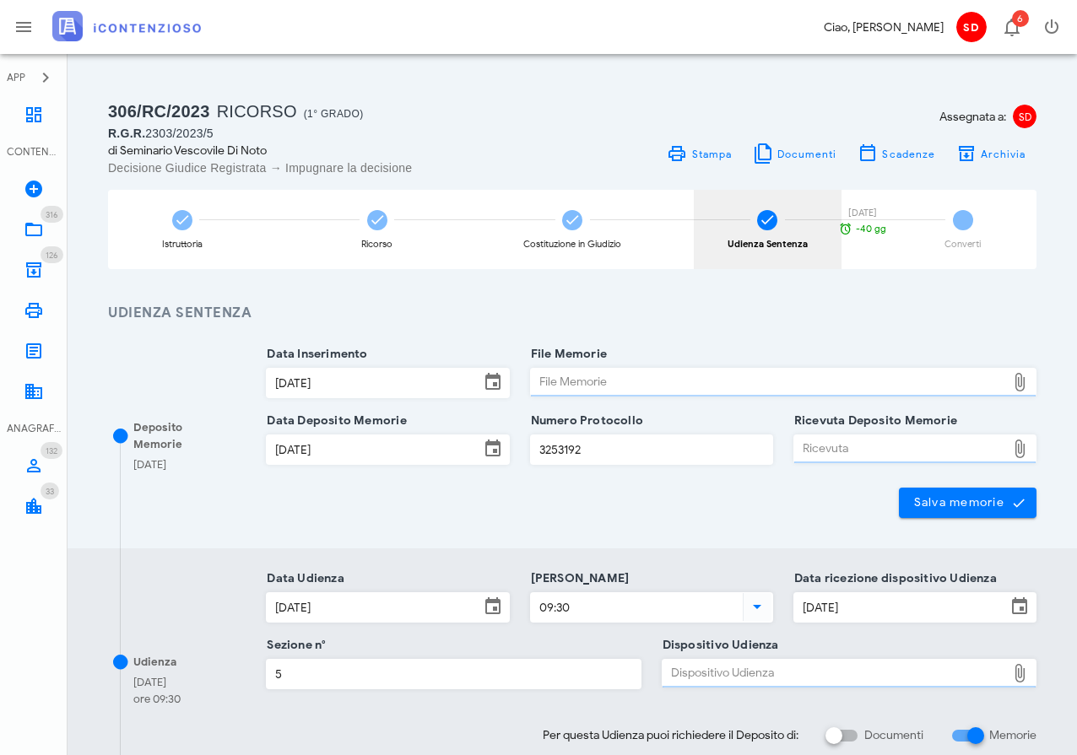
type input "Sentenza"
type input "Parzialmente favorevole"
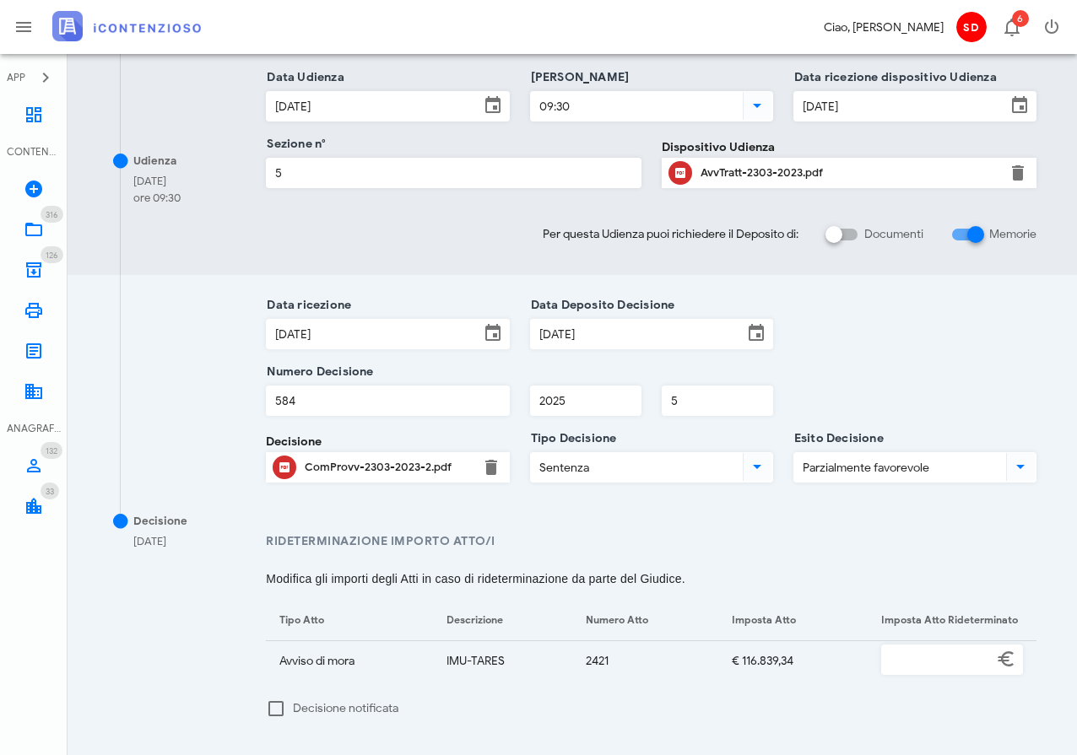
scroll to position [502, 0]
drag, startPoint x: 355, startPoint y: 468, endPoint x: 354, endPoint y: 445, distance: 23.6
click at [355, 468] on div "ComProvv-2303-2023-2.pdf" at bounding box center [387, 467] width 165 height 14
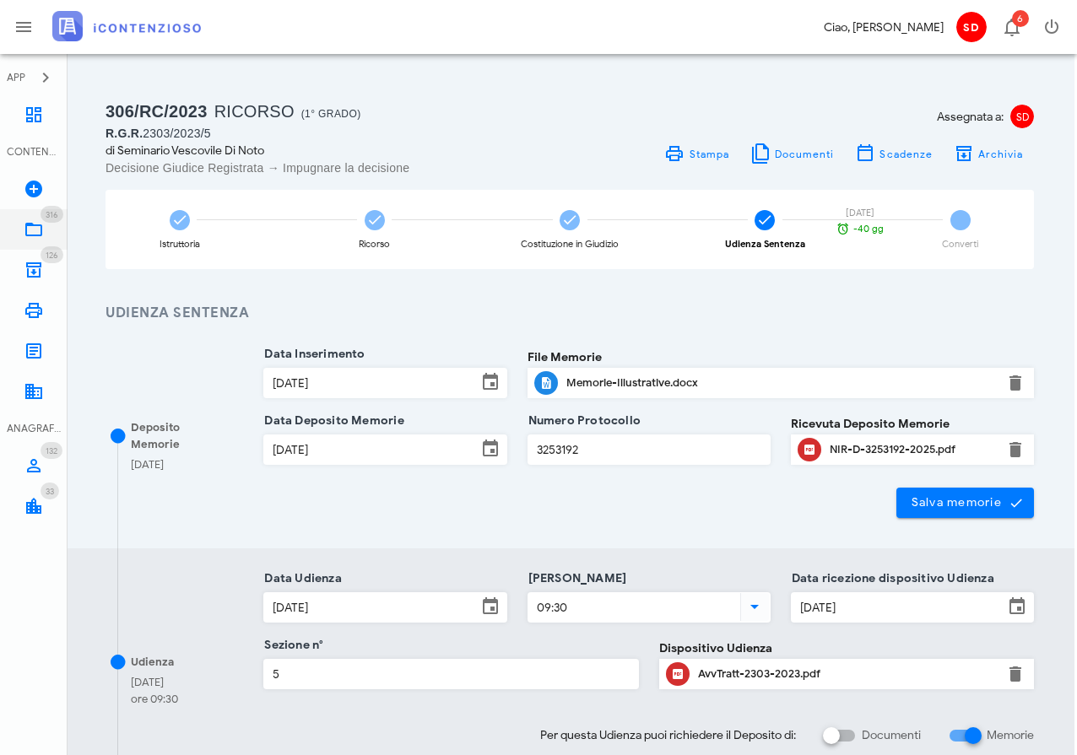
scroll to position [0, 3]
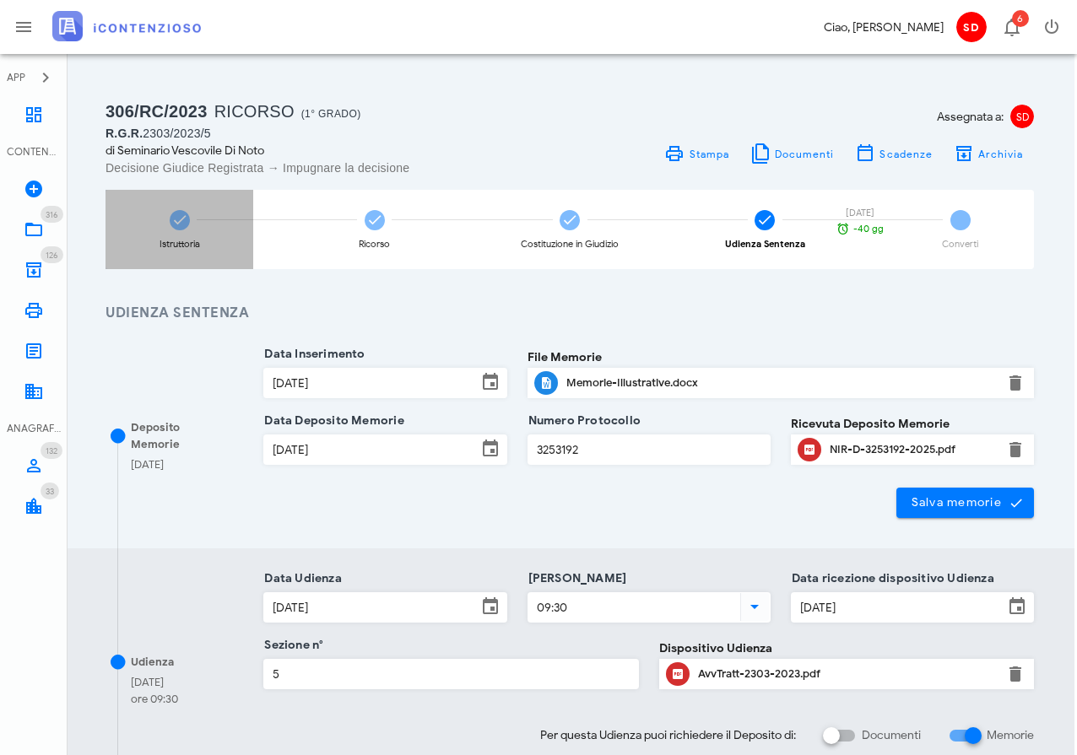
click at [178, 220] on icon at bounding box center [179, 220] width 17 height 17
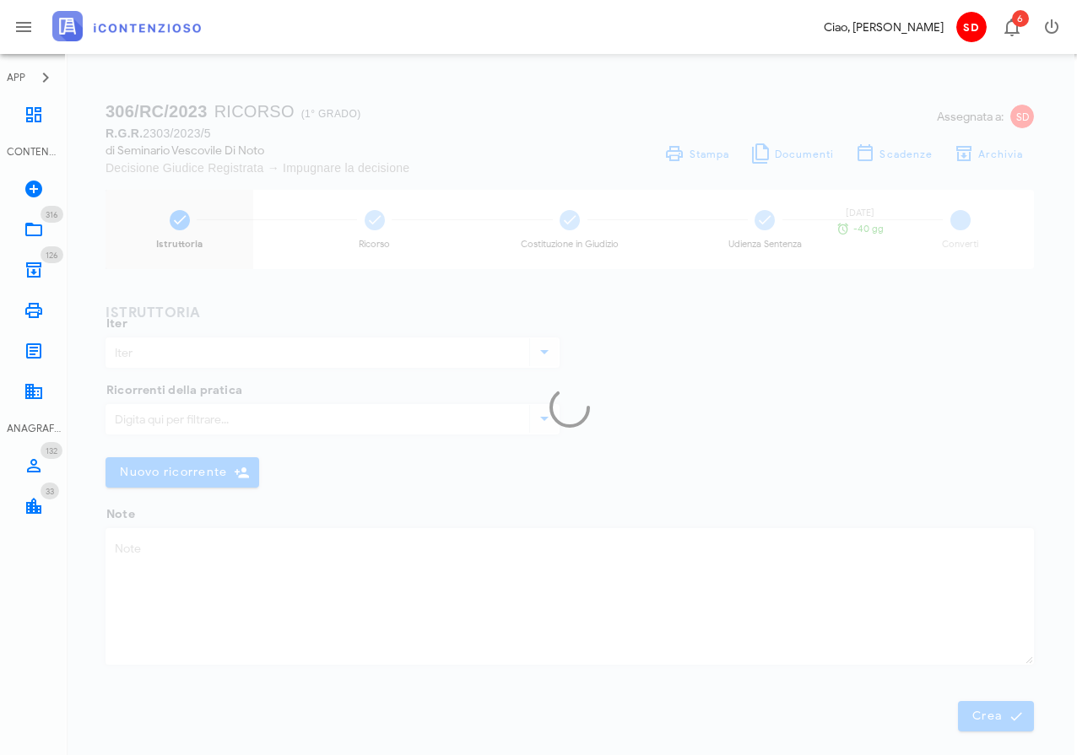
type input "Ricorso"
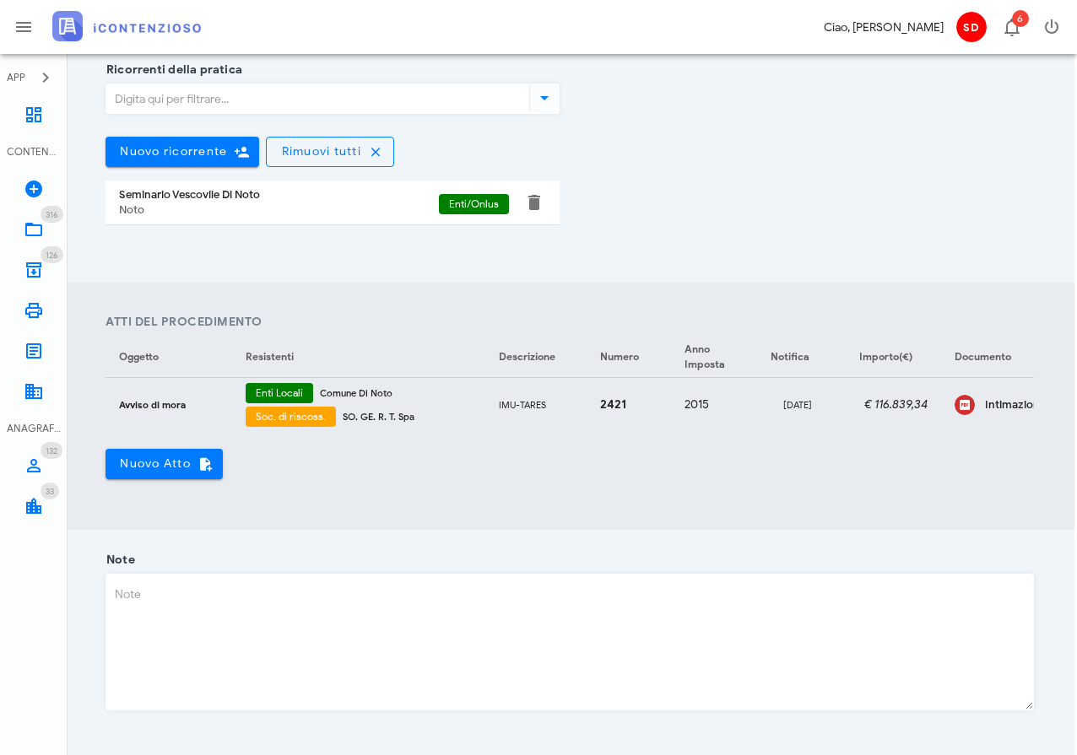
scroll to position [419, 3]
click at [1002, 402] on div "Intimazione-ad-adempiere-Sogert-IMU-e-TARI-2015" at bounding box center [1029, 404] width 88 height 14
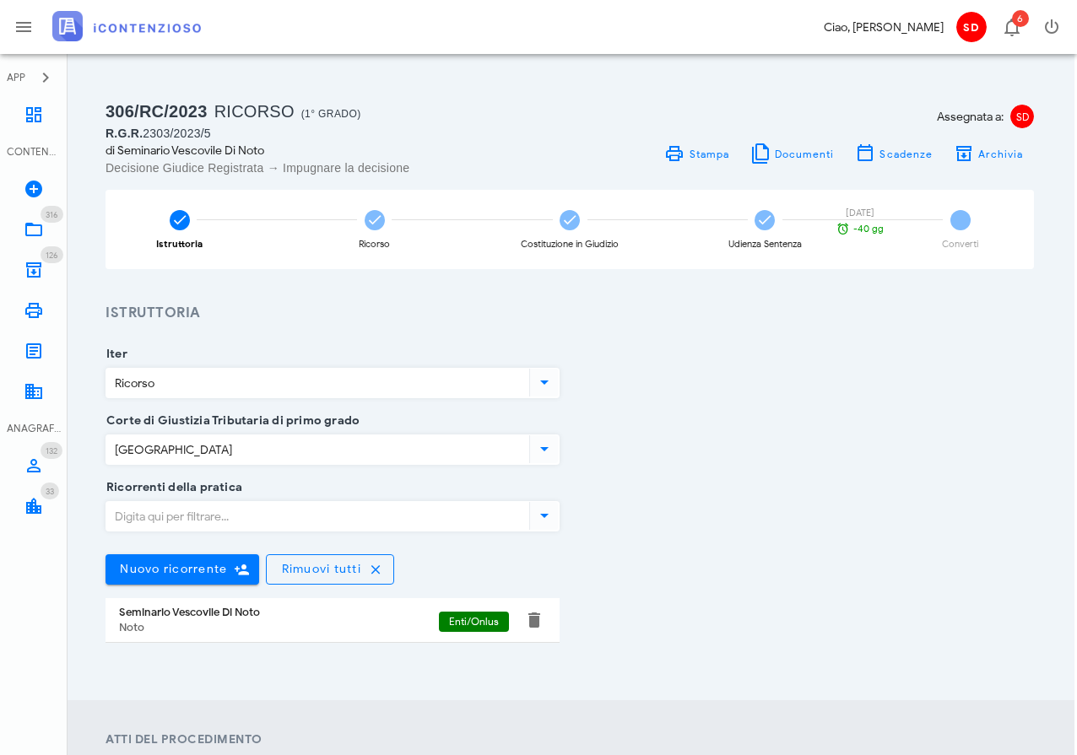
scroll to position [0, 3]
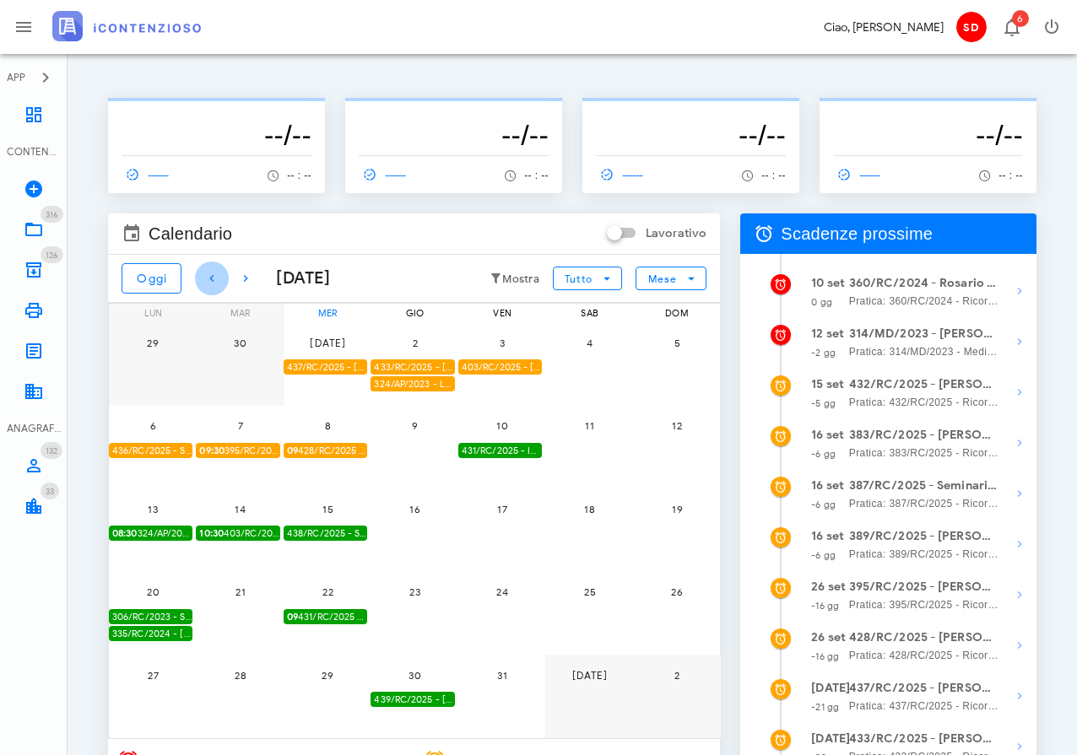
click at [215, 277] on icon "button" at bounding box center [212, 278] width 20 height 20
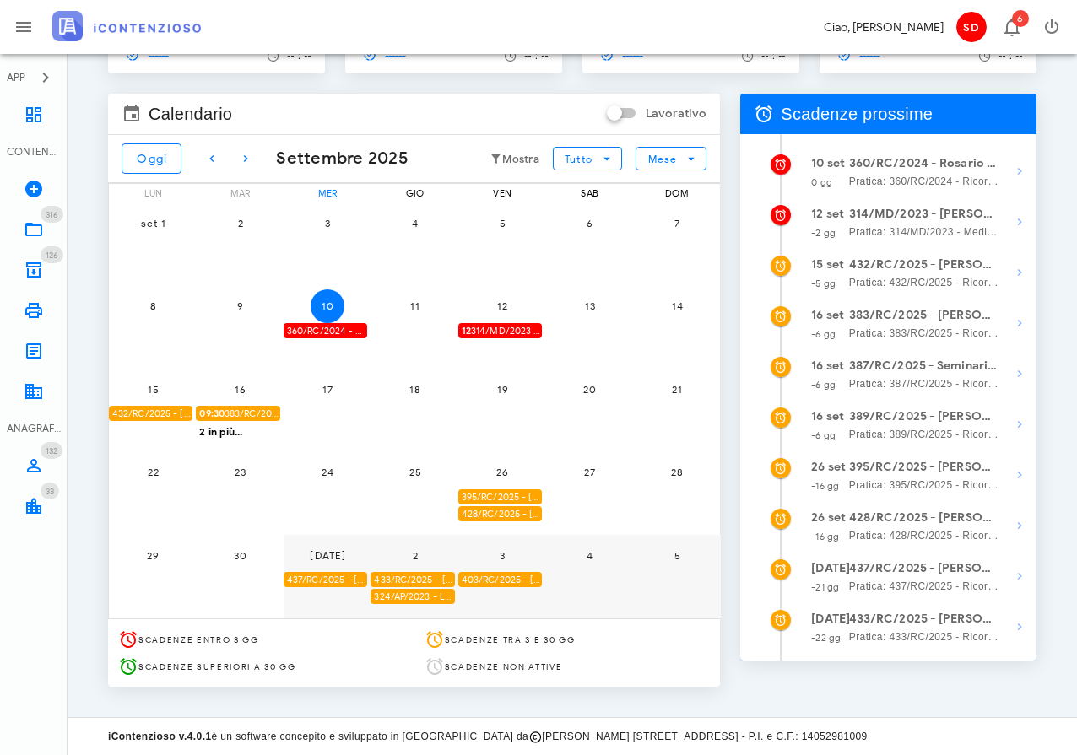
scroll to position [122, 0]
click at [227, 426] on div "2 in più..." at bounding box center [240, 430] width 88 height 15
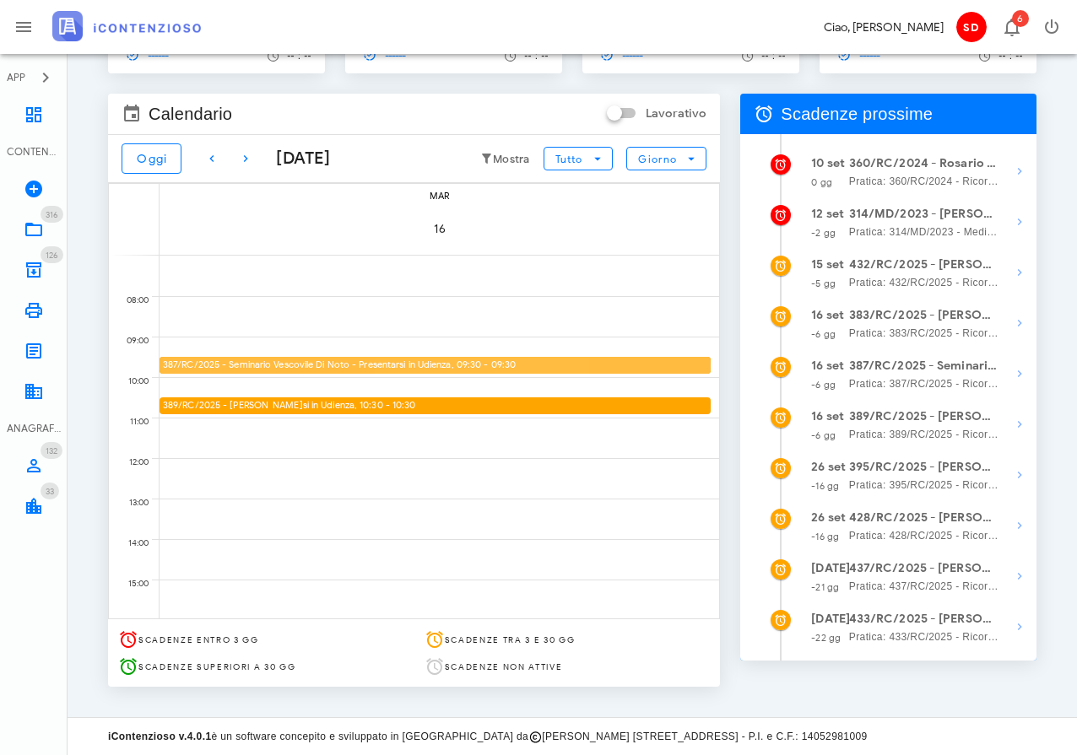
click at [284, 361] on strong "387/RC/2025 - Seminario Vescovile Di Noto - Presentarsi in Udienza" at bounding box center [307, 365] width 289 height 12
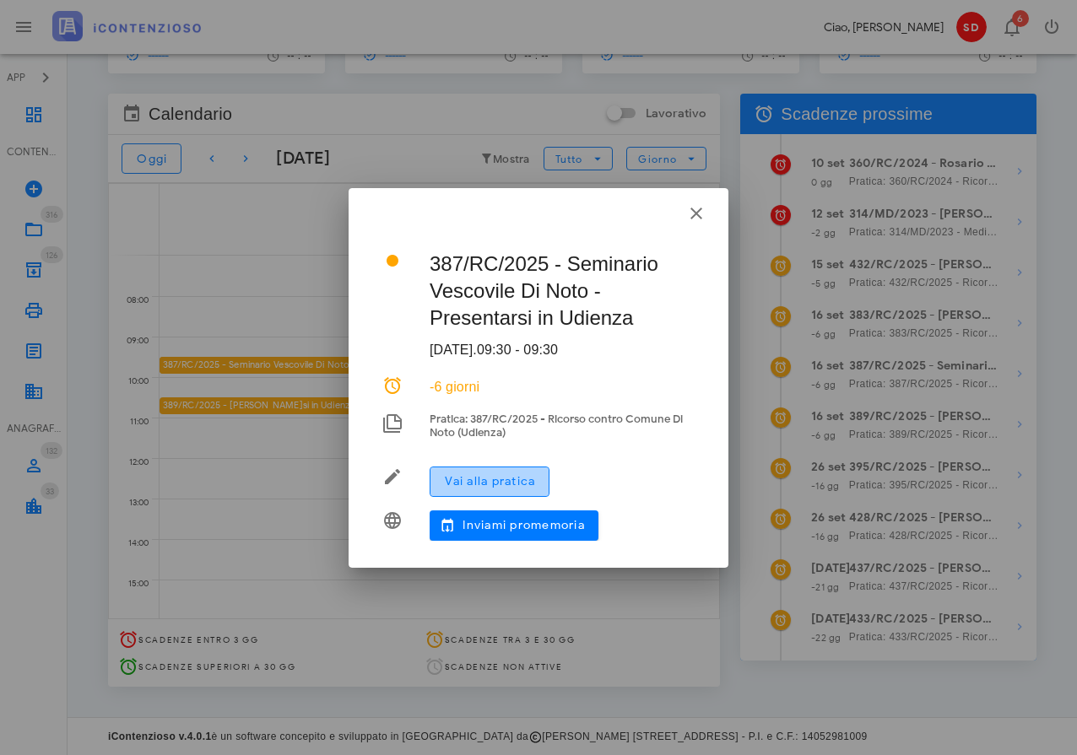
click at [501, 482] on span "Vai alla pratica" at bounding box center [489, 481] width 91 height 14
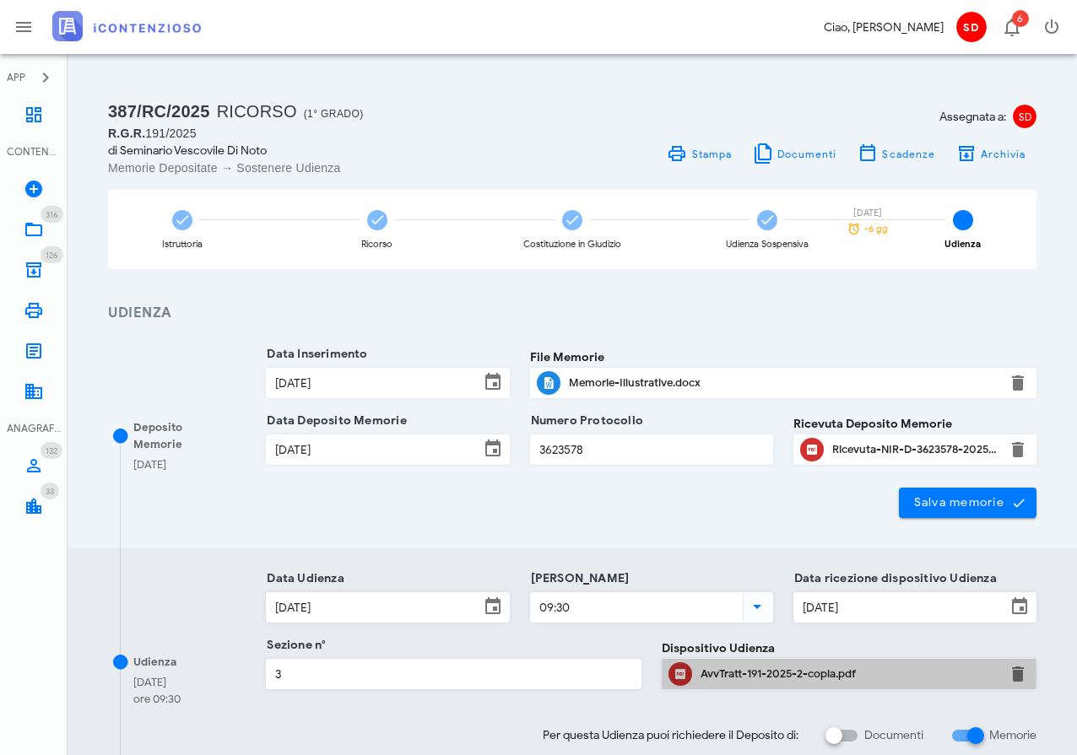
click at [732, 674] on div "AvvTratt-191-2025-2-copia.pdf" at bounding box center [848, 674] width 297 height 14
